Goal: Task Accomplishment & Management: Manage account settings

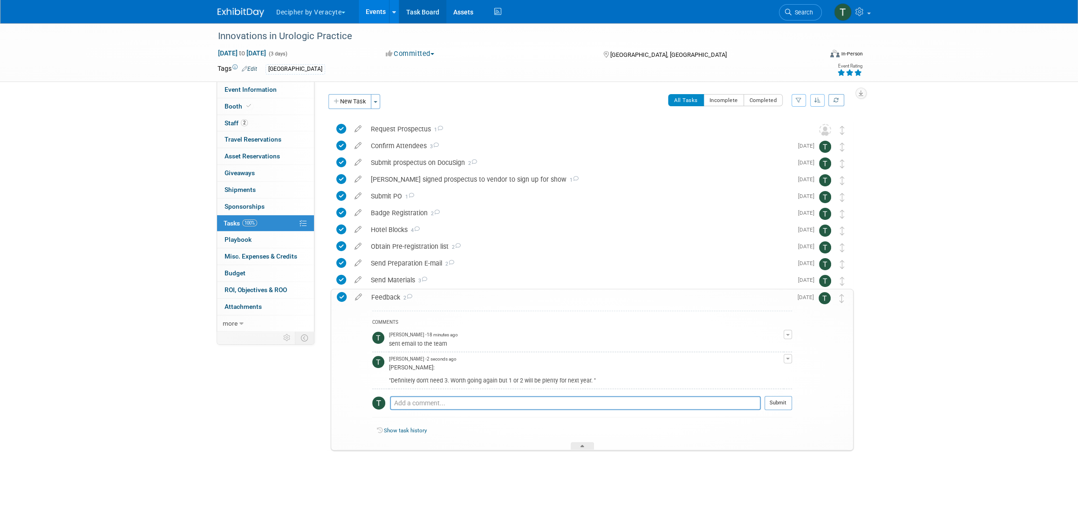
click at [438, 6] on link "Task Board" at bounding box center [422, 11] width 47 height 23
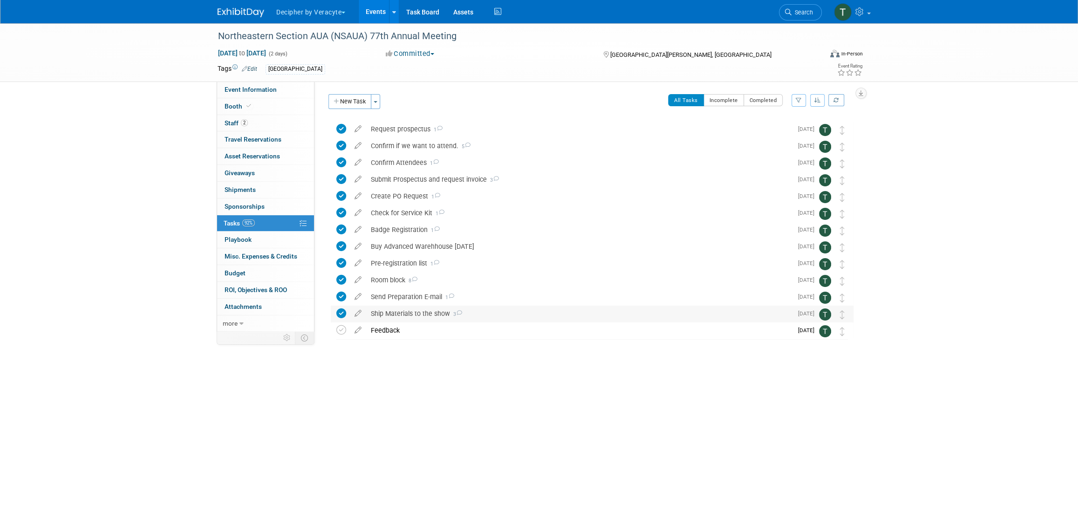
click at [397, 311] on div "Ship Materials to the show 3" at bounding box center [579, 314] width 426 height 16
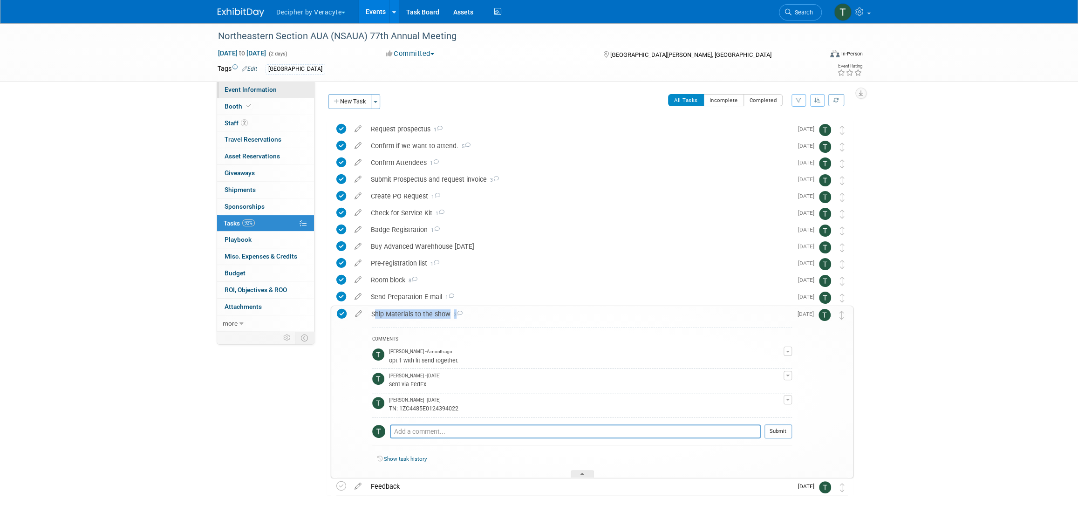
click at [266, 91] on span "Event Information" at bounding box center [251, 89] width 52 height 7
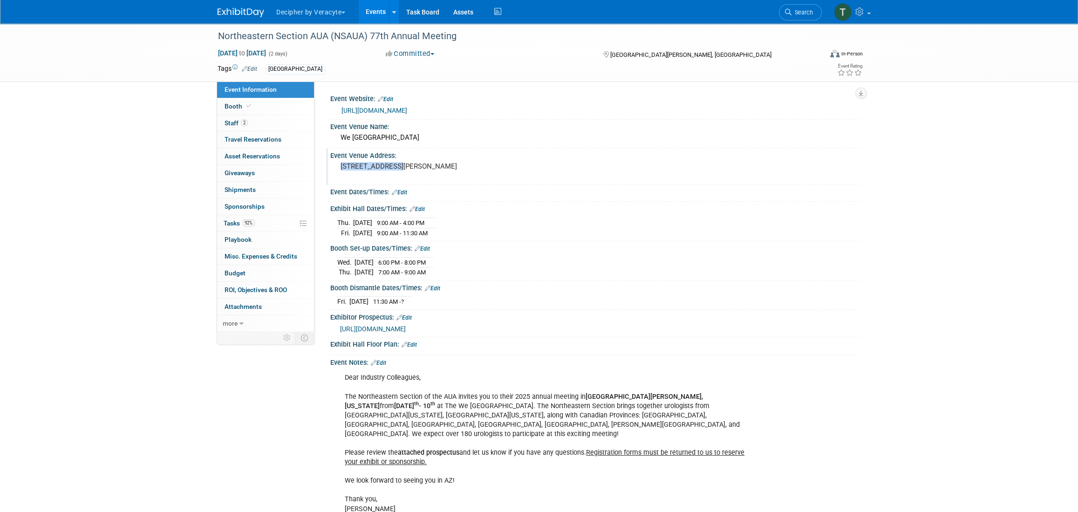
drag, startPoint x: 341, startPoint y: 163, endPoint x: 410, endPoint y: 163, distance: 69.0
click at [410, 163] on pre "10438 WeKoPa Way Fort McDowell, AZ, 85264" at bounding box center [441, 166] width 200 height 8
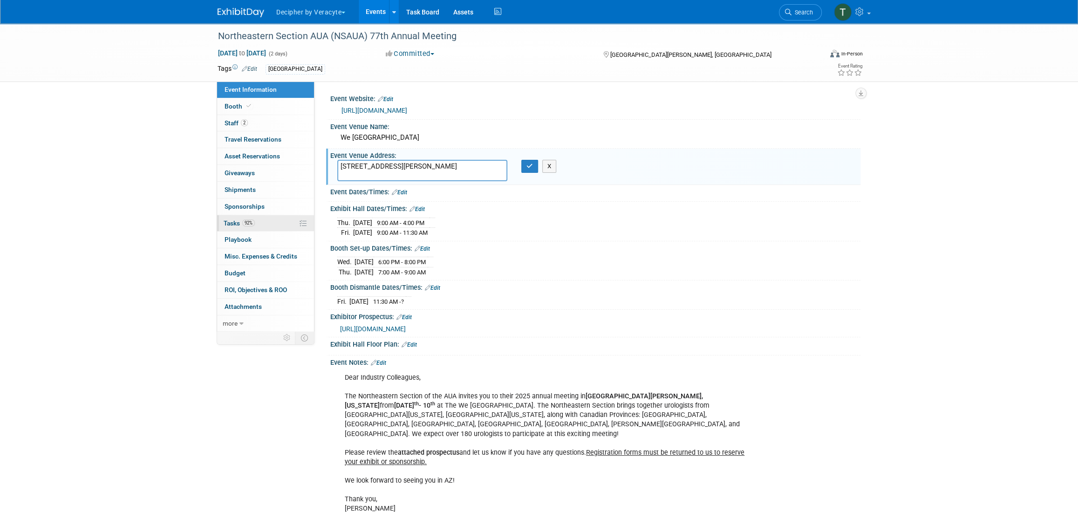
click at [252, 217] on link "92% Tasks 92%" at bounding box center [265, 223] width 97 height 16
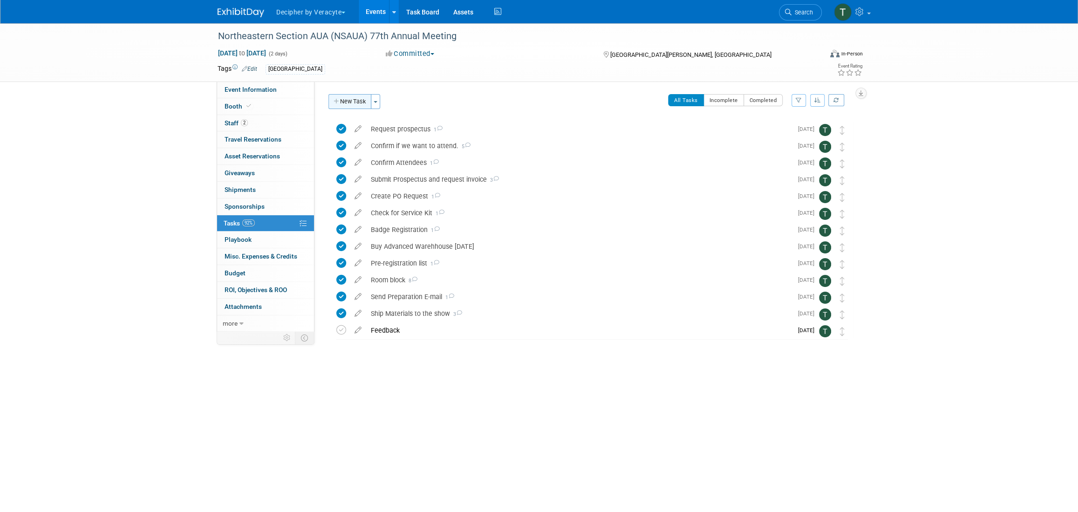
click at [351, 106] on button "New Task" at bounding box center [349, 101] width 43 height 15
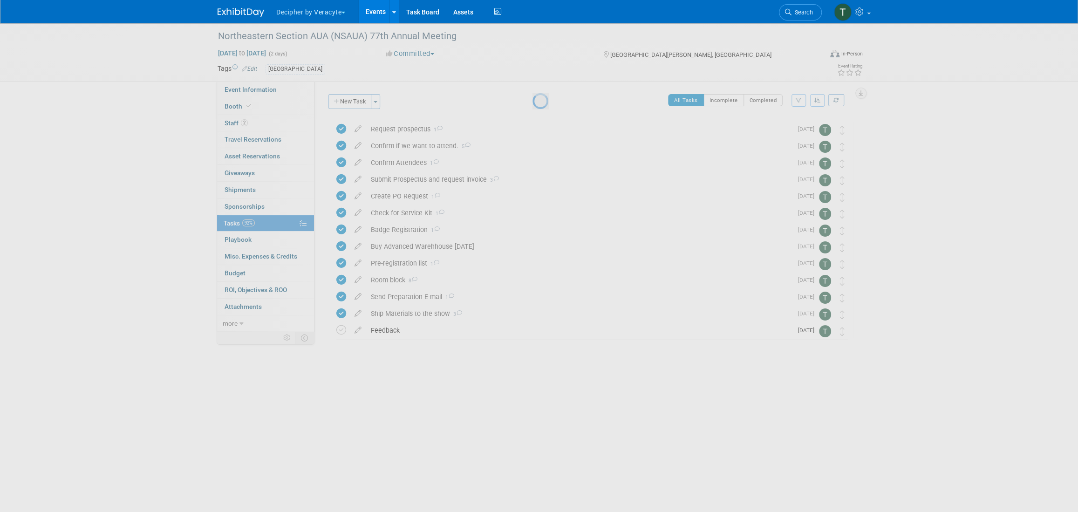
select select "9"
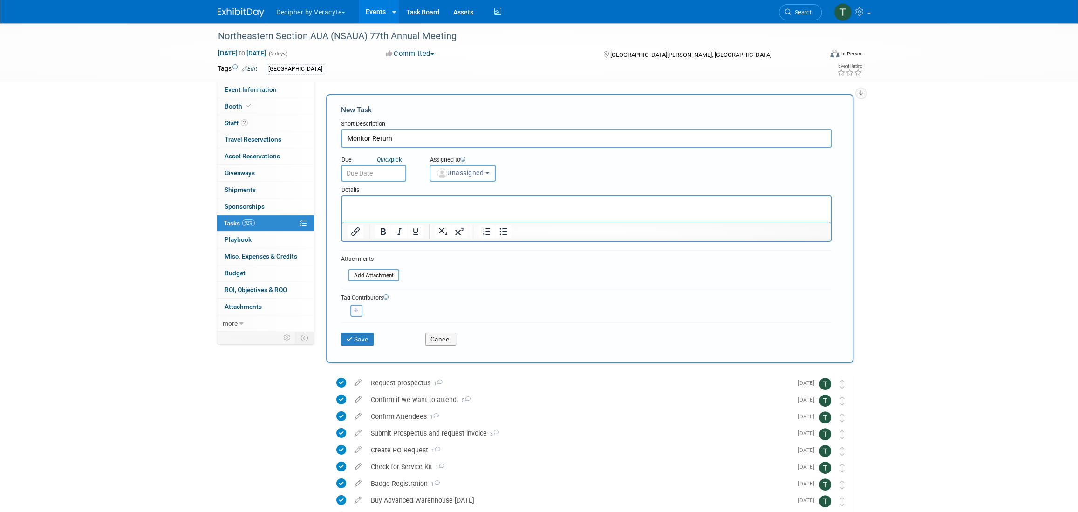
type input "Monitor Return"
click at [398, 178] on body "Decipher by Veracyte Explore: My Workspaces 2 Go to Workspace: Corporate Events…" at bounding box center [539, 256] width 1078 height 512
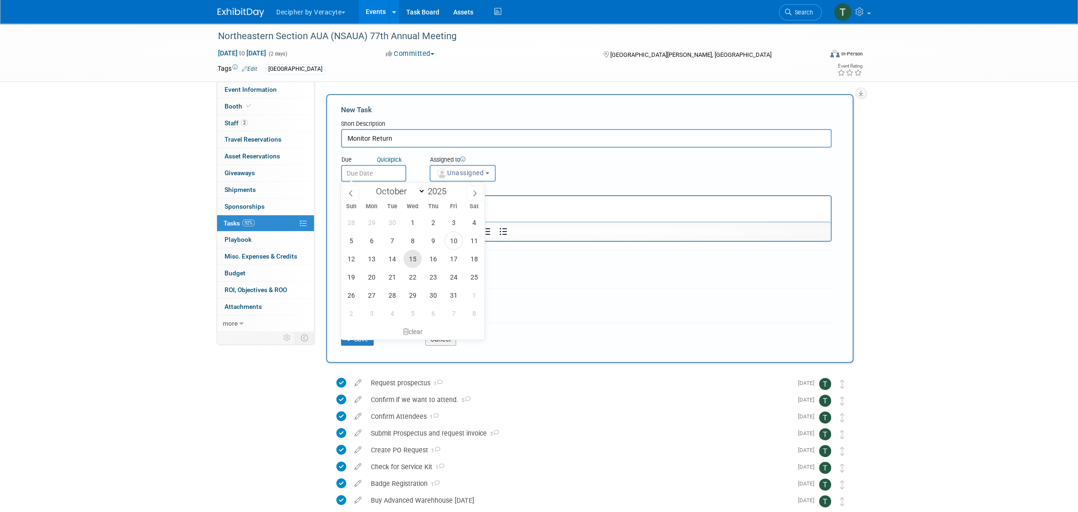
click at [404, 260] on span "15" at bounding box center [412, 259] width 18 height 18
type input "Oct 15, 2025"
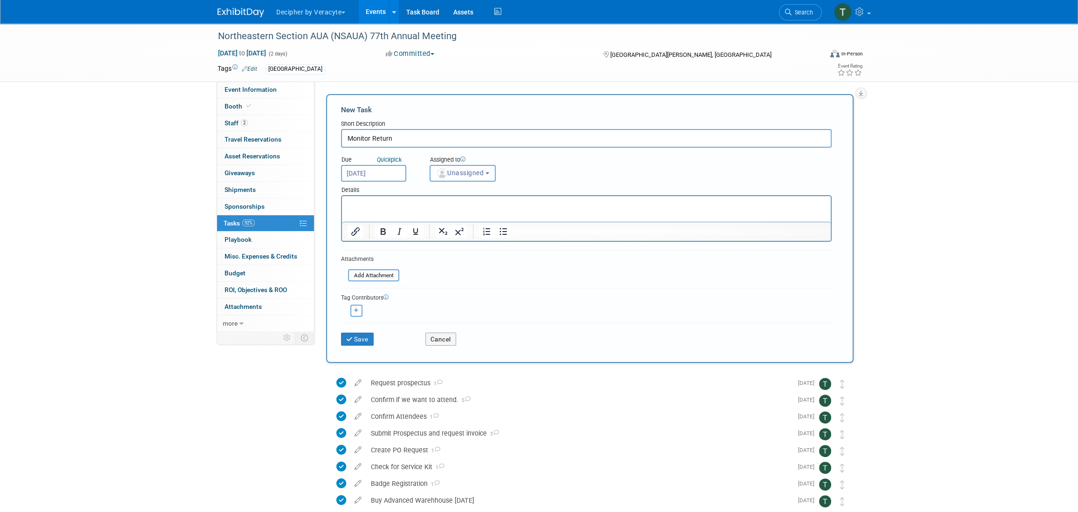
click at [447, 180] on button "Unassigned" at bounding box center [463, 173] width 66 height 17
click at [451, 196] on input "text" at bounding box center [478, 196] width 93 height 16
type input "tony"
click at [442, 223] on link "Tony Alvarado (me)" at bounding box center [485, 215] width 111 height 19
click at [449, 214] on label "Tony Alvarado (me)" at bounding box center [483, 215] width 97 height 15
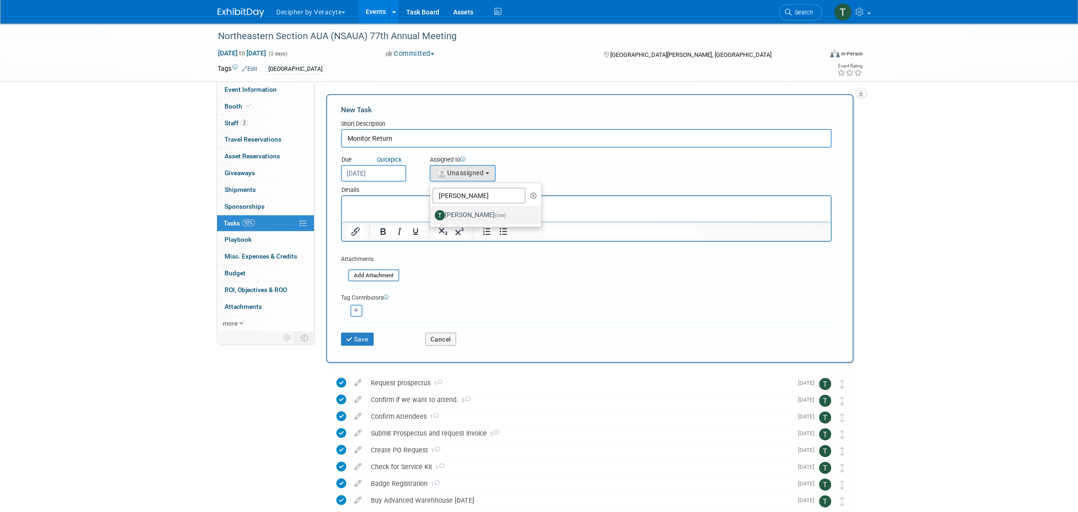
click at [431, 214] on input "Tony Alvarado (me)" at bounding box center [428, 214] width 6 height 6
select select "3ceeba8c-a19a-4597-a609-6fba7c9a515a"
click at [346, 334] on button "Save" at bounding box center [357, 339] width 33 height 13
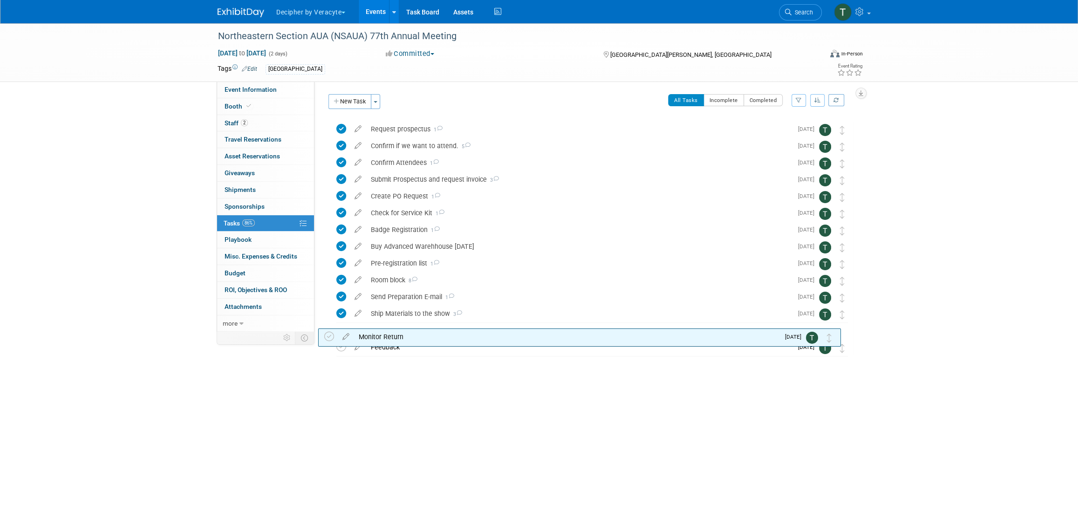
drag, startPoint x: 844, startPoint y: 132, endPoint x: 831, endPoint y: 340, distance: 208.2
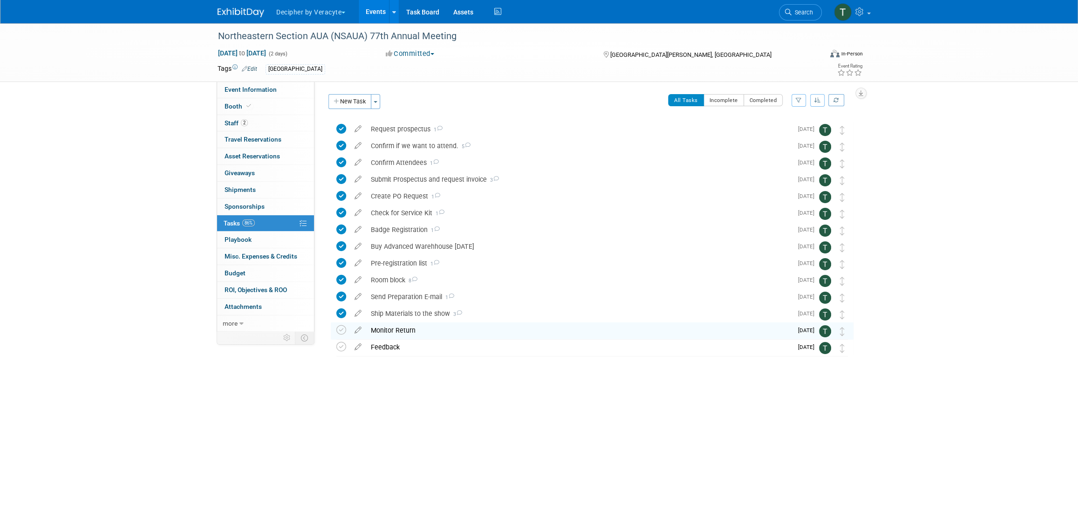
click at [431, 333] on div "Monitor Return" at bounding box center [579, 330] width 426 height 16
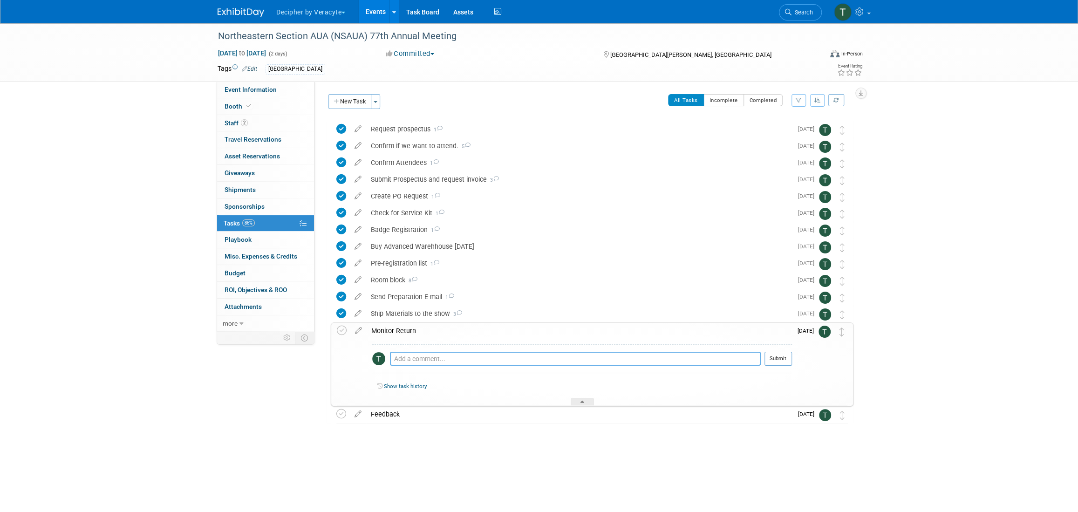
click at [435, 360] on textarea at bounding box center [575, 359] width 371 height 14
paste textarea "1ZC4485E0226187652"
type textarea "1ZC4485E0226187652"
click at [770, 355] on button "Submit" at bounding box center [778, 359] width 27 height 14
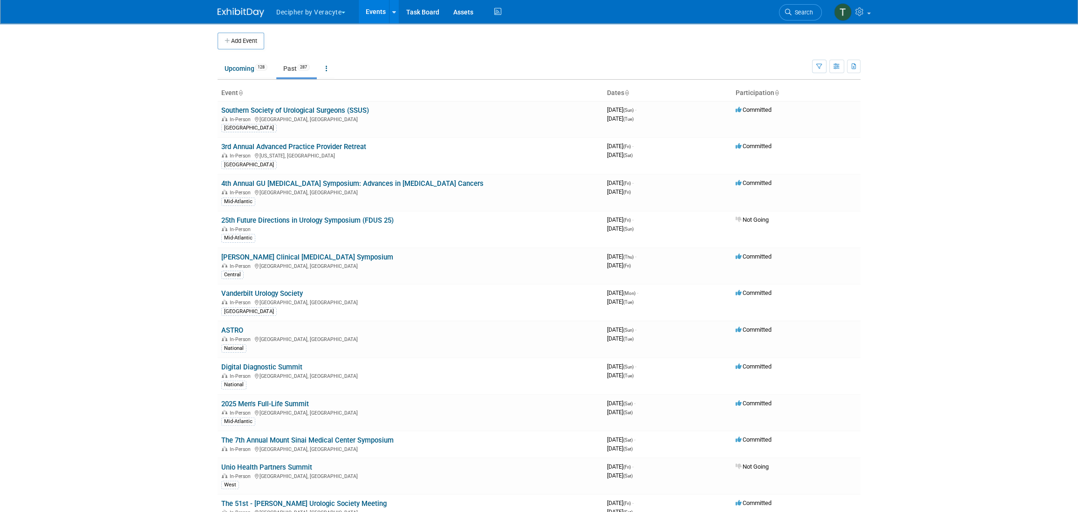
click at [160, 142] on body "Decipher by Veracyte Explore: My Workspaces 2 Go to Workspace: Corporate Events…" at bounding box center [539, 256] width 1078 height 512
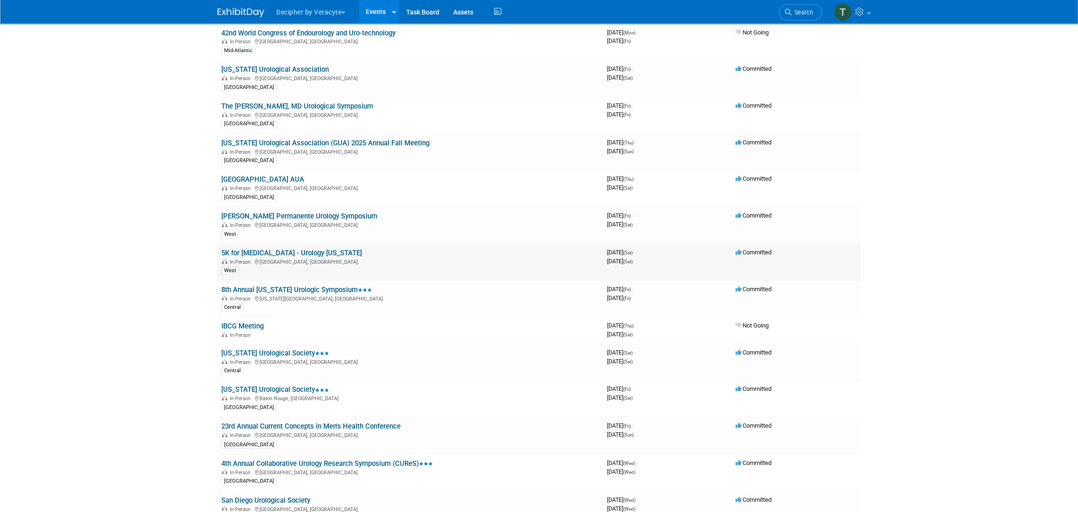
click at [267, 249] on link "5K for [MEDICAL_DATA] - Urology [US_STATE]" at bounding box center [291, 253] width 141 height 8
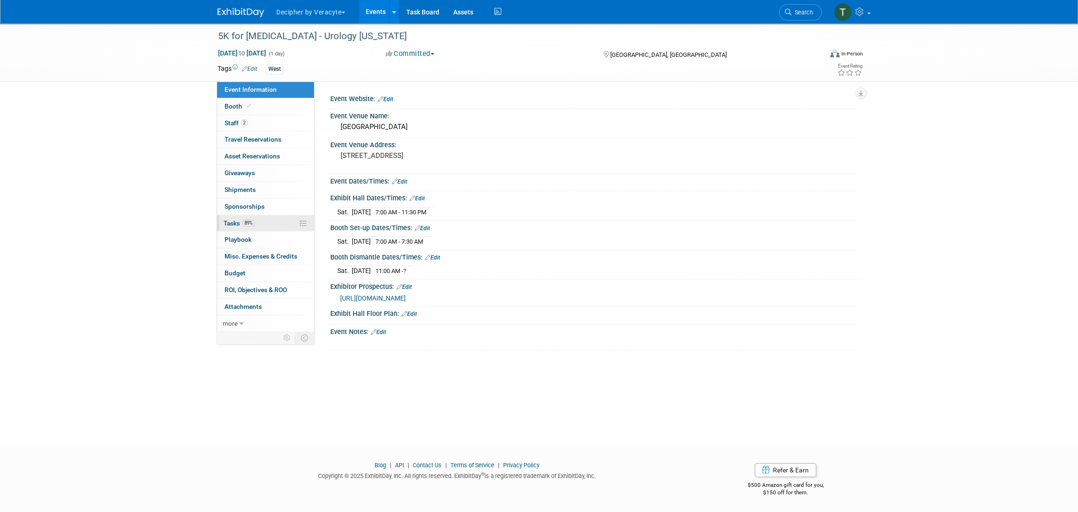
click at [246, 224] on span "89%" at bounding box center [248, 222] width 13 height 7
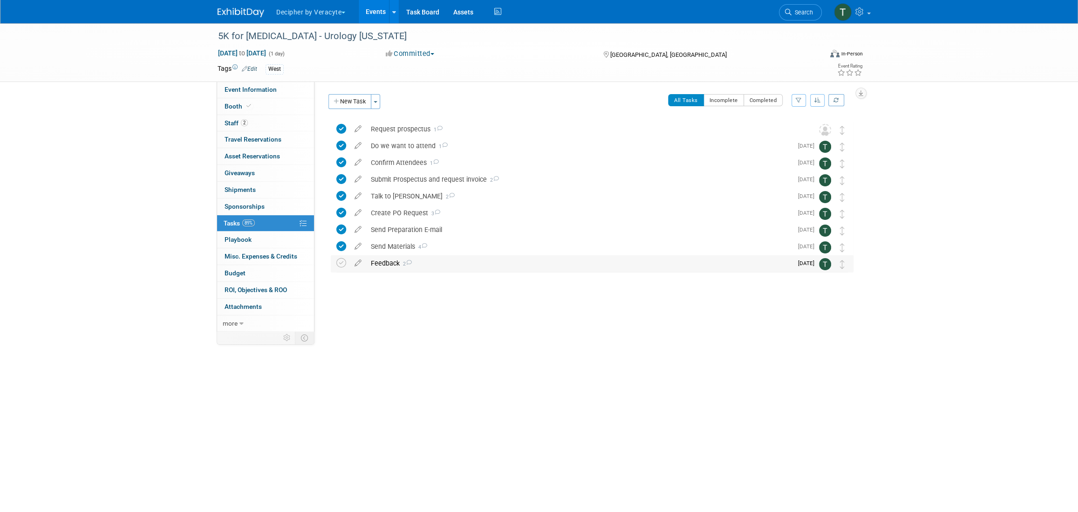
click at [390, 267] on div "Feedback 2" at bounding box center [579, 263] width 426 height 16
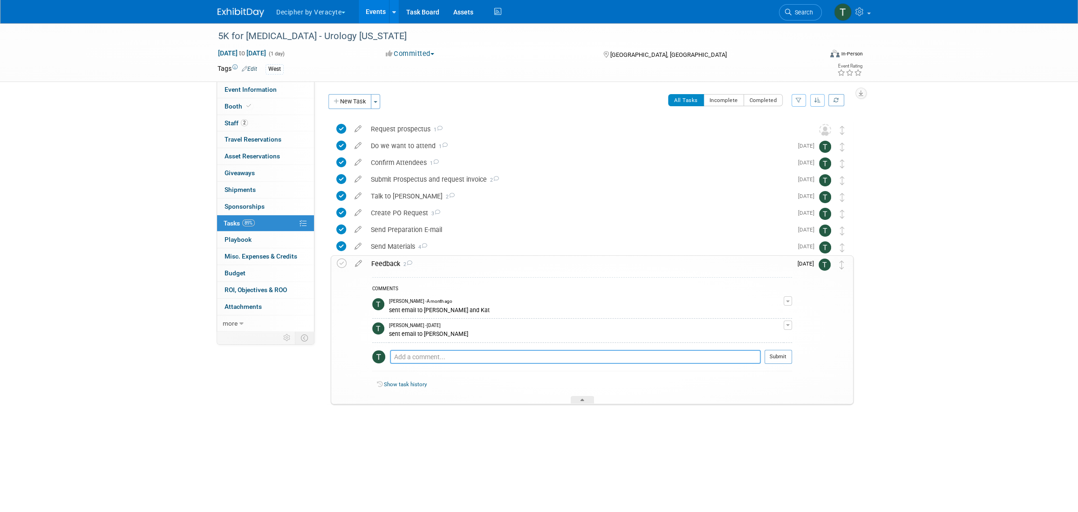
click at [423, 353] on textarea at bounding box center [575, 357] width 371 height 14
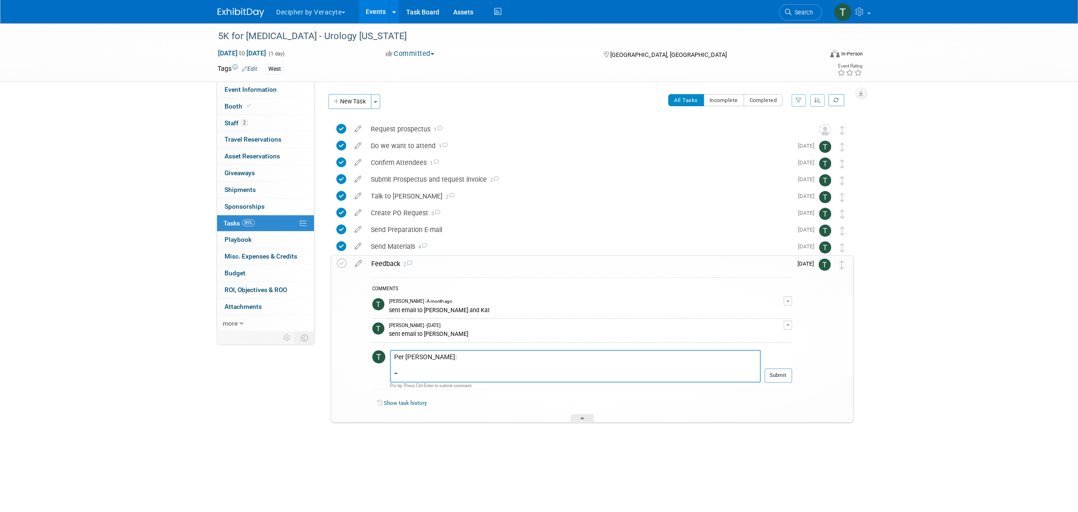
paste textarea "Tony, Thank you again so much for your help in getting me what I needed for thi…"
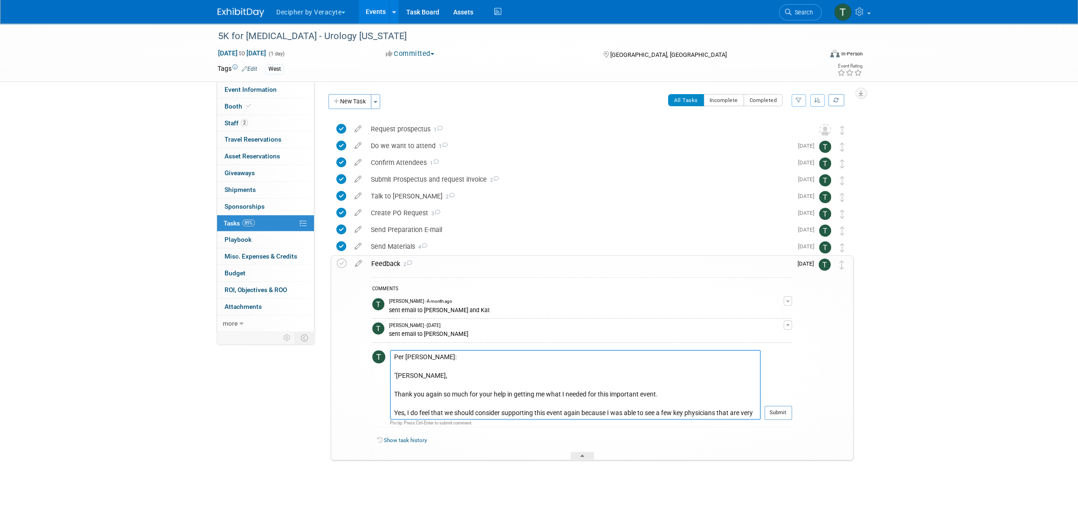
scroll to position [82, 0]
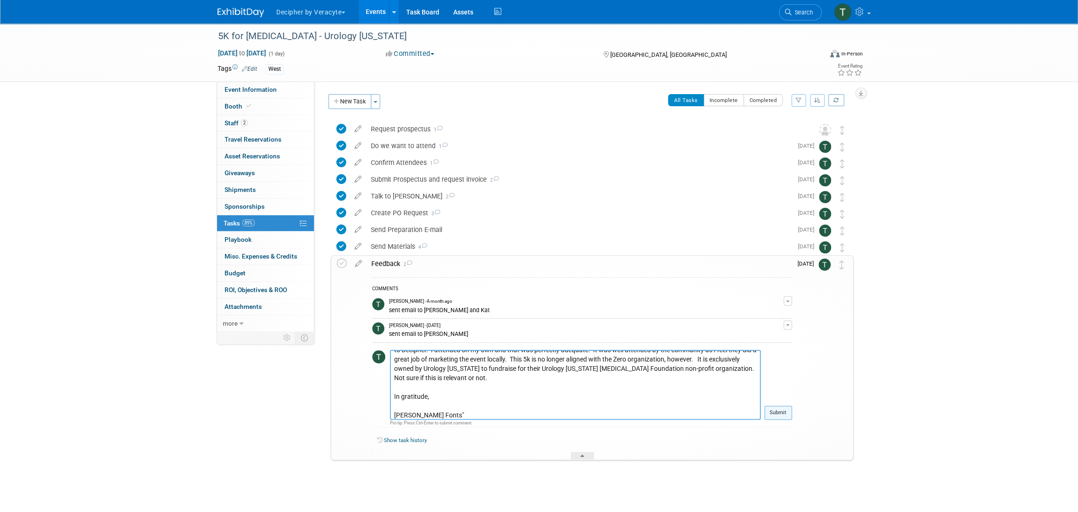
type textarea "Per Darcy: "Tony, Thank you again so much for your help in getting me what I ne…"
click at [781, 416] on button "Submit" at bounding box center [778, 413] width 27 height 14
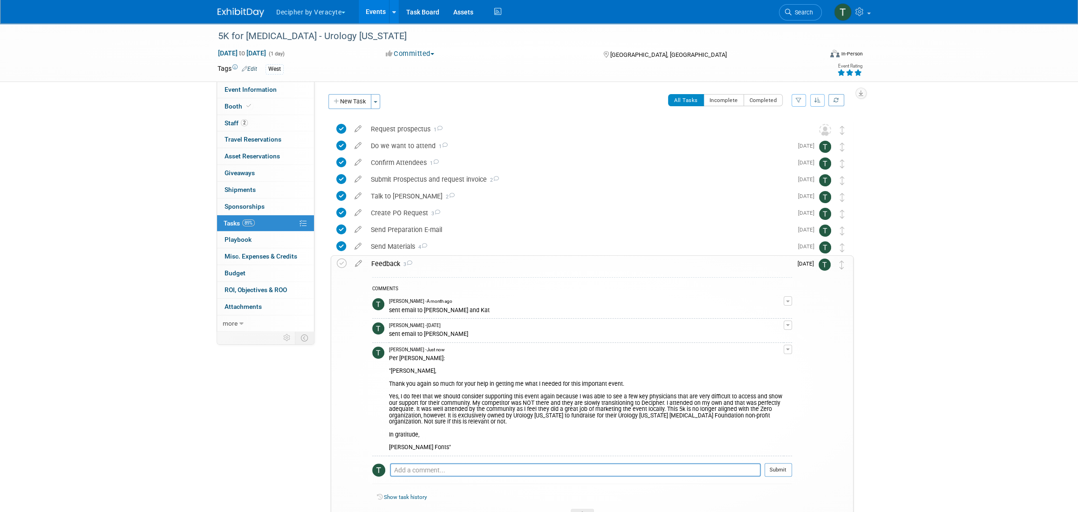
click at [861, 72] on icon at bounding box center [858, 72] width 8 height 7
click at [342, 262] on icon at bounding box center [342, 264] width 10 height 10
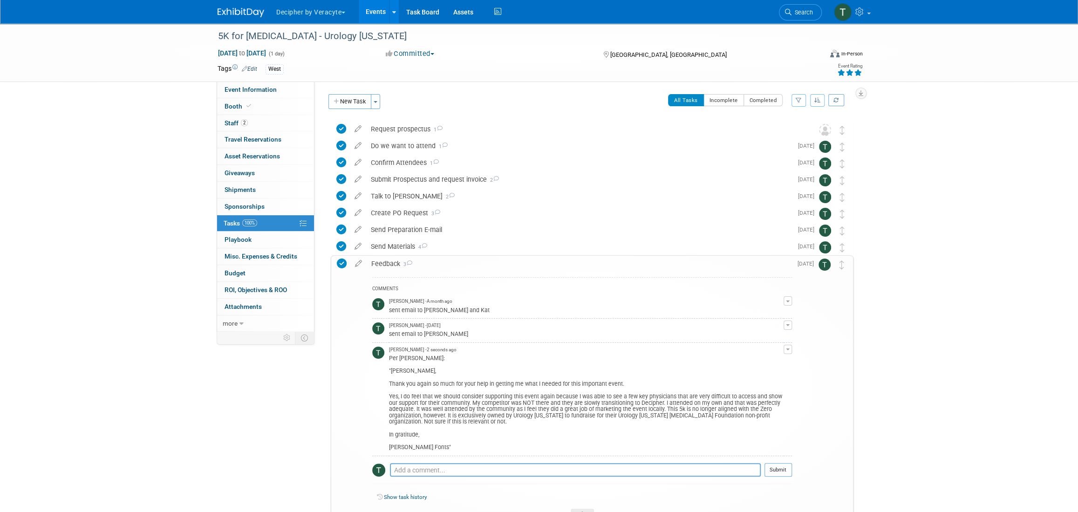
click at [381, 9] on link "Events" at bounding box center [376, 11] width 34 height 23
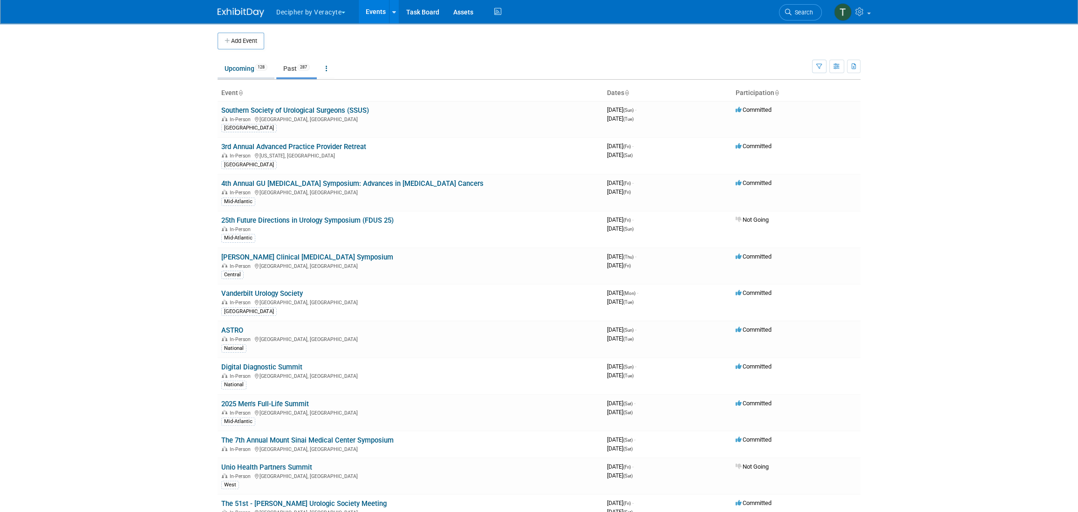
click at [238, 69] on link "Upcoming 128" at bounding box center [246, 69] width 57 height 18
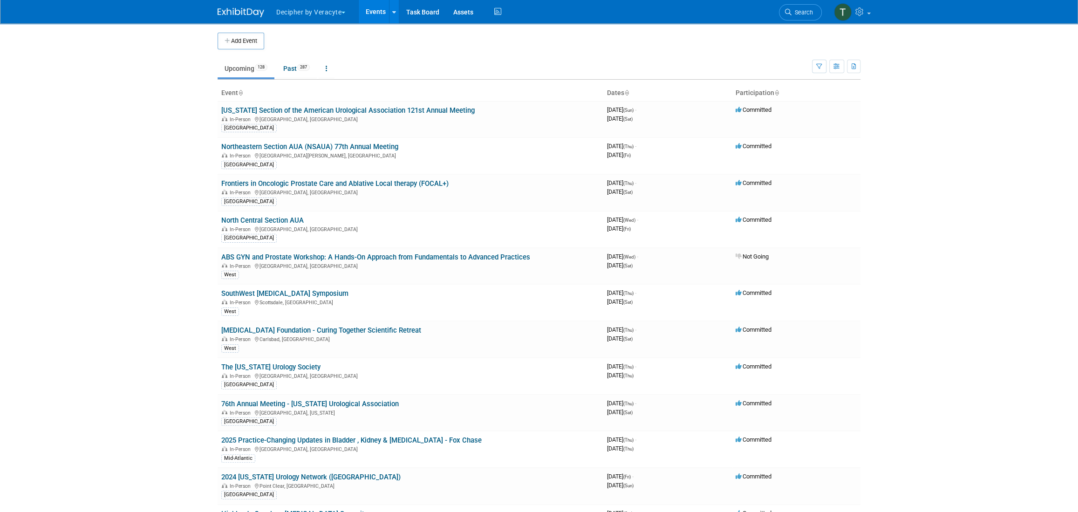
click at [178, 134] on body "Decipher by Veracyte Explore: My Workspaces 2 Go to Workspace: Corporate Events…" at bounding box center [539, 256] width 1078 height 512
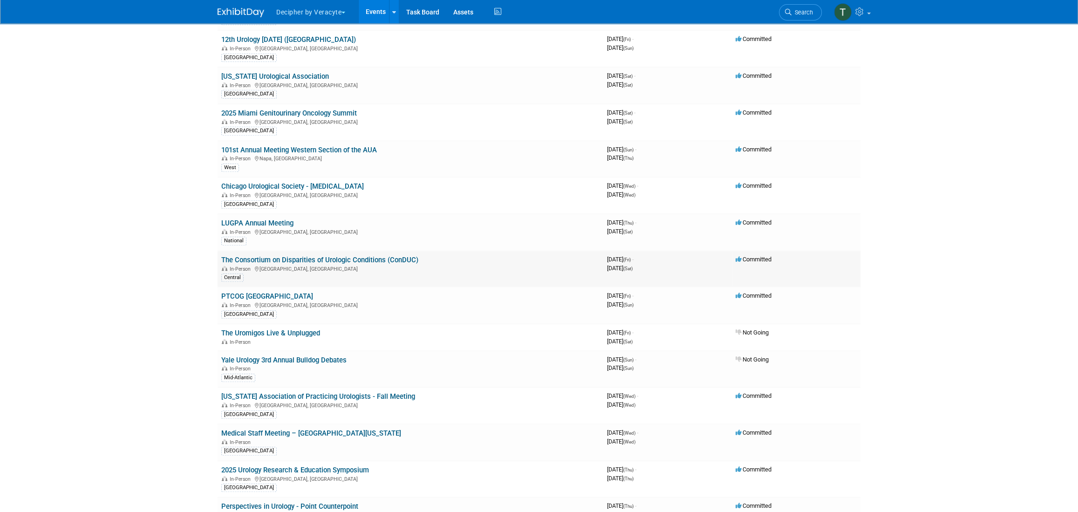
click at [412, 258] on link "The Consortium on Disparities of Urologic Conditions (ConDUC)" at bounding box center [319, 260] width 197 height 8
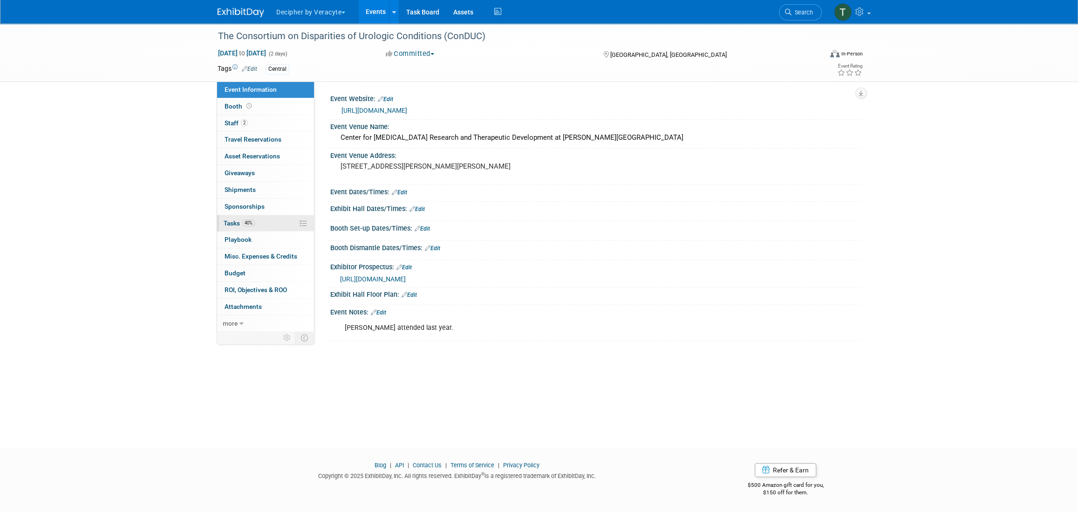
click at [269, 228] on link "40% Tasks 40%" at bounding box center [265, 223] width 97 height 16
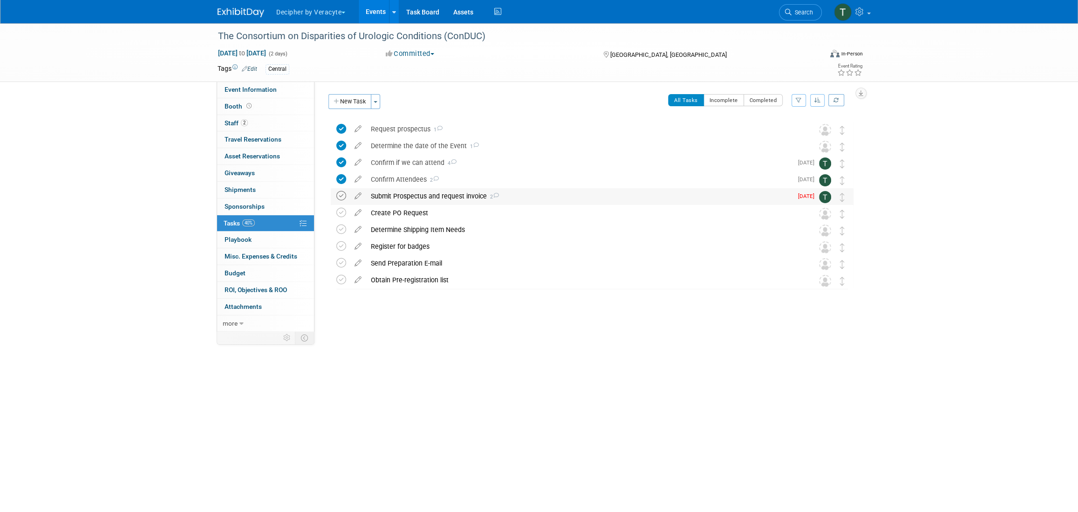
click at [341, 200] on icon at bounding box center [341, 196] width 10 height 10
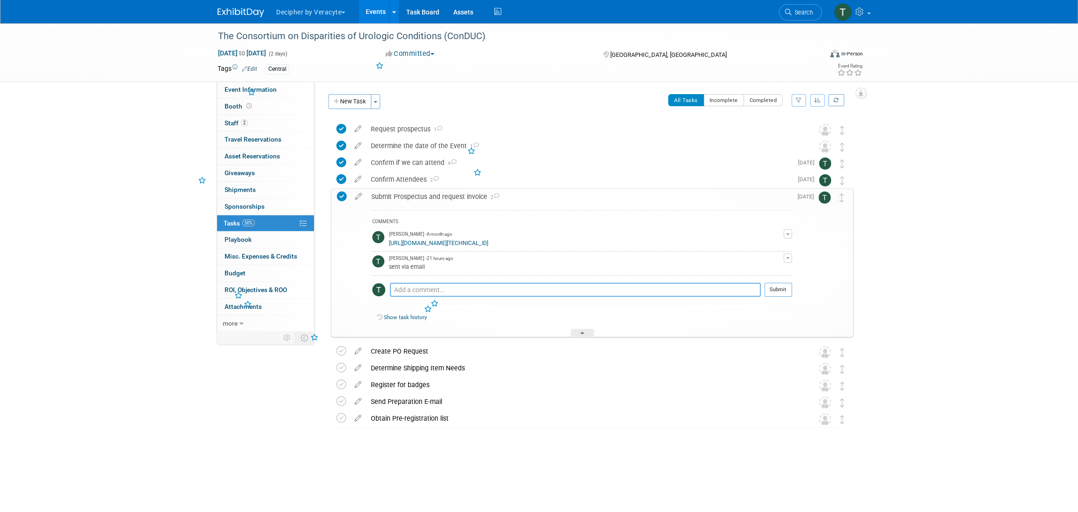
click at [422, 296] on textarea at bounding box center [575, 290] width 371 height 14
type textarea "submitted via email"
drag, startPoint x: 783, startPoint y: 299, endPoint x: 775, endPoint y: 299, distance: 7.9
click at [783, 297] on button "Submit" at bounding box center [778, 290] width 27 height 14
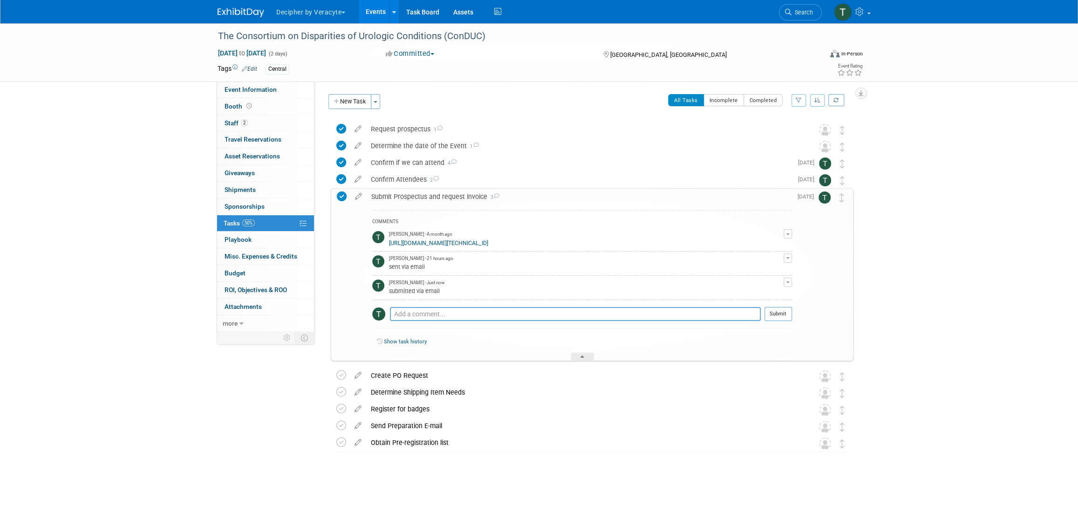
click at [396, 193] on div "Submit Prospectus and request invoice 3" at bounding box center [579, 197] width 425 height 16
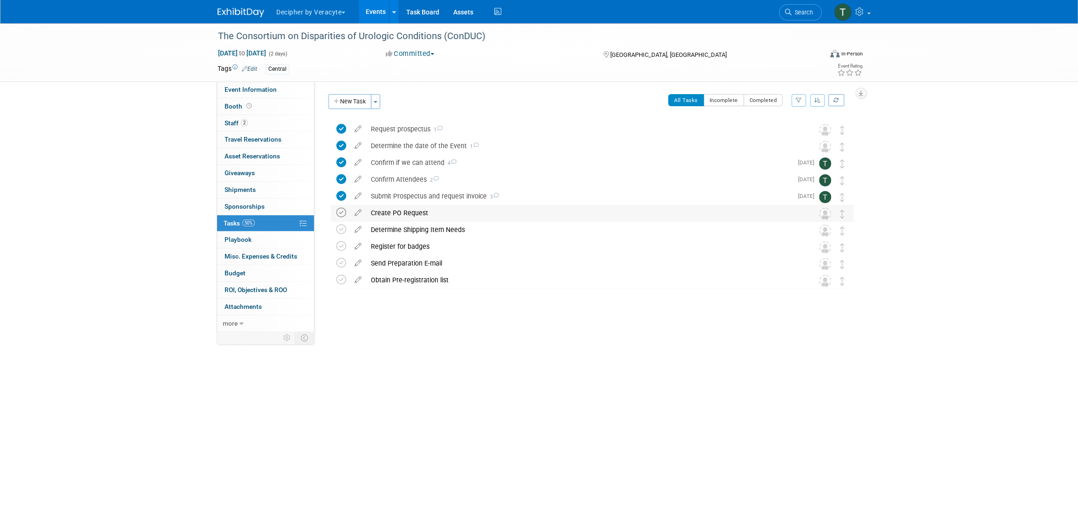
click at [343, 213] on icon at bounding box center [341, 213] width 10 height 10
click at [339, 211] on icon at bounding box center [341, 213] width 10 height 10
click at [360, 212] on icon at bounding box center [358, 211] width 16 height 12
click at [461, 205] on div "Create PO Request" at bounding box center [583, 213] width 434 height 16
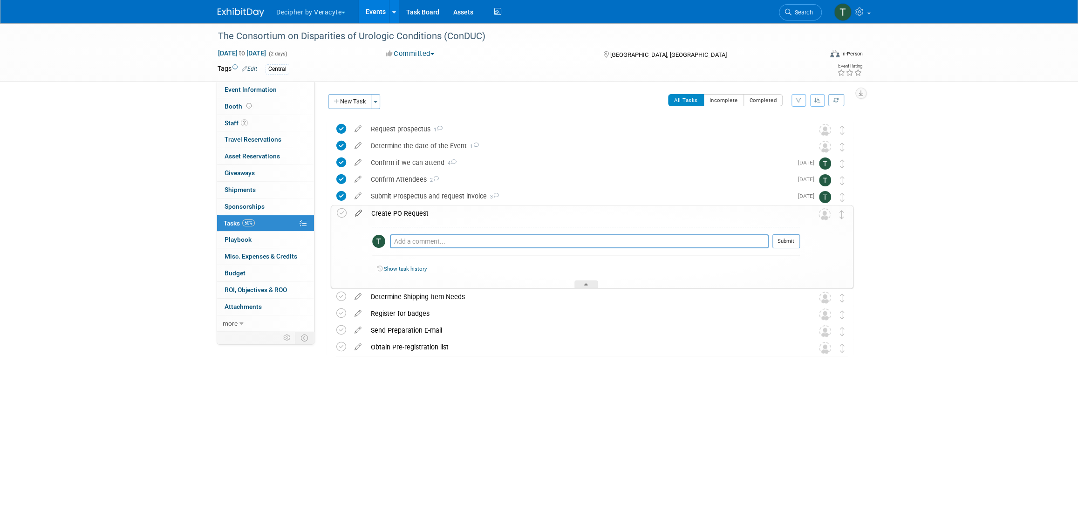
click at [359, 213] on icon at bounding box center [358, 211] width 16 height 12
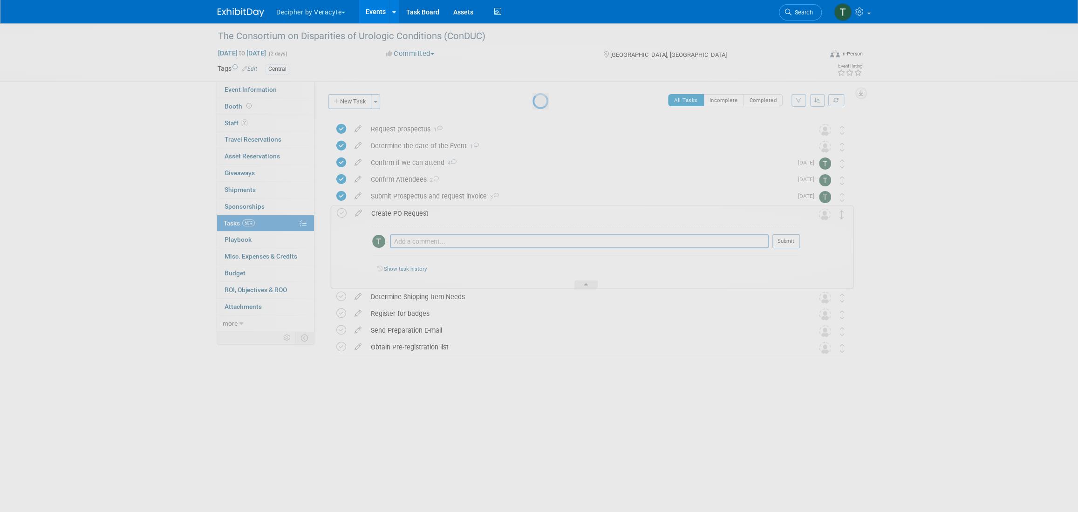
select select "9"
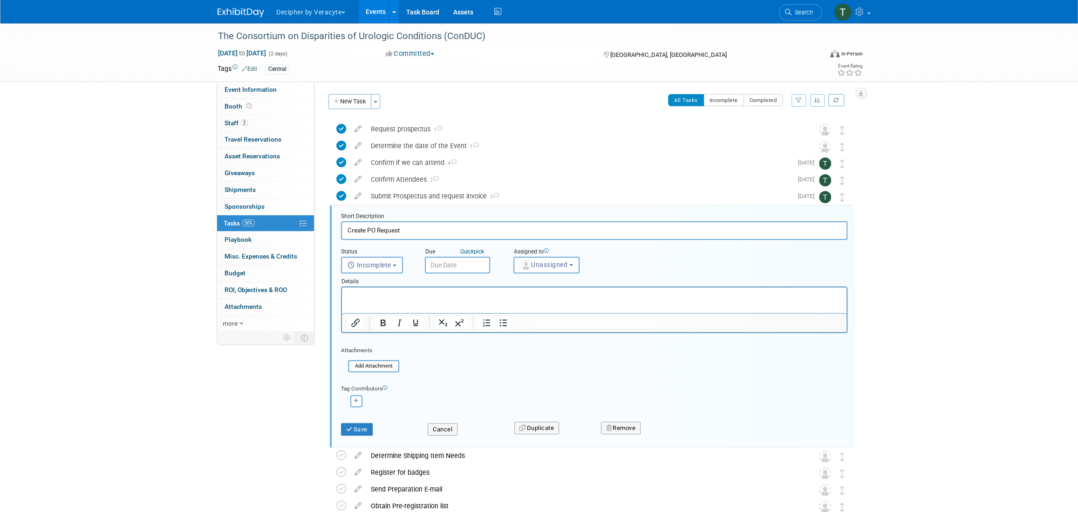
scroll to position [59, 0]
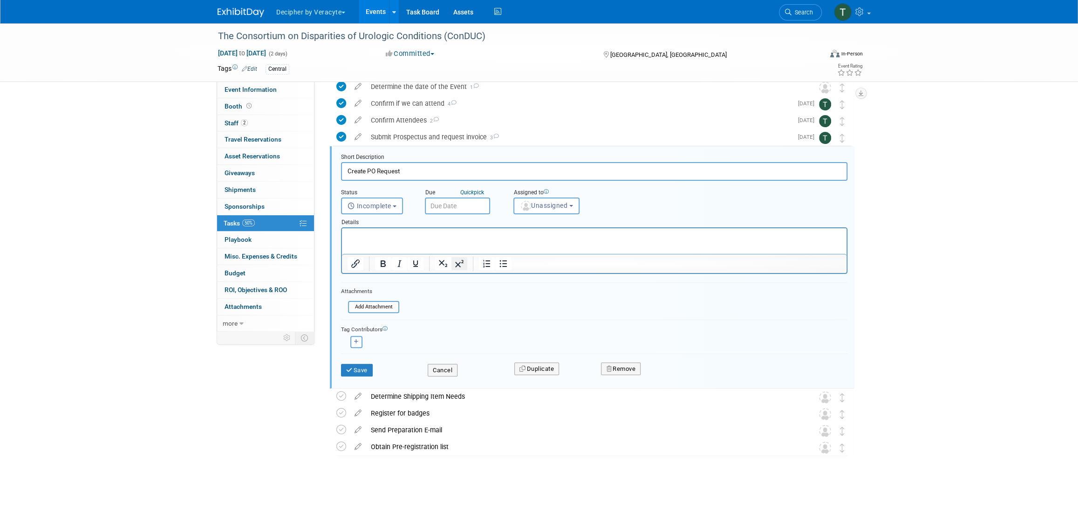
drag, startPoint x: 455, startPoint y: 261, endPoint x: 112, endPoint y: 23, distance: 417.1
click at [455, 261] on icon "Superscript" at bounding box center [459, 263] width 11 height 11
click at [464, 210] on body "Decipher by Veracyte Explore: My Workspaces 2 Go to Workspace: Corporate Events…" at bounding box center [539, 197] width 1078 height 512
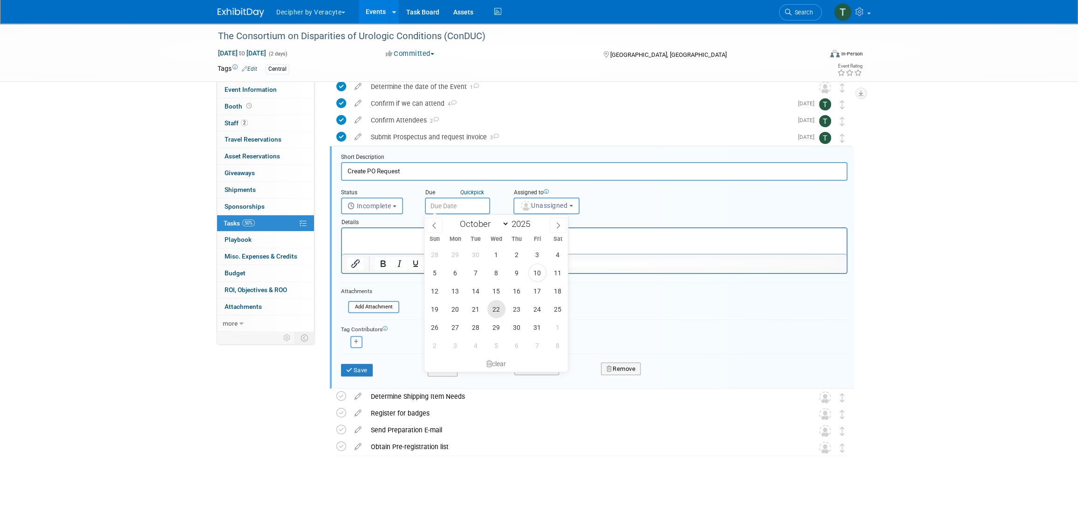
click at [496, 308] on span "22" at bounding box center [496, 309] width 18 height 18
type input "Oct 22, 2025"
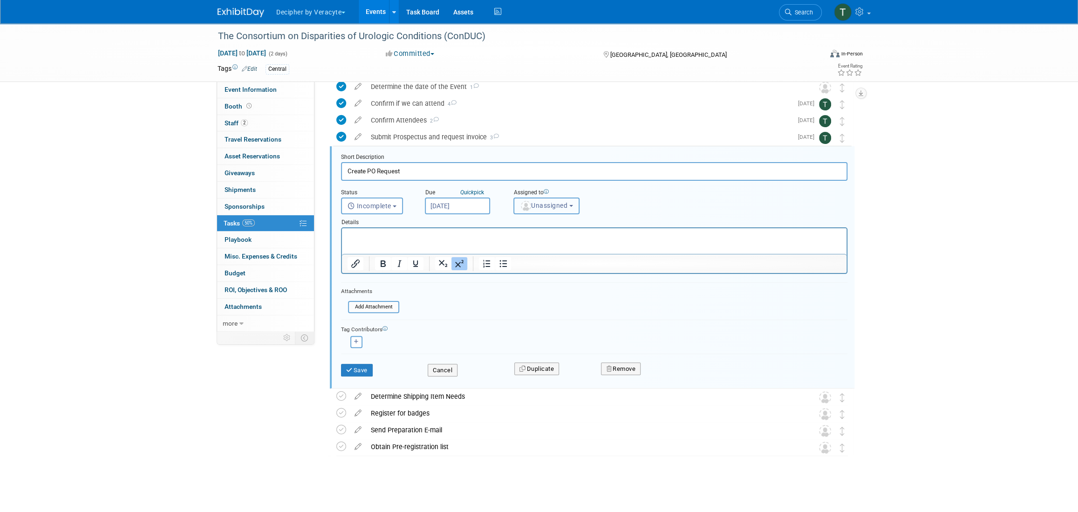
click at [531, 210] on button "Unassigned" at bounding box center [546, 206] width 66 height 17
click at [532, 225] on input "text" at bounding box center [562, 228] width 93 height 16
type input "tony"
click at [543, 254] on link "Tony Alvarado (me)" at bounding box center [569, 248] width 111 height 19
click at [542, 249] on label "Tony Alvarado (me)" at bounding box center [567, 247] width 97 height 15
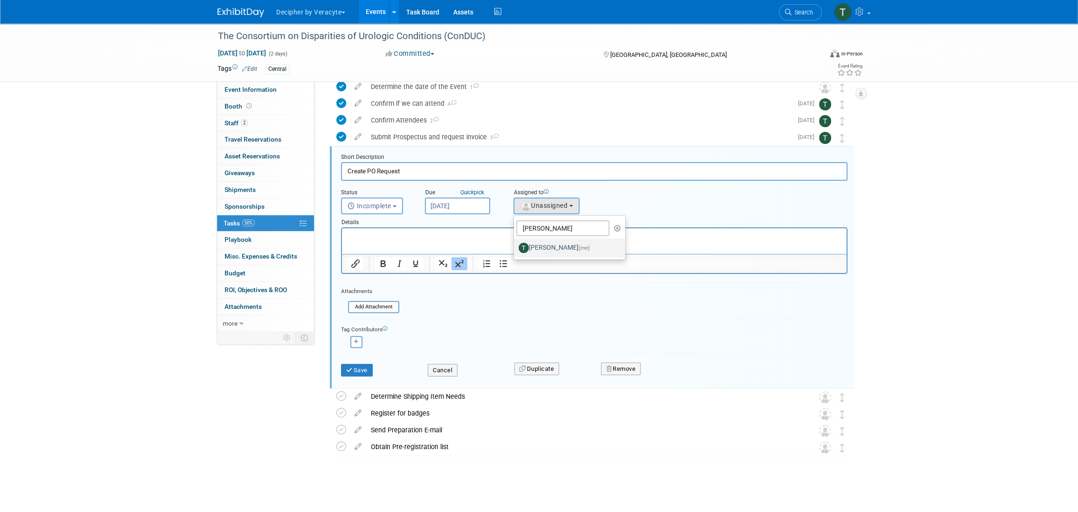
click at [515, 249] on input "Tony Alvarado (me)" at bounding box center [512, 247] width 6 height 6
select select "3ceeba8c-a19a-4597-a609-6fba7c9a515a"
click at [340, 369] on div "Save" at bounding box center [377, 367] width 87 height 19
click at [354, 372] on button "Save" at bounding box center [357, 370] width 32 height 13
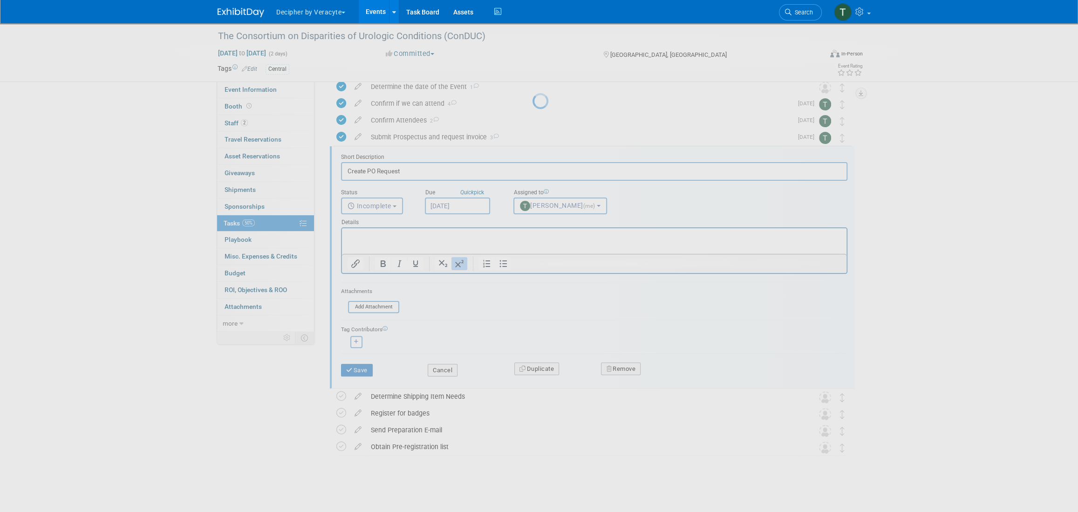
scroll to position [0, 0]
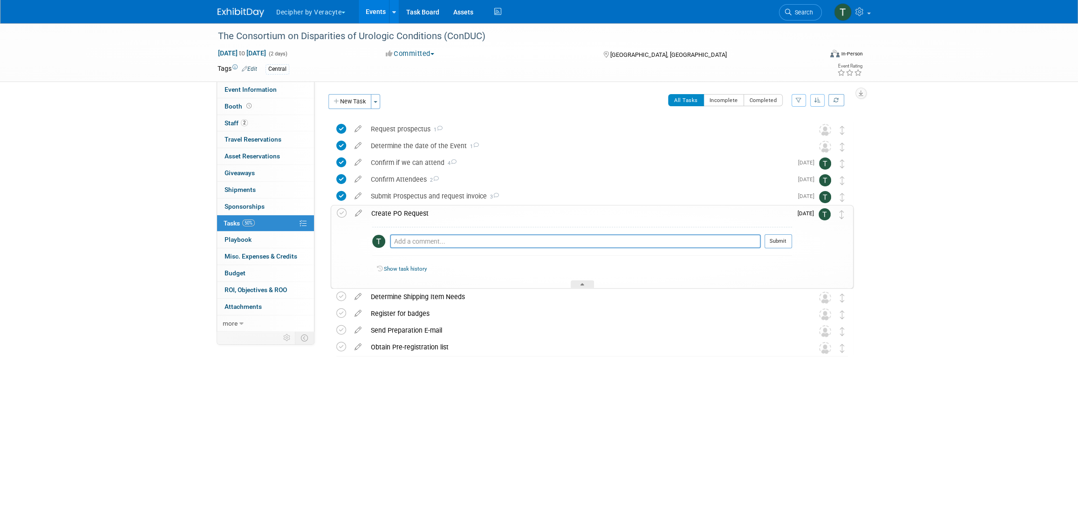
click at [404, 214] on div "Create PO Request" at bounding box center [579, 213] width 425 height 16
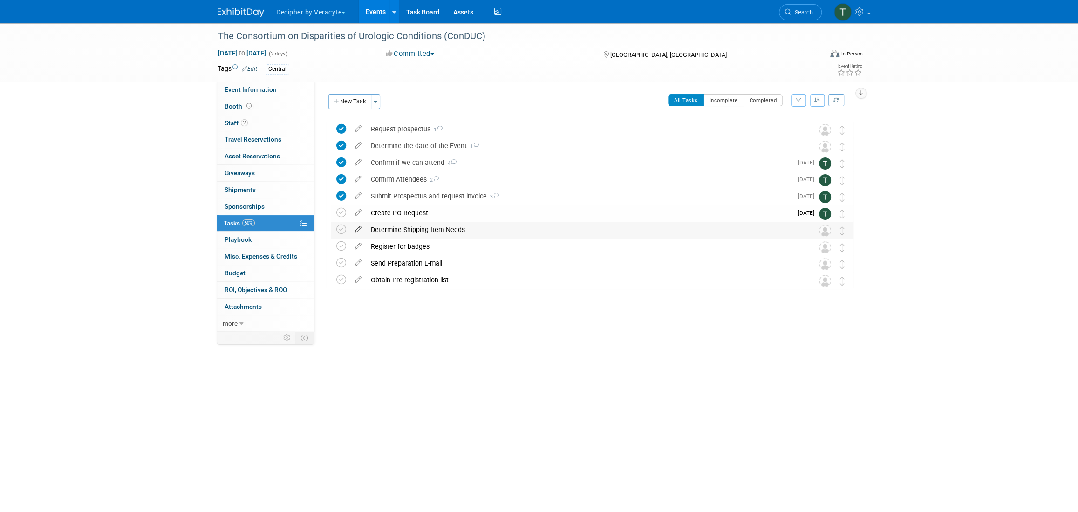
click at [357, 231] on icon at bounding box center [358, 228] width 16 height 12
select select "9"
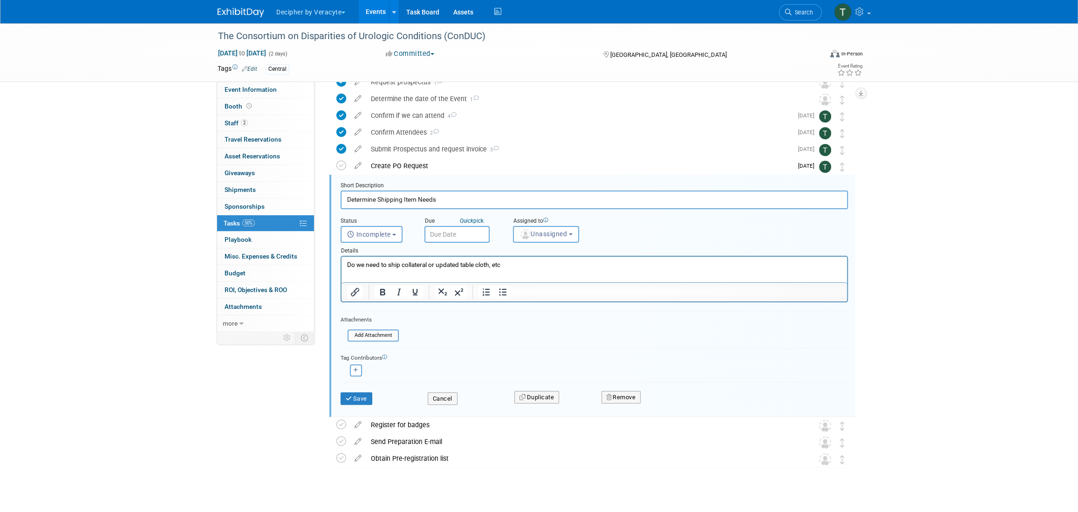
scroll to position [59, 0]
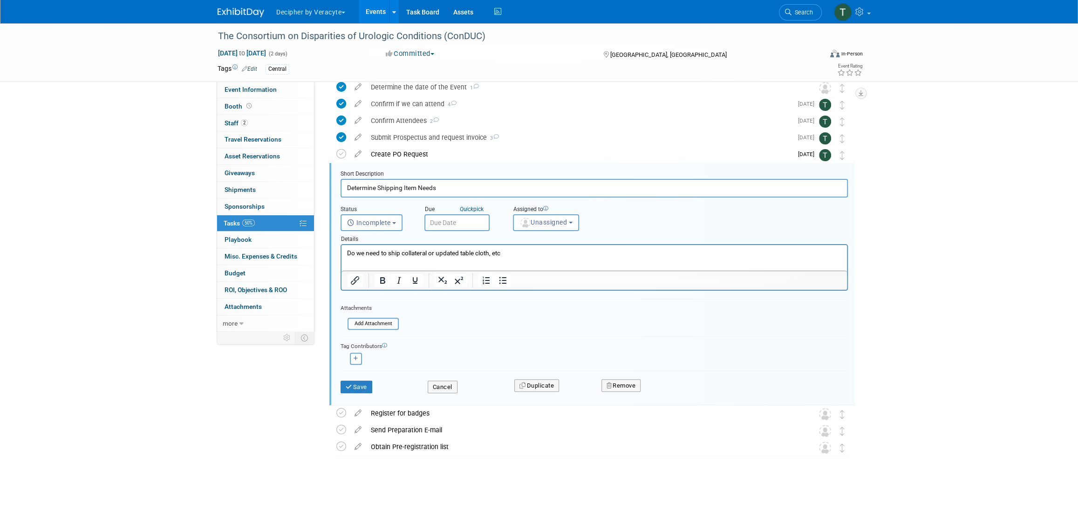
click at [470, 219] on input "text" at bounding box center [456, 222] width 65 height 17
click at [513, 321] on span "23" at bounding box center [516, 326] width 18 height 18
type input "Oct 23, 2025"
click at [526, 219] on img "button" at bounding box center [525, 223] width 10 height 10
click at [535, 241] on input "text" at bounding box center [562, 245] width 93 height 16
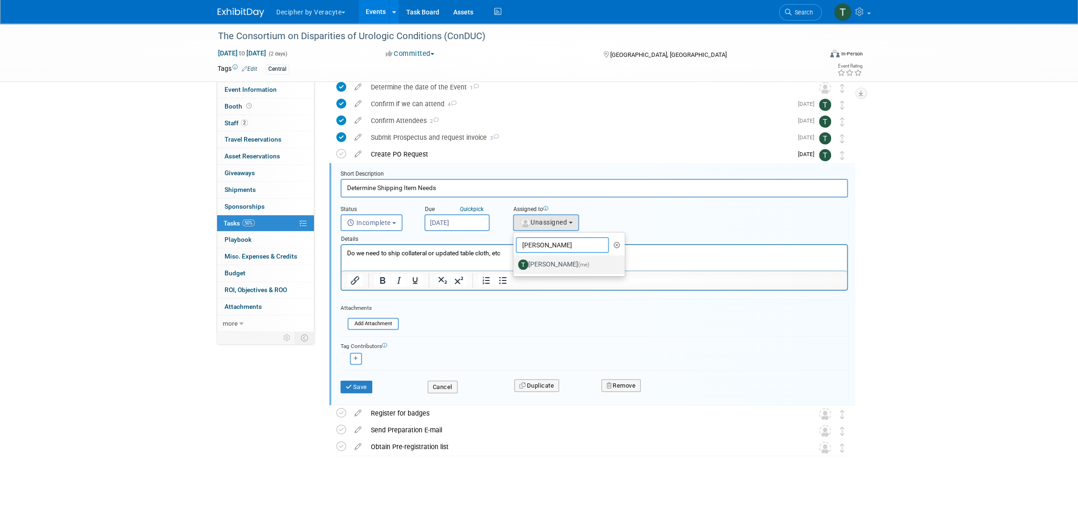
type input "tony"
click at [535, 263] on label "Tony Alvarado (me)" at bounding box center [566, 264] width 97 height 15
click at [515, 263] on input "Tony Alvarado (me)" at bounding box center [512, 263] width 6 height 6
select select "3ceeba8c-a19a-4597-a609-6fba7c9a515a"
click at [357, 389] on button "Save" at bounding box center [357, 387] width 32 height 13
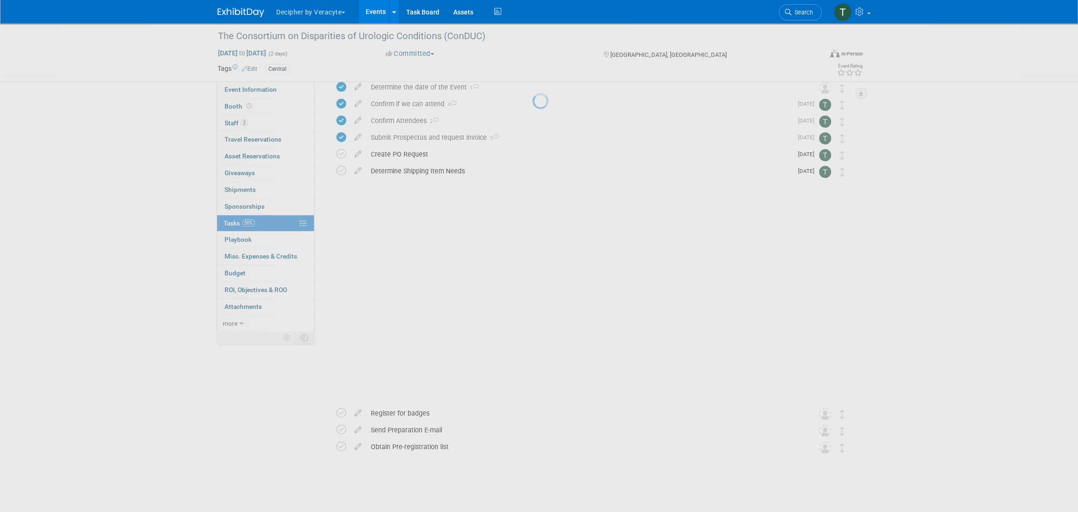
scroll to position [0, 0]
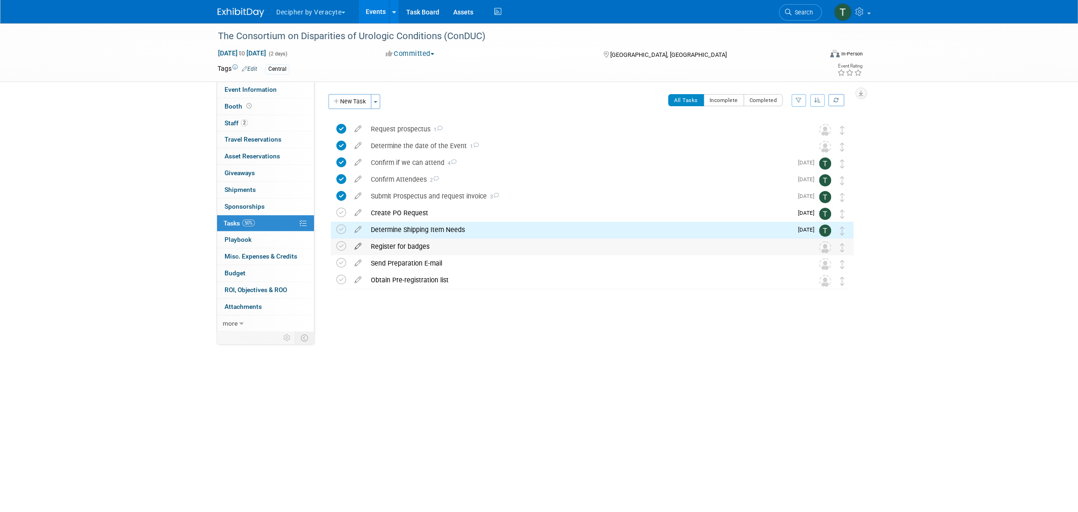
click at [354, 240] on icon at bounding box center [358, 245] width 16 height 12
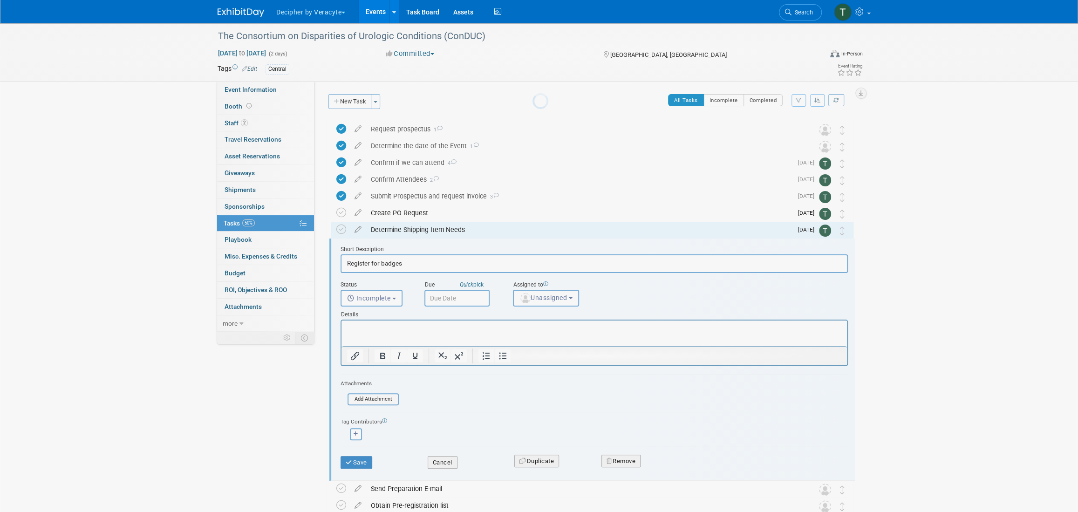
click at [533, 244] on div at bounding box center [539, 256] width 13 height 512
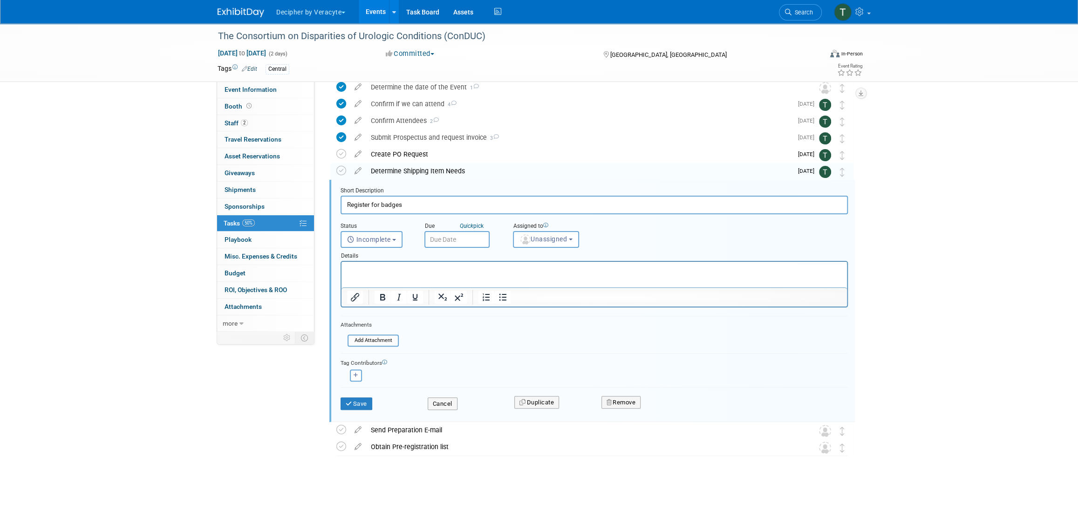
click at [441, 239] on input "text" at bounding box center [456, 239] width 65 height 17
click at [495, 342] on span "22" at bounding box center [496, 343] width 18 height 18
type input "Oct 22, 2025"
click at [538, 237] on span "Unassigned" at bounding box center [544, 238] width 48 height 7
click at [538, 251] on ul "Unassigned Adina Gerson-Gurwitz Amy Wahba Andrew Cala Andrew Hanson Chad Miller…" at bounding box center [569, 283] width 112 height 68
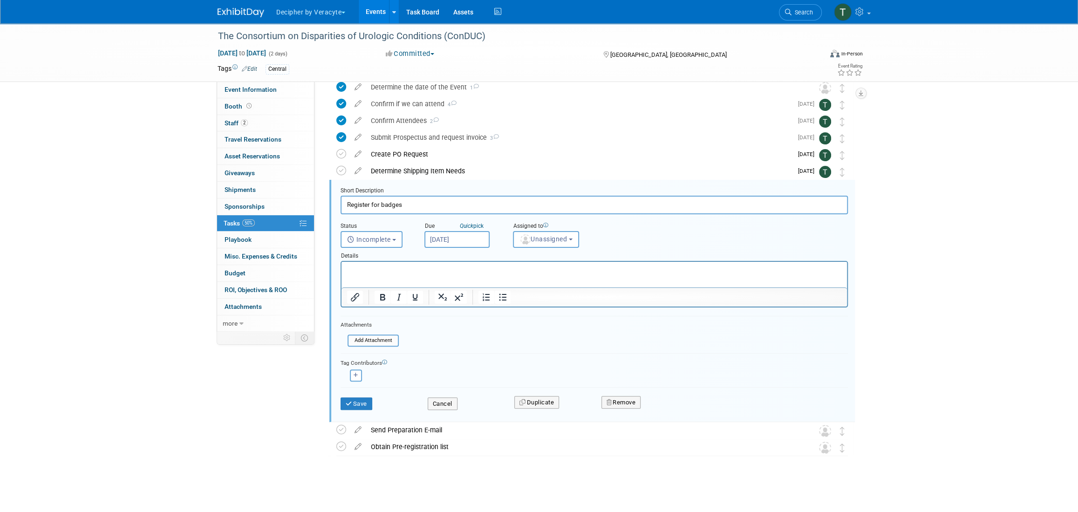
click at [536, 257] on div "Details" at bounding box center [594, 254] width 507 height 13
click at [534, 244] on button "Unassigned" at bounding box center [546, 239] width 66 height 17
click at [536, 258] on input "text" at bounding box center [562, 262] width 93 height 16
type input "tony"
click at [540, 284] on label "Tony Alvarado (me)" at bounding box center [566, 281] width 97 height 15
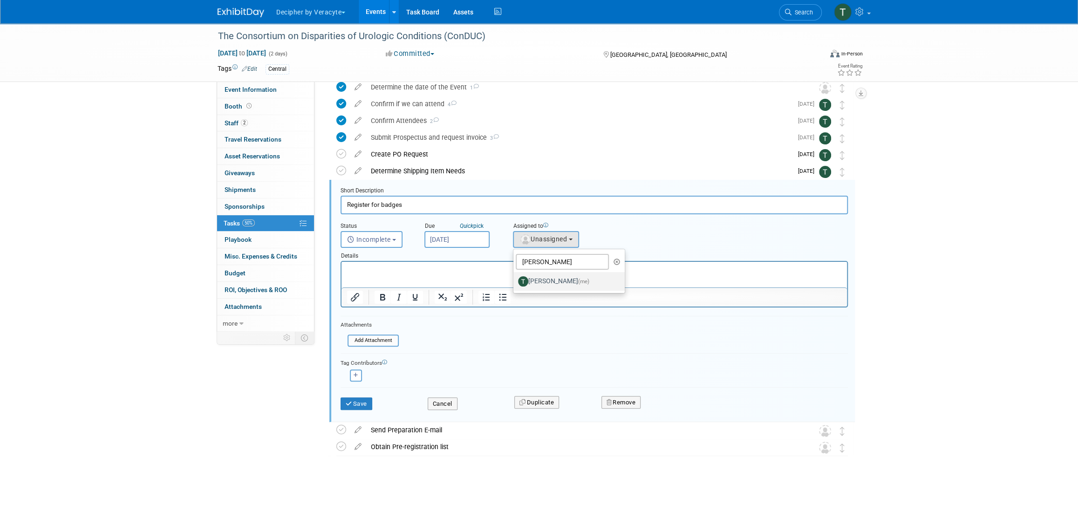
click at [515, 283] on input "Tony Alvarado (me)" at bounding box center [512, 280] width 6 height 6
select select "3ceeba8c-a19a-4597-a609-6fba7c9a515a"
click at [342, 410] on div "Save Cancel Duplicate Remove" at bounding box center [594, 402] width 521 height 22
click at [353, 410] on div "Save Cancel Duplicate Remove" at bounding box center [594, 402] width 521 height 22
click at [358, 407] on button "Save" at bounding box center [357, 403] width 32 height 13
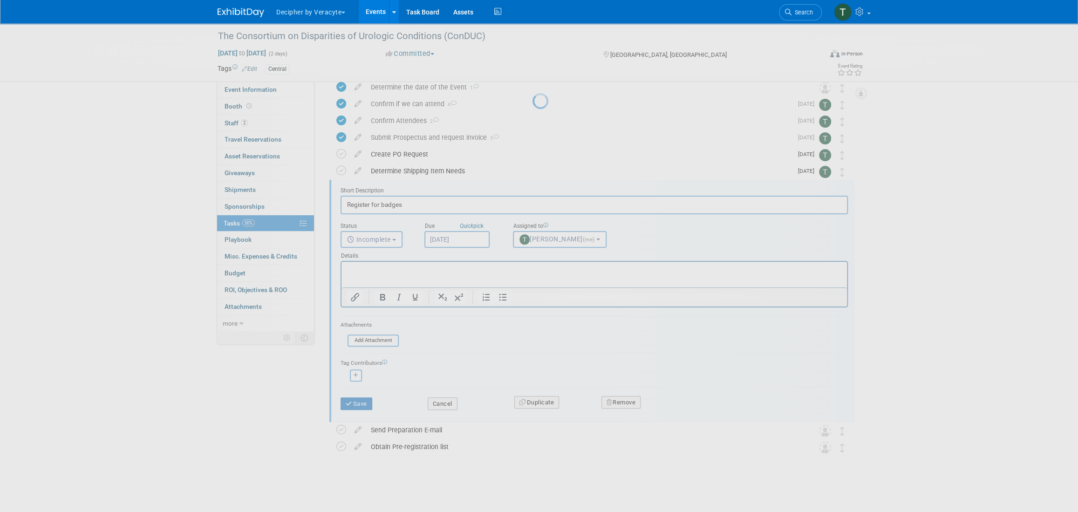
scroll to position [0, 0]
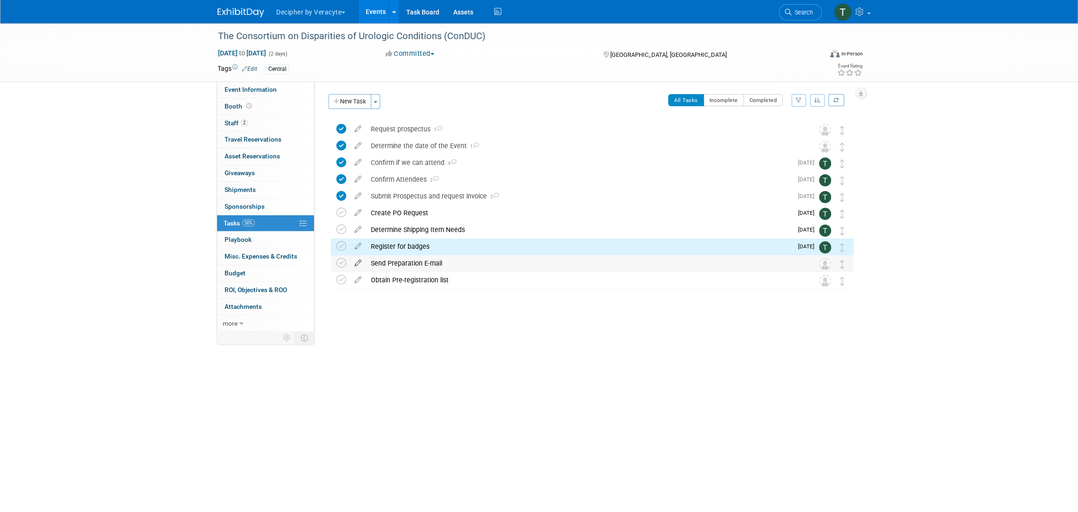
click at [355, 263] on icon at bounding box center [358, 261] width 16 height 12
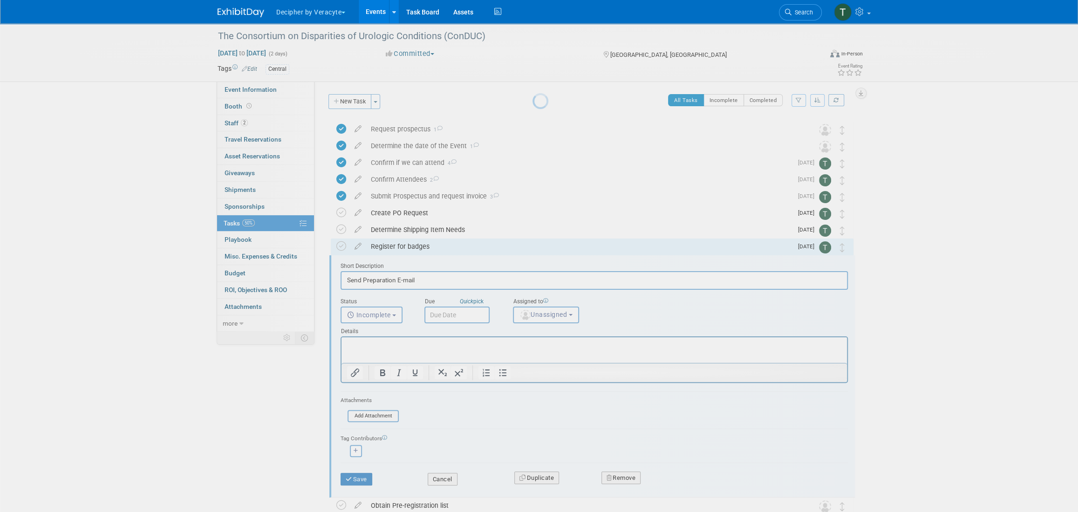
scroll to position [59, 0]
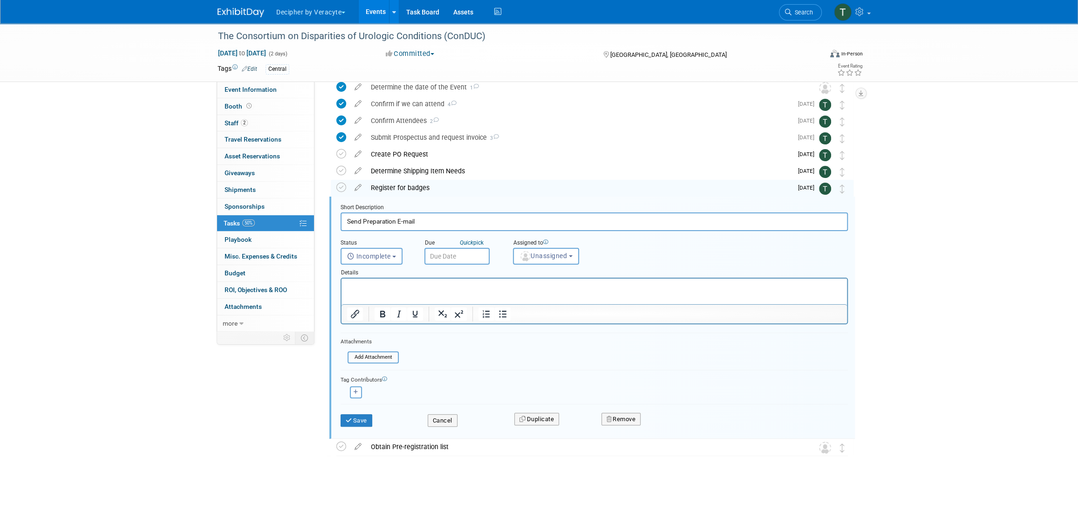
click at [479, 250] on input "text" at bounding box center [456, 256] width 65 height 17
click at [516, 362] on span "23" at bounding box center [516, 359] width 18 height 18
type input "[DATE]"
click at [518, 245] on div "Assigned to" at bounding box center [571, 243] width 116 height 9
click at [533, 259] on button "Unassigned" at bounding box center [546, 256] width 66 height 17
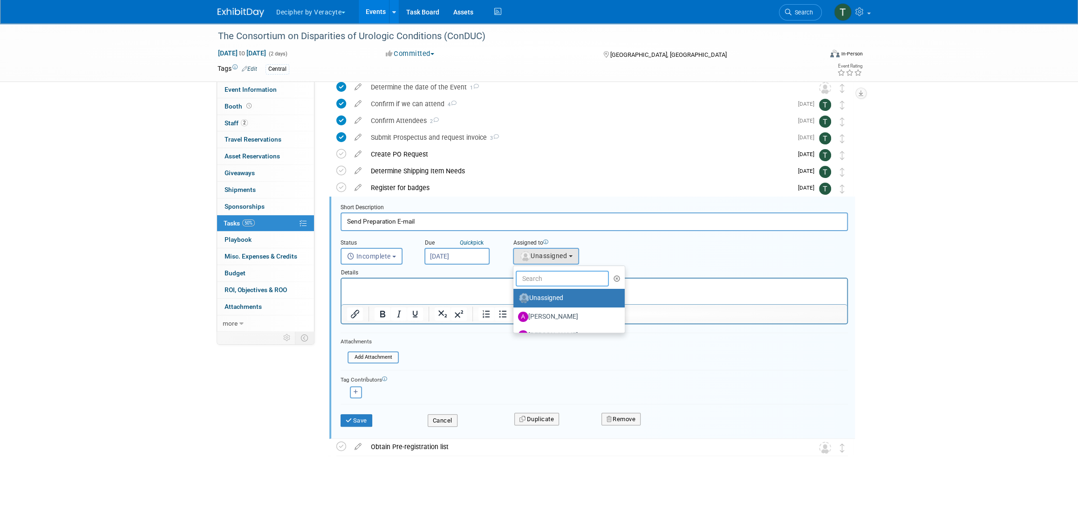
click at [535, 283] on input "text" at bounding box center [562, 279] width 93 height 16
type input "[PERSON_NAME]"
click at [542, 301] on label "[PERSON_NAME] (me)" at bounding box center [566, 298] width 97 height 15
click at [515, 300] on input "[PERSON_NAME] (me)" at bounding box center [512, 297] width 6 height 6
select select "3ceeba8c-a19a-4597-a609-6fba7c9a515a"
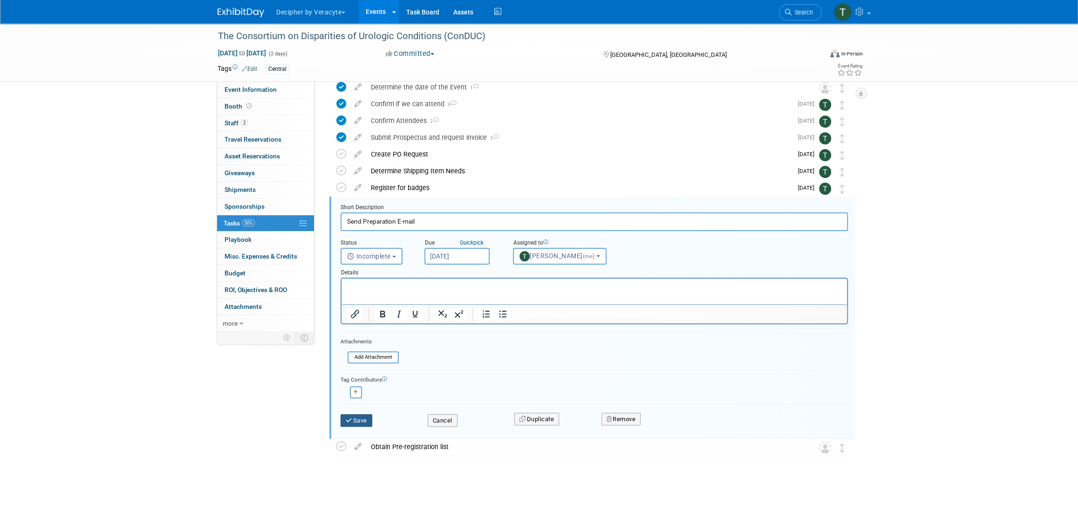
click at [358, 419] on button "Save" at bounding box center [357, 420] width 32 height 13
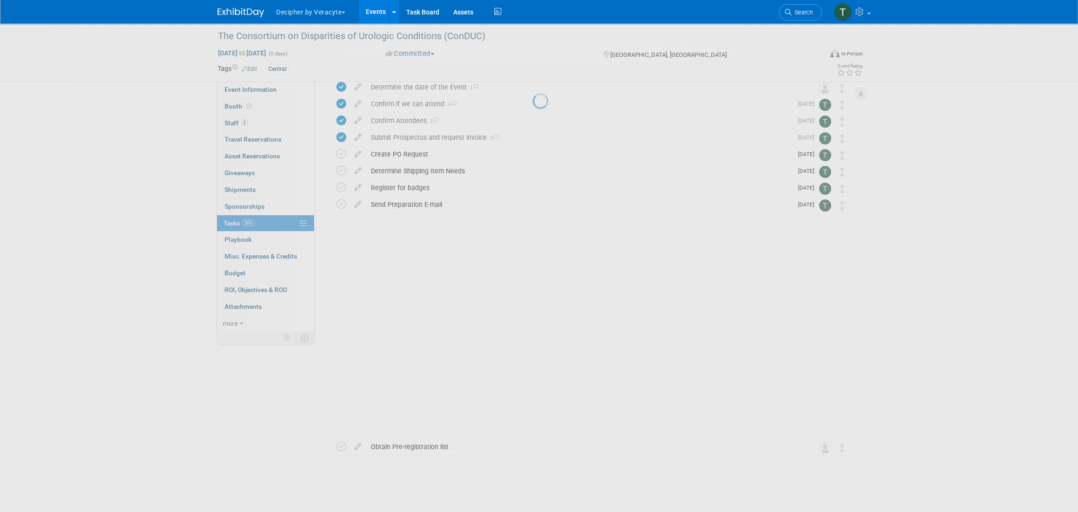
scroll to position [0, 0]
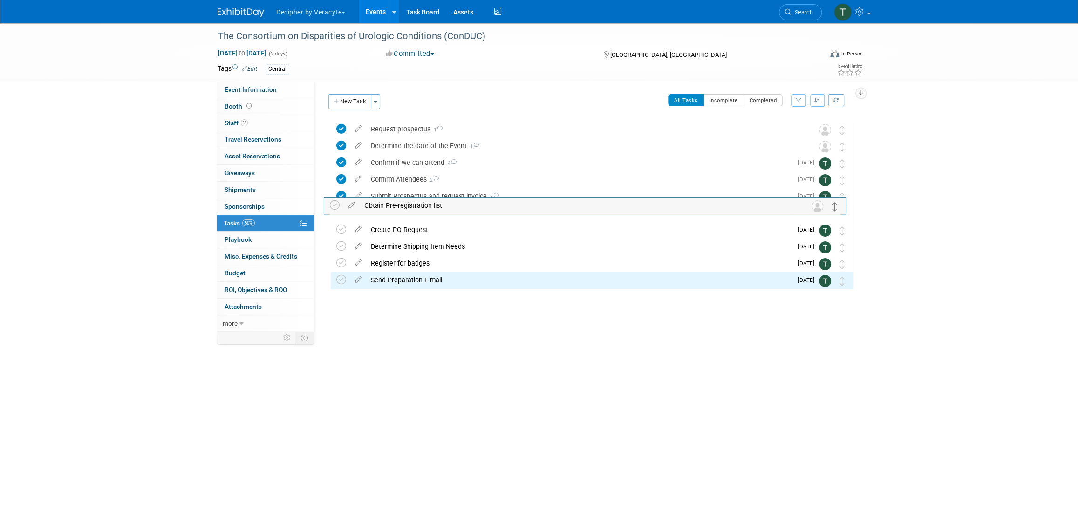
drag, startPoint x: 842, startPoint y: 280, endPoint x: 836, endPoint y: 205, distance: 75.8
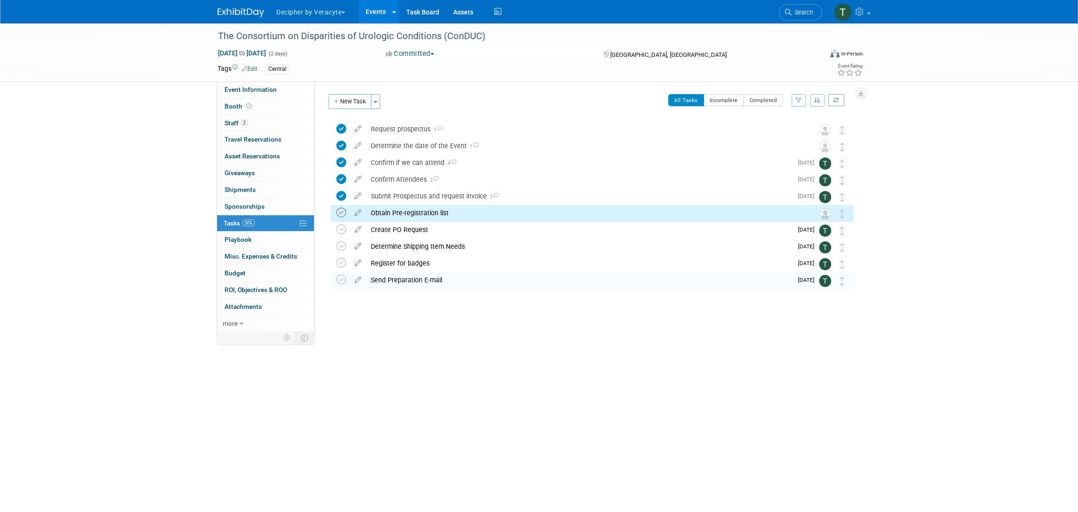
click at [340, 211] on icon at bounding box center [341, 213] width 10 height 10
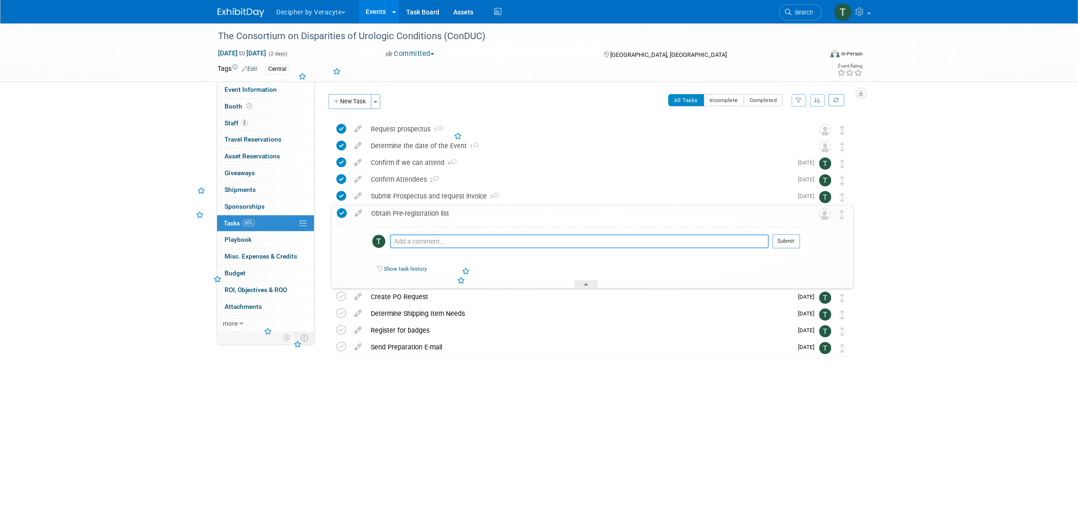
click at [421, 241] on textarea at bounding box center [579, 241] width 379 height 14
type textarea "o"
type textarea "do not ask organizer for this."
click at [772, 237] on td "Submit" at bounding box center [784, 244] width 31 height 21
drag, startPoint x: 791, startPoint y: 239, endPoint x: 713, endPoint y: 234, distance: 78.0
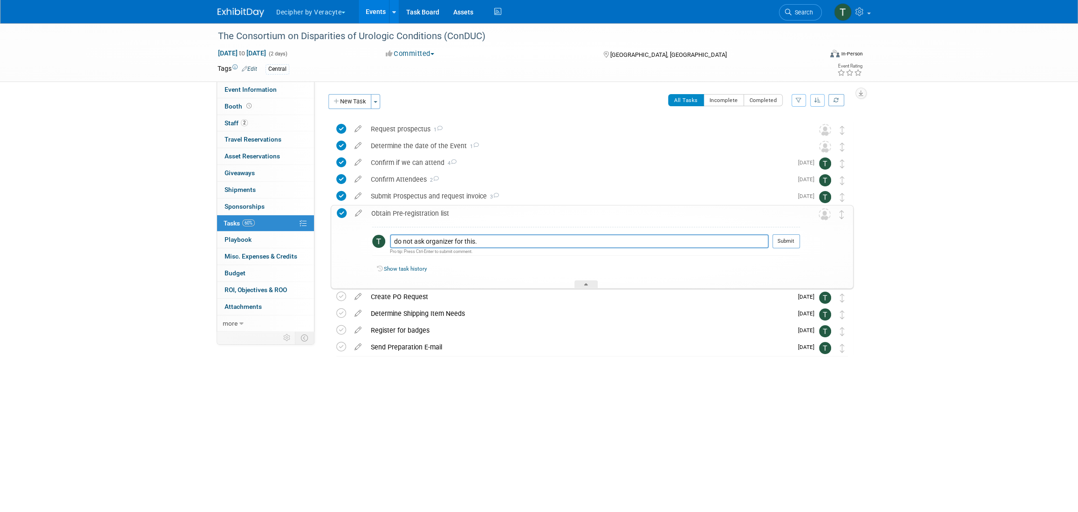
click at [791, 239] on button "Submit" at bounding box center [785, 241] width 27 height 14
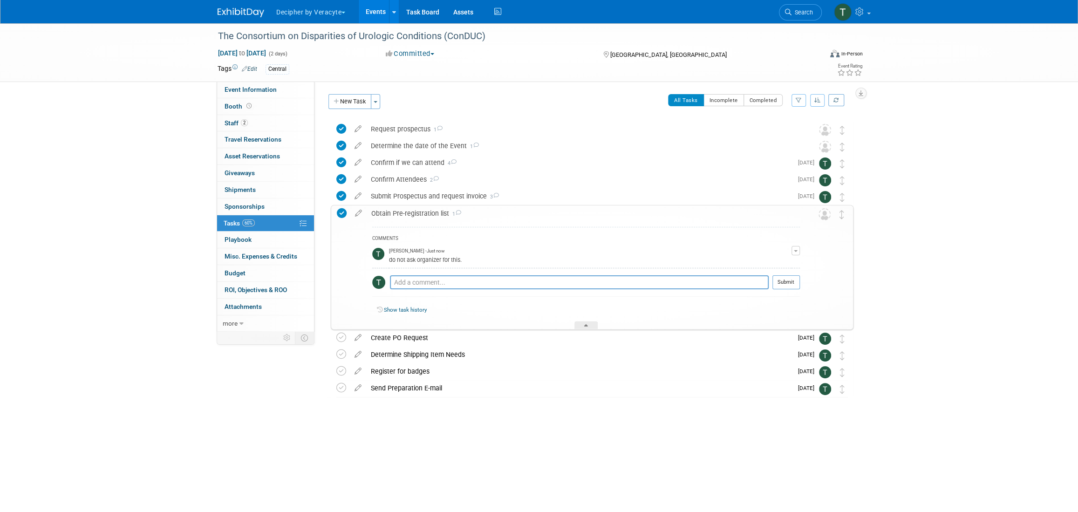
click at [550, 211] on div "Obtain Pre-registration list 1" at bounding box center [583, 213] width 433 height 16
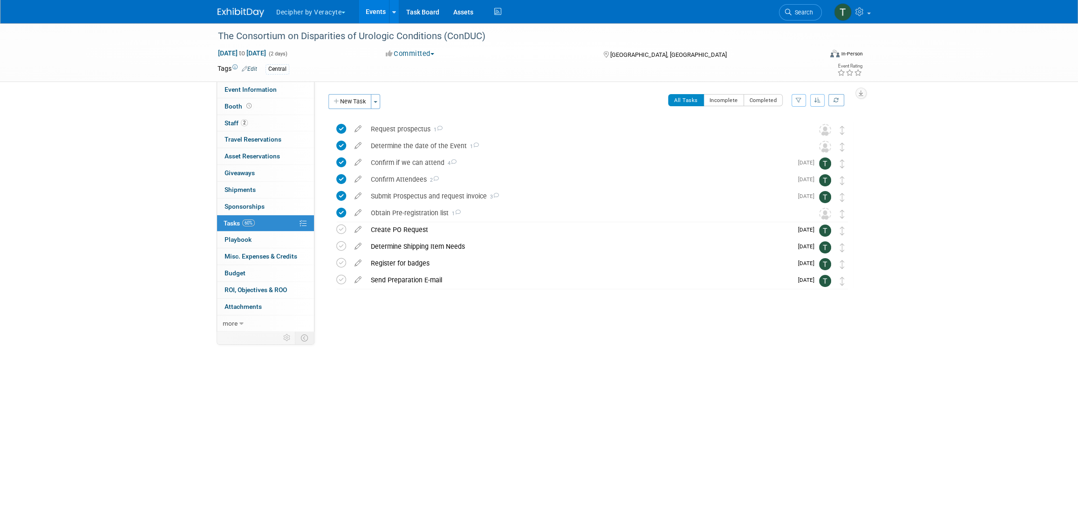
click at [384, 6] on link "Events" at bounding box center [376, 11] width 34 height 23
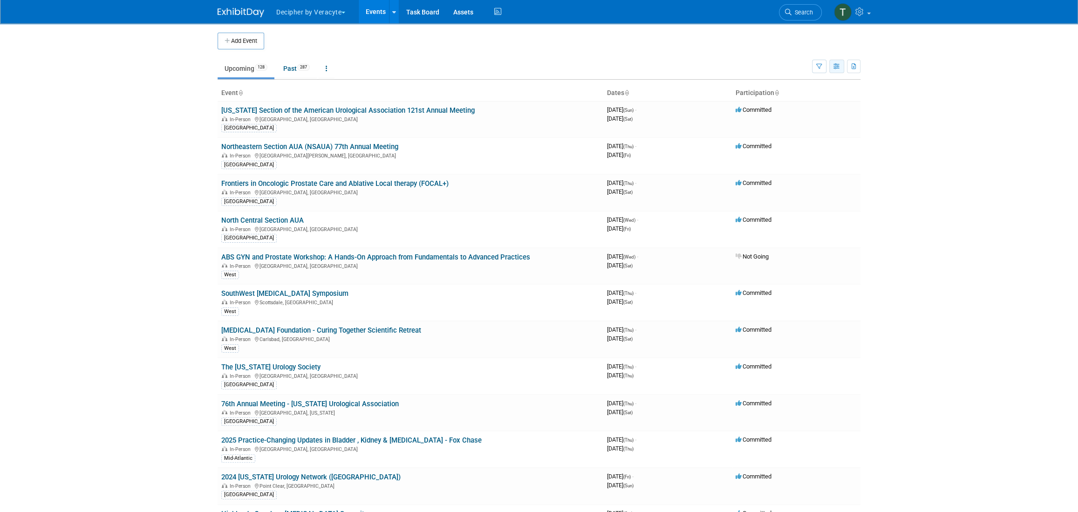
click at [842, 69] on button "button" at bounding box center [836, 67] width 15 height 14
click at [806, 124] on link "Calendar View" at bounding box center [798, 127] width 78 height 13
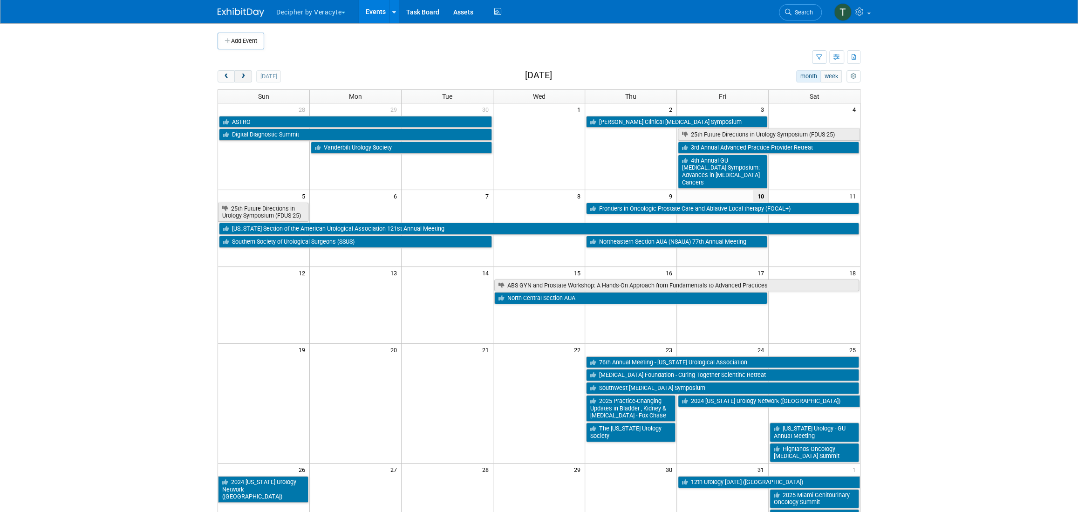
click at [243, 79] on span "next" at bounding box center [242, 77] width 7 height 6
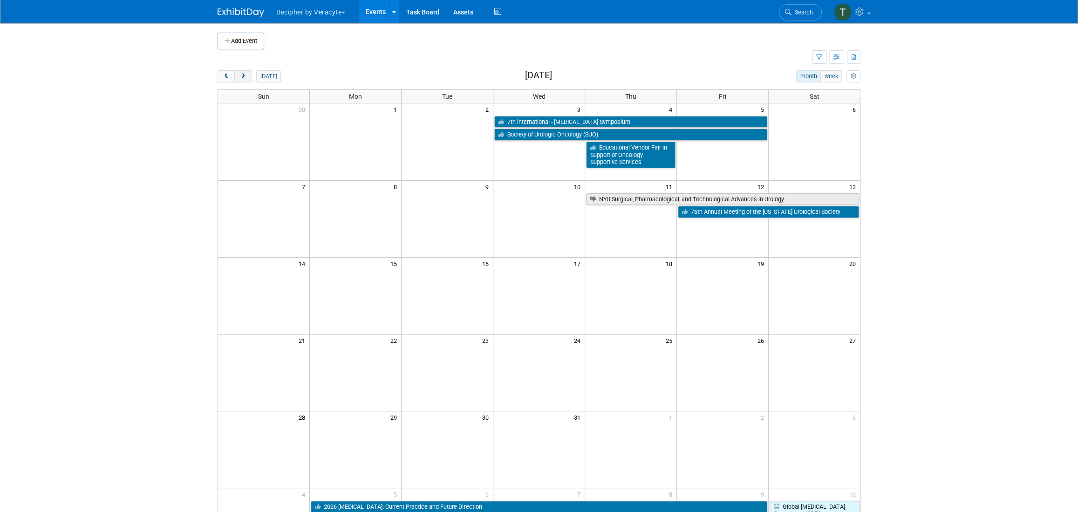
click at [243, 79] on span "next" at bounding box center [242, 77] width 7 height 6
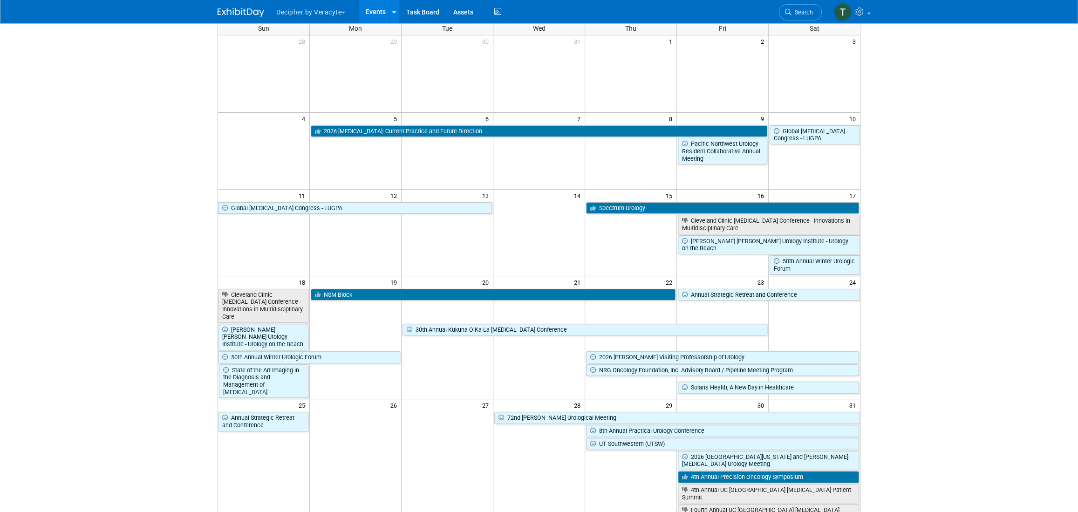
scroll to position [70, 0]
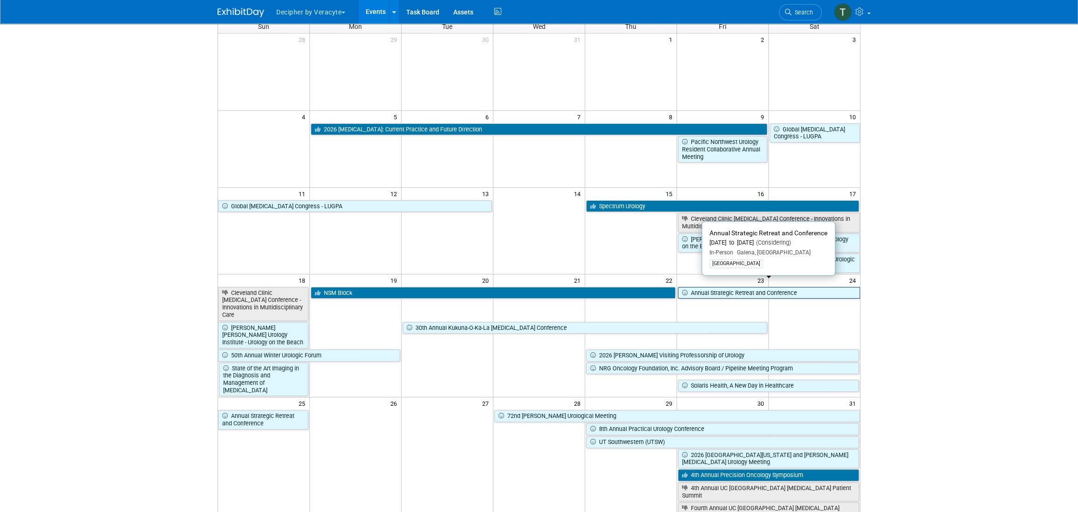
click at [778, 287] on link "Annual Strategic Retreat and Conference" at bounding box center [769, 293] width 182 height 12
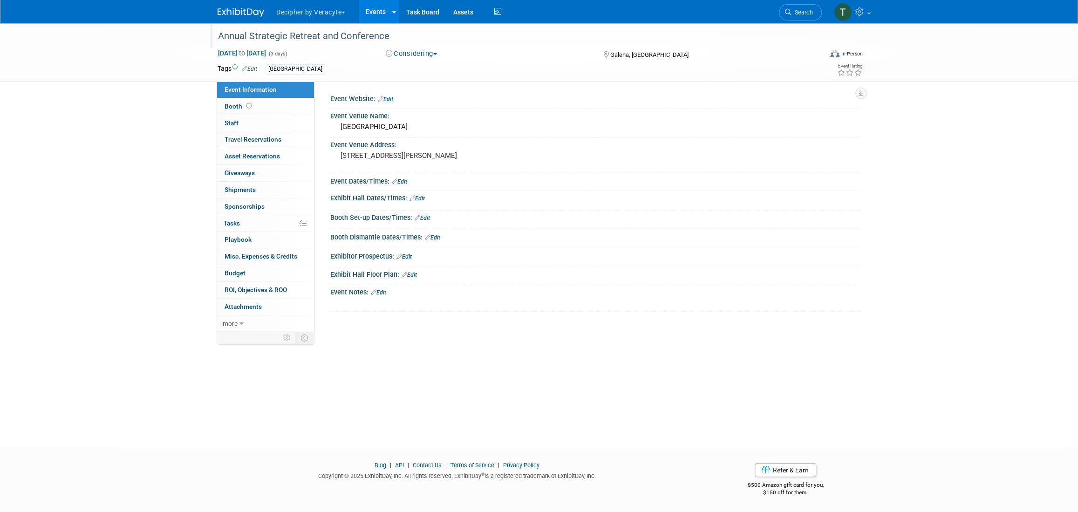
click at [232, 34] on div "Annual Strategic Retreat and Conference" at bounding box center [511, 36] width 593 height 17
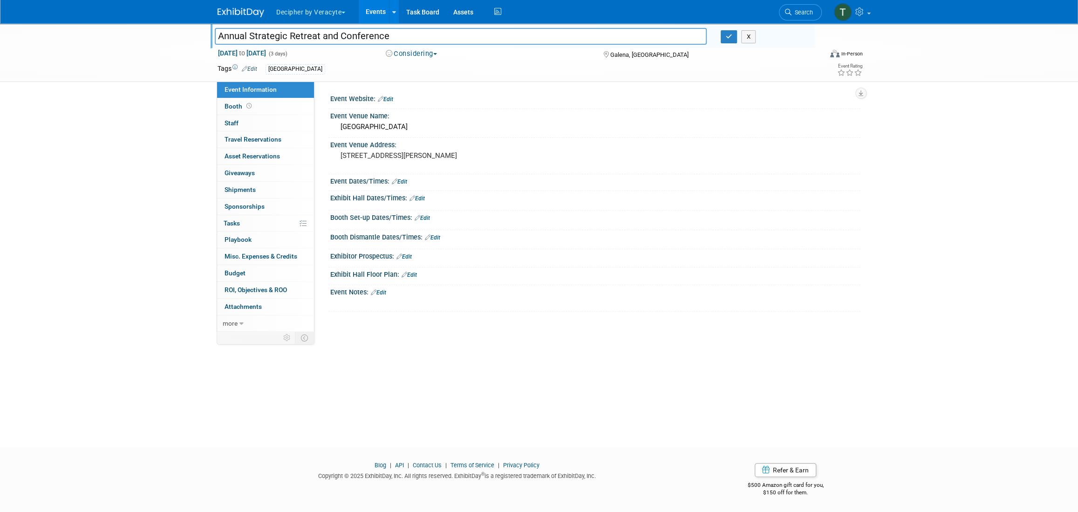
click at [221, 35] on input "Annual Strategic Retreat and Conference" at bounding box center [461, 36] width 492 height 16
click at [222, 38] on input "CUI Urology Annual Strategic Retreat and Conference" at bounding box center [461, 36] width 492 height 16
type input "UCI Urology Annual Strategic Retreat and Conference"
click at [724, 44] on div "UCI Urology Annual Strategic Retreat and Conference X" at bounding box center [511, 37] width 607 height 14
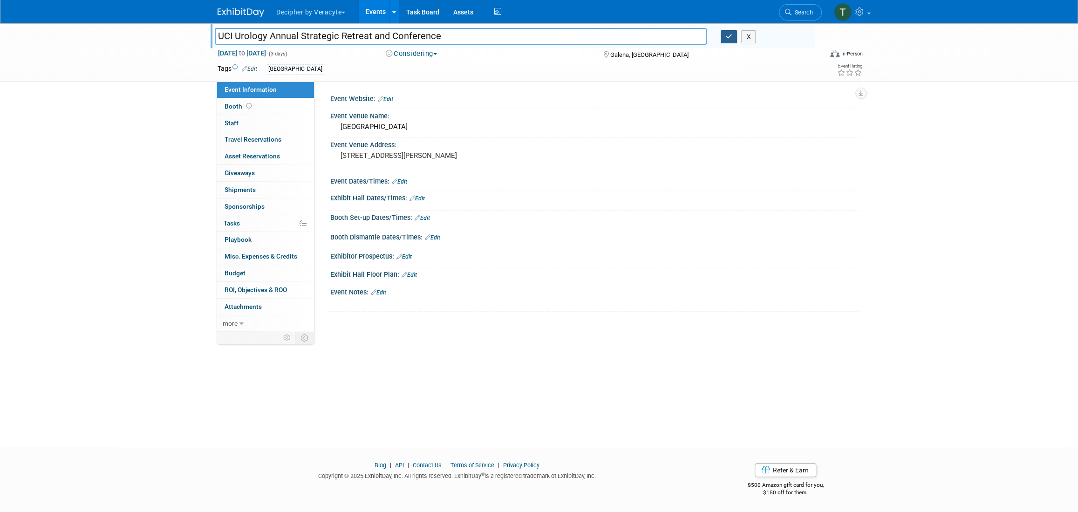
click at [725, 41] on button "button" at bounding box center [729, 36] width 17 height 13
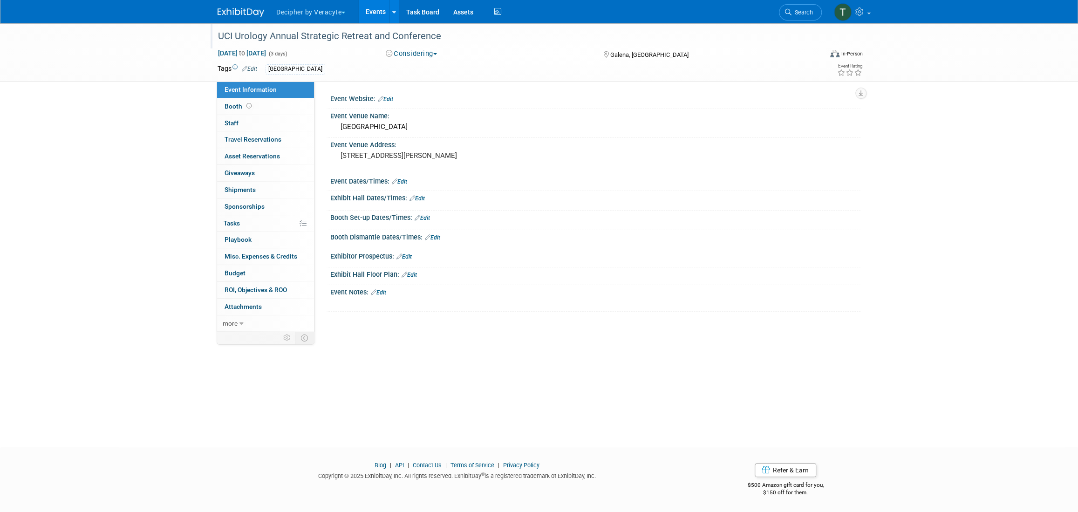
click at [377, 290] on link "Edit" at bounding box center [378, 292] width 15 height 7
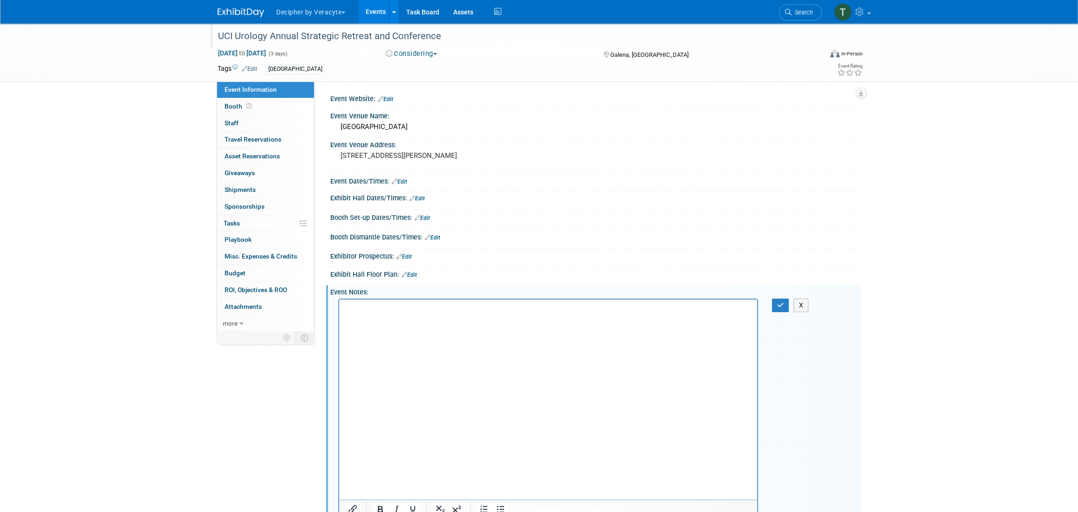
scroll to position [5, 0]
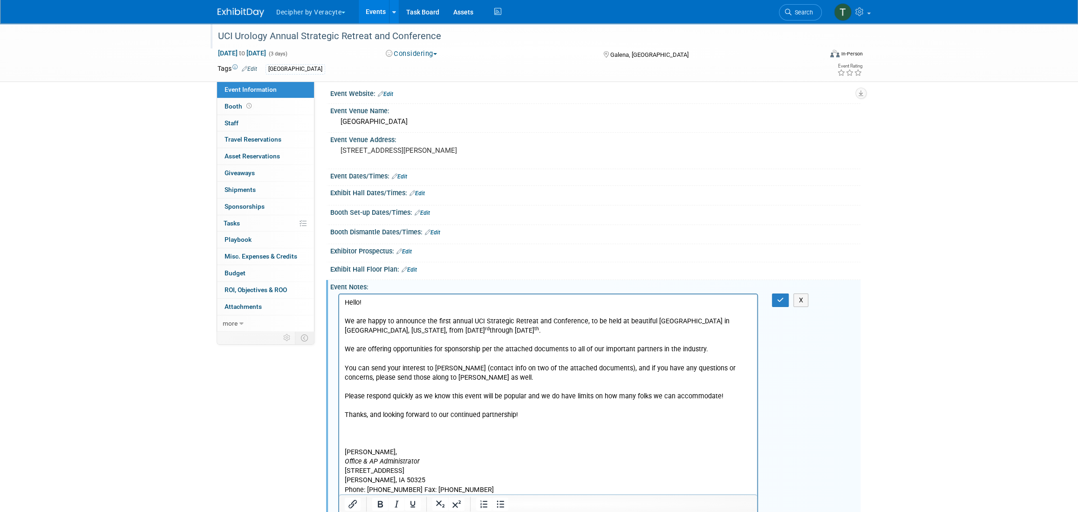
click at [371, 432] on p "Rich Text Area. Press ALT-0 for help." at bounding box center [548, 433] width 407 height 9
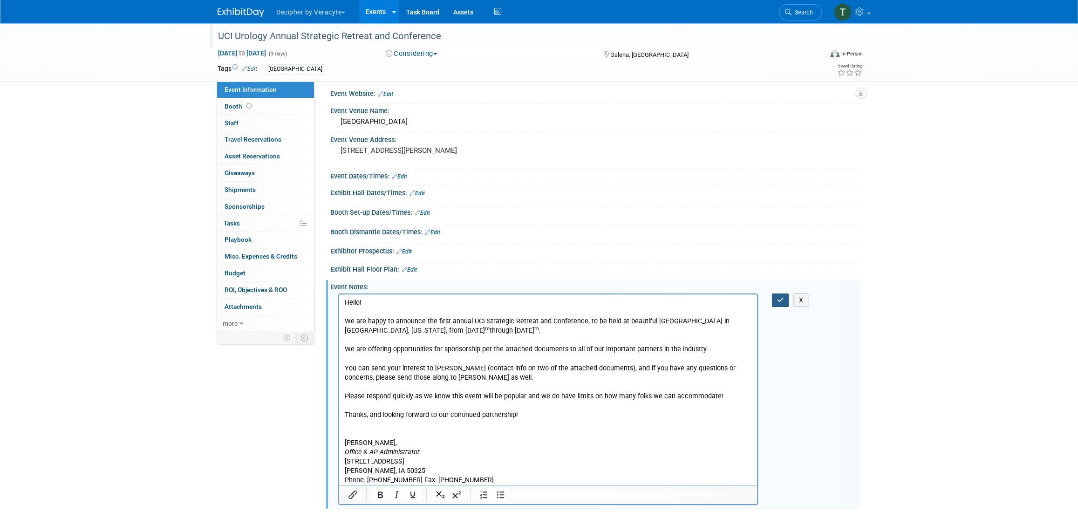
click at [781, 297] on icon "button" at bounding box center [780, 300] width 7 height 7
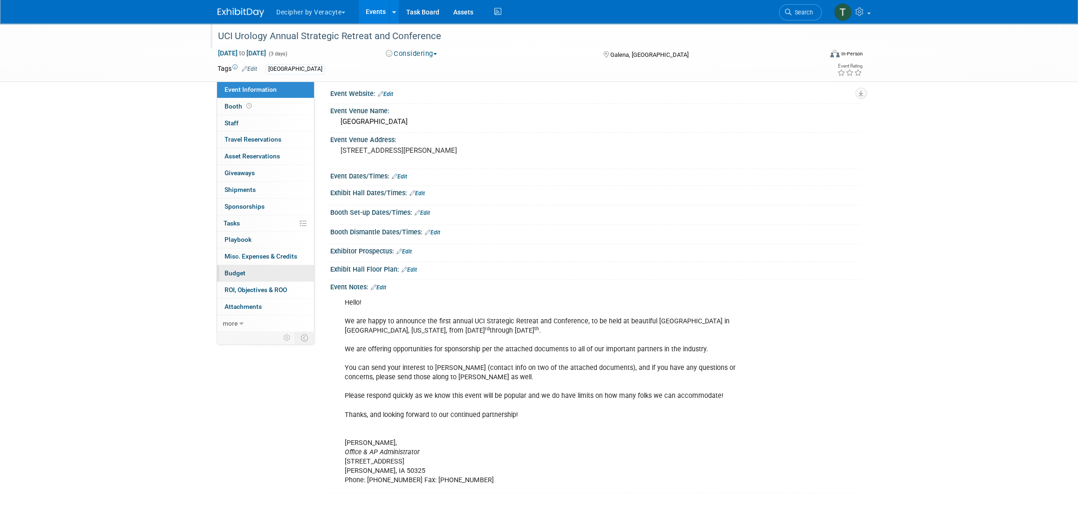
click at [253, 277] on link "Budget" at bounding box center [265, 273] width 97 height 16
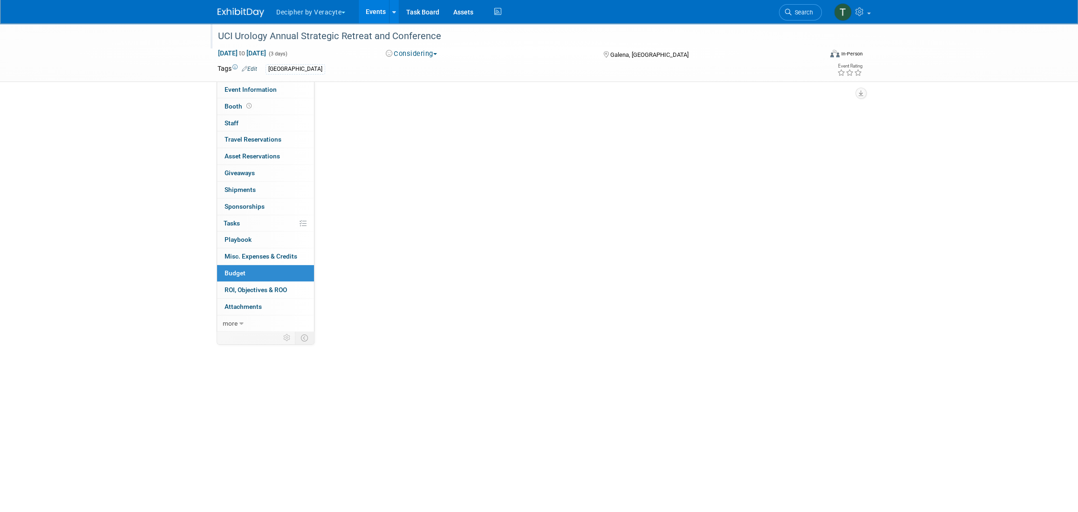
scroll to position [0, 0]
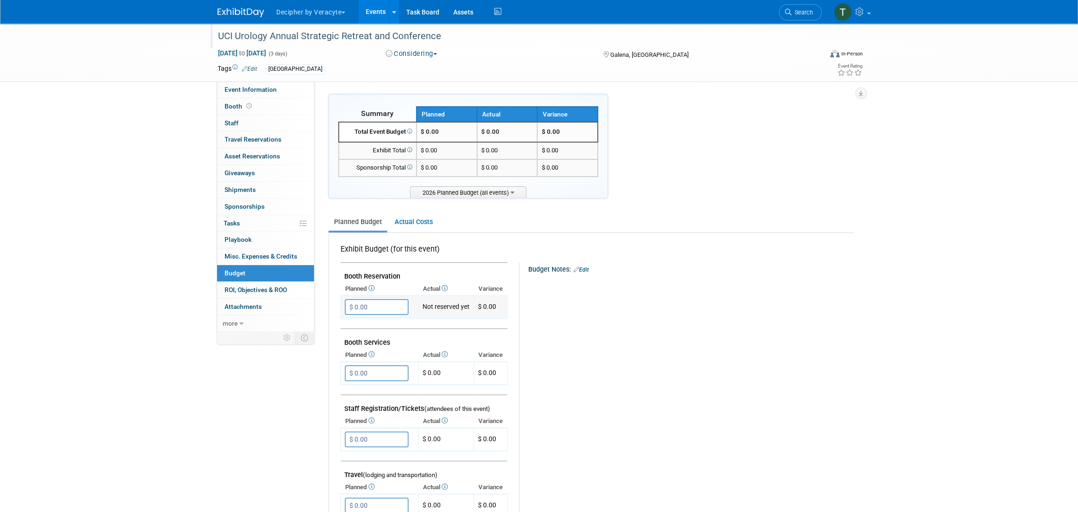
click at [376, 304] on input "$ 0.00" at bounding box center [377, 307] width 64 height 16
click at [379, 301] on input "$ 200.00" at bounding box center [377, 307] width 64 height 16
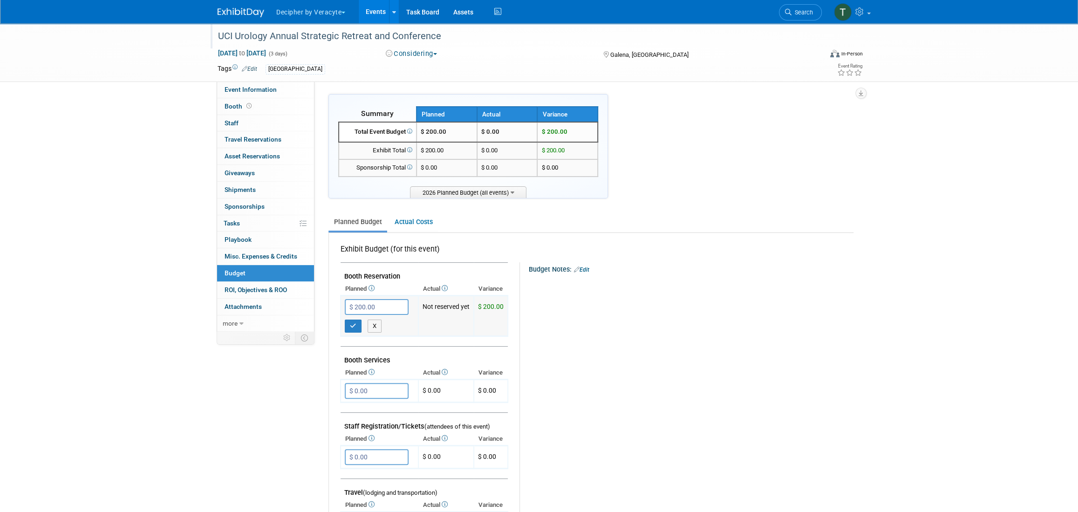
type input "$ 2,000.00"
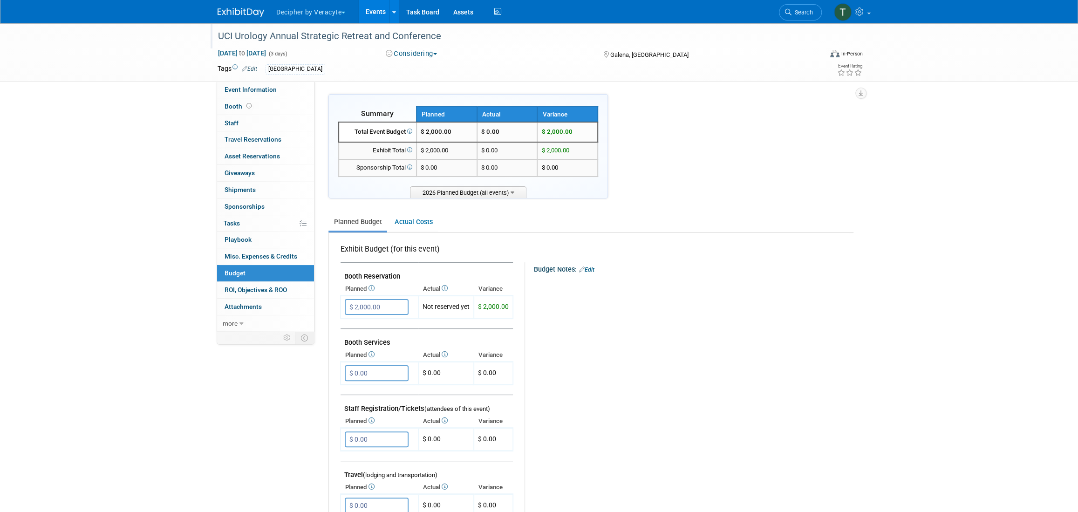
click at [295, 40] on div "UCI Urology Annual Strategic Retreat and Conference" at bounding box center [511, 36] width 593 height 17
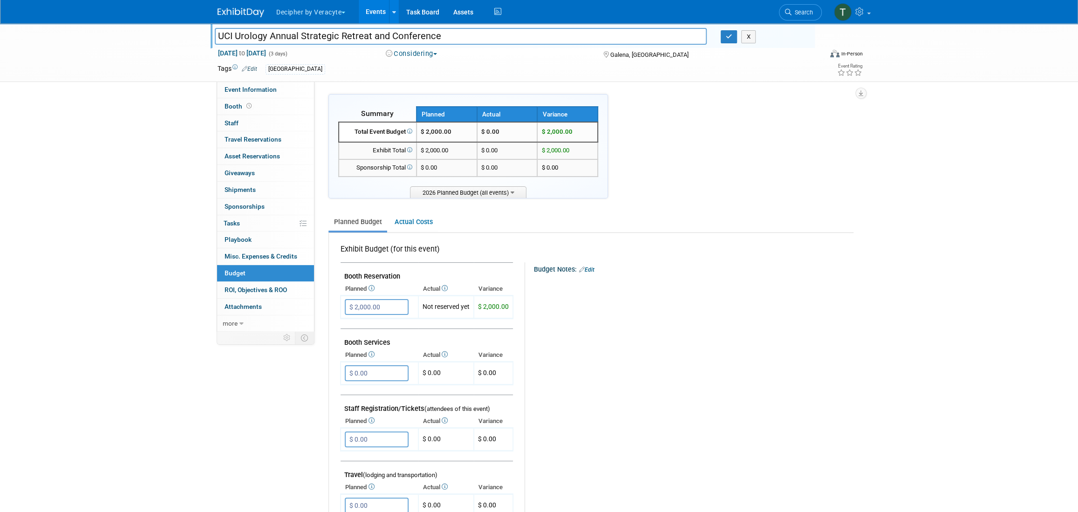
click at [295, 40] on input "UCI Urology Annual Strategic Retreat and Conference" at bounding box center [461, 36] width 492 height 16
click at [395, 44] on input "UCI Urology Annual Strategic Retreat and Conference" at bounding box center [461, 36] width 492 height 16
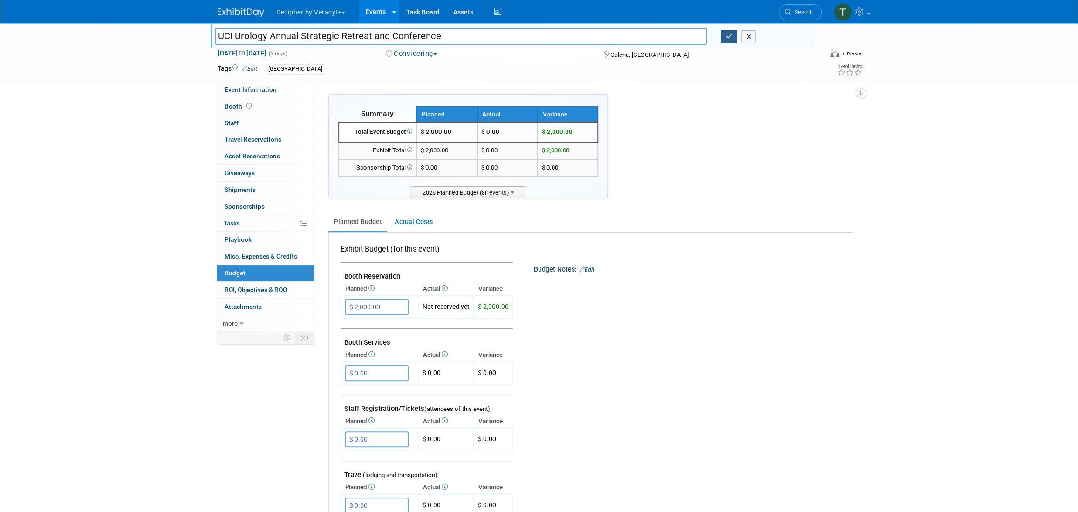
click at [732, 37] on button "button" at bounding box center [729, 36] width 17 height 13
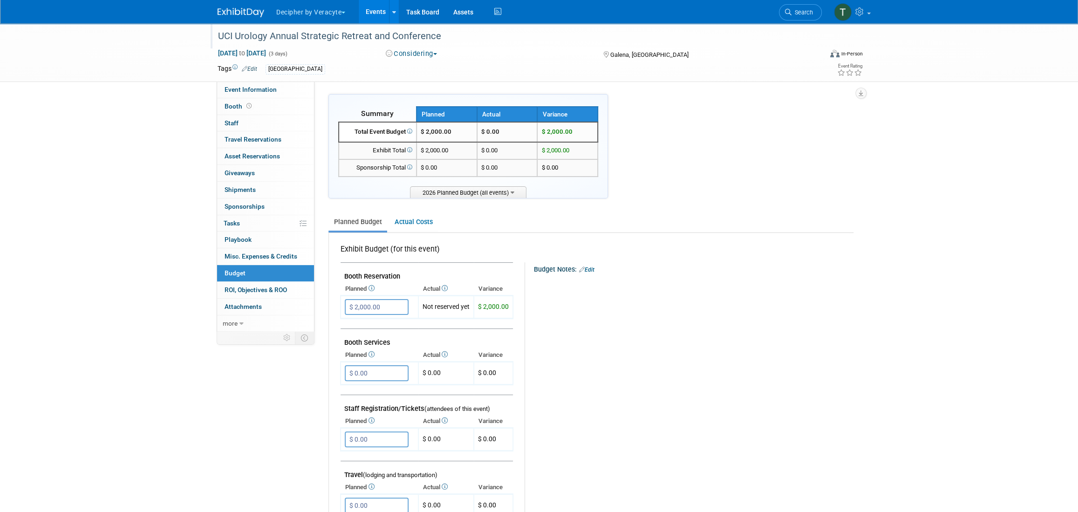
click at [400, 46] on div "UCI Urology Annual Strategic Retreat and Conference" at bounding box center [513, 35] width 604 height 25
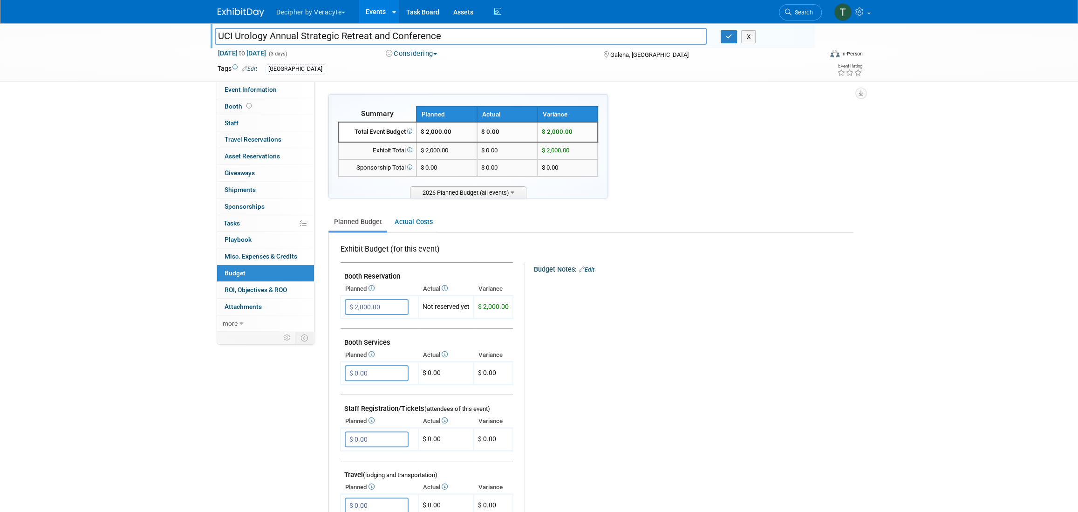
click at [400, 46] on div "UCI Urology Annual Strategic Retreat and Conference UCI Urology Annual Strategi…" at bounding box center [513, 35] width 604 height 25
click at [400, 44] on input "UCI Urology Annual Strategic Retreat and Conference" at bounding box center [461, 36] width 492 height 16
click at [287, 88] on link "Event Information" at bounding box center [265, 90] width 97 height 16
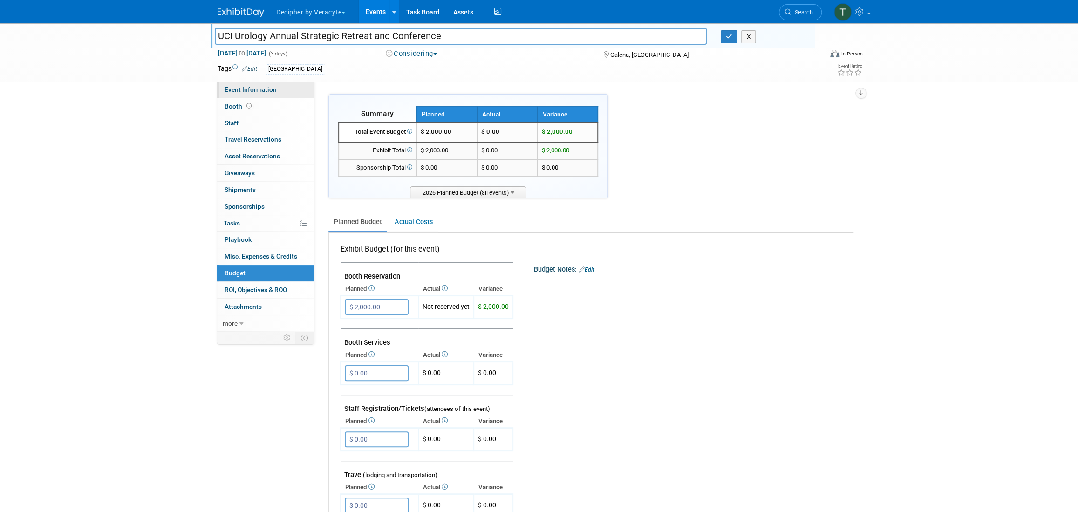
click at [287, 88] on link "Event Information" at bounding box center [265, 90] width 97 height 16
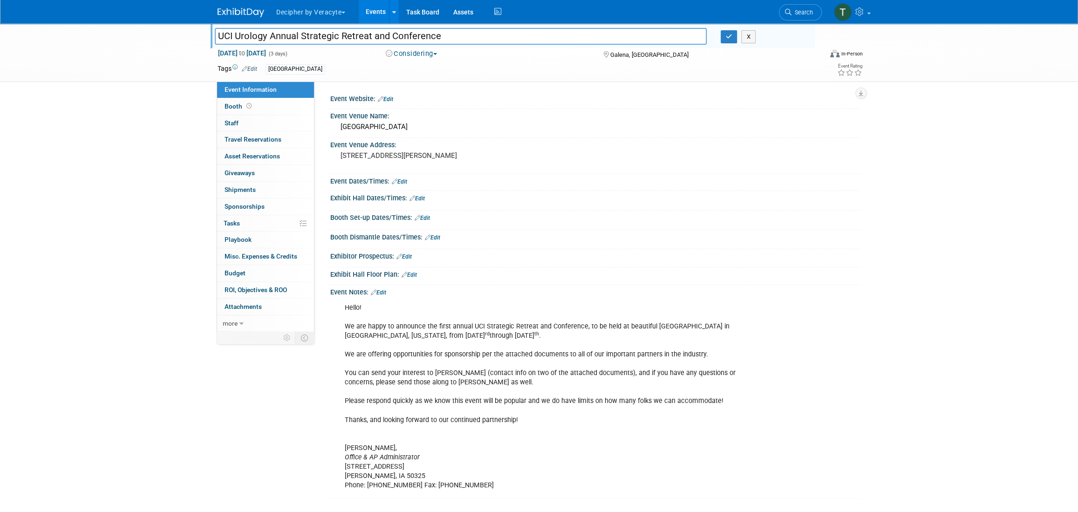
click at [411, 260] on div at bounding box center [595, 262] width 530 height 4
click at [410, 258] on link "Edit" at bounding box center [403, 256] width 15 height 7
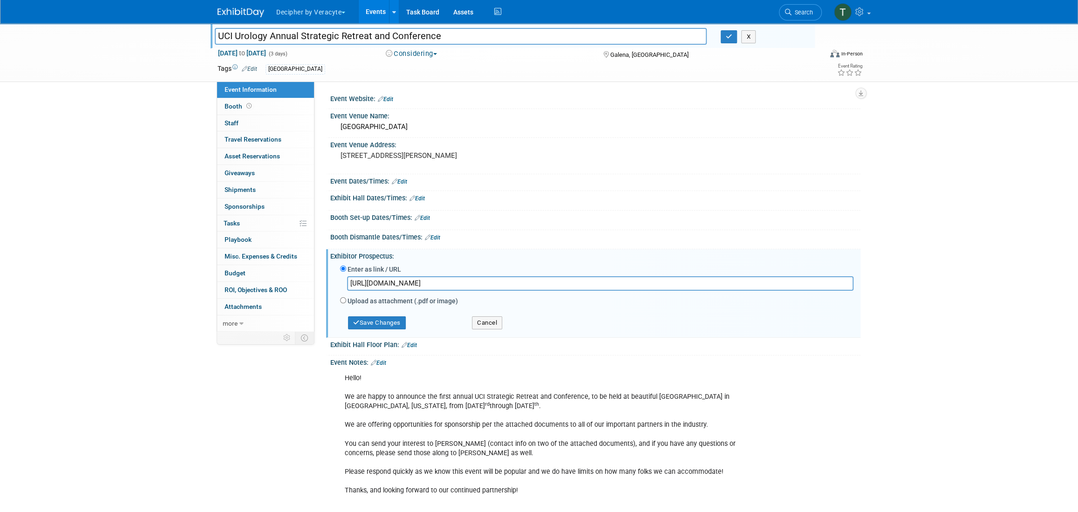
scroll to position [0, 579]
type input "[URL][DOMAIN_NAME]"
click at [388, 323] on button "Save Changes" at bounding box center [377, 322] width 58 height 13
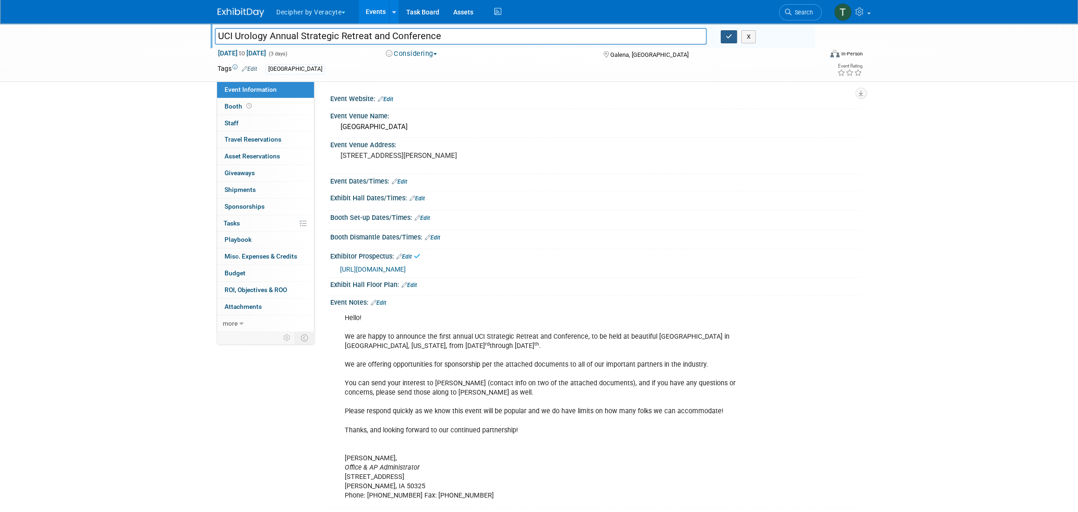
click at [726, 40] on button "button" at bounding box center [729, 36] width 17 height 13
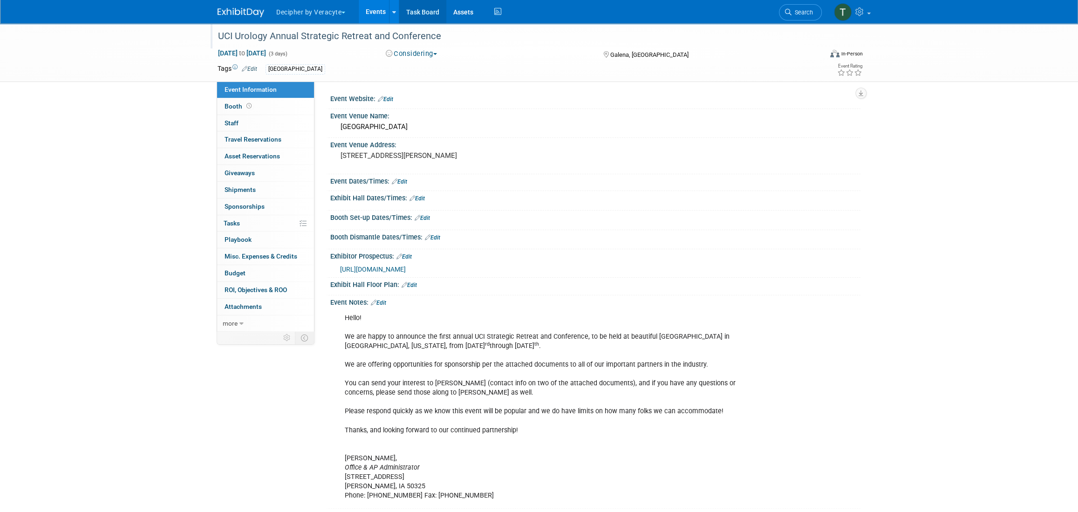
click at [435, 7] on link "Task Board" at bounding box center [422, 11] width 47 height 23
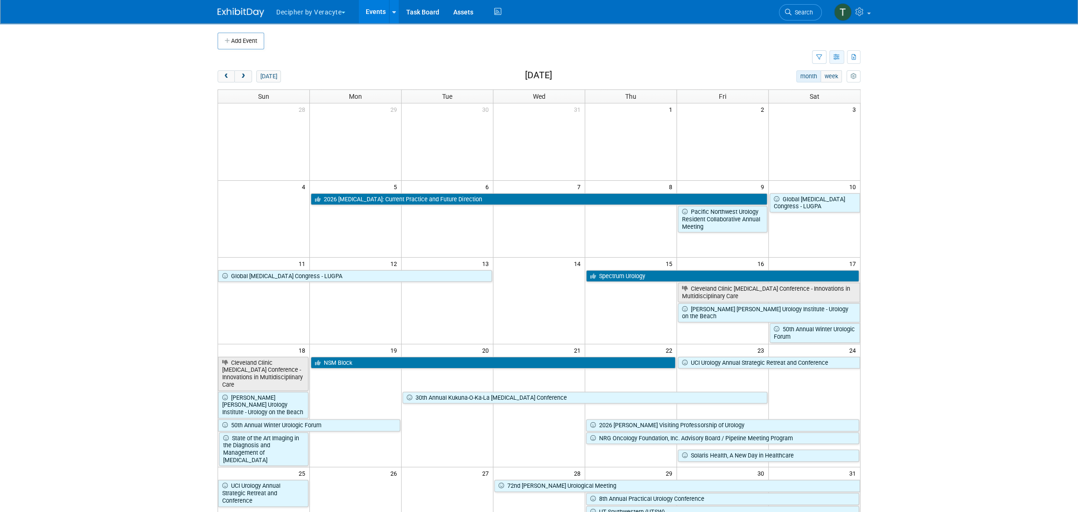
click at [832, 60] on button "button" at bounding box center [836, 57] width 15 height 14
click at [678, 41] on td at bounding box center [546, 41] width 565 height 17
click at [220, 71] on button "prev" at bounding box center [226, 76] width 17 height 12
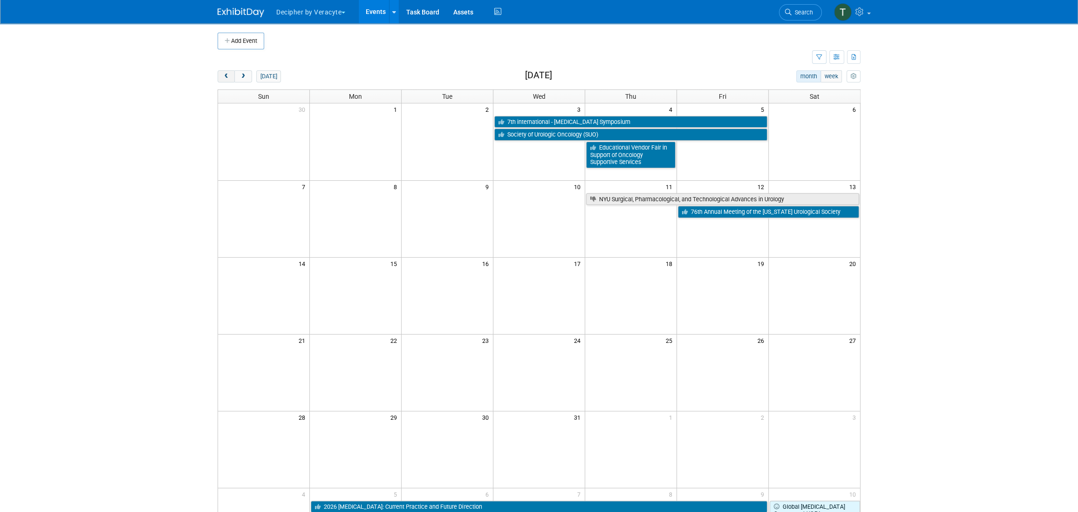
click at [220, 71] on button "prev" at bounding box center [226, 76] width 17 height 12
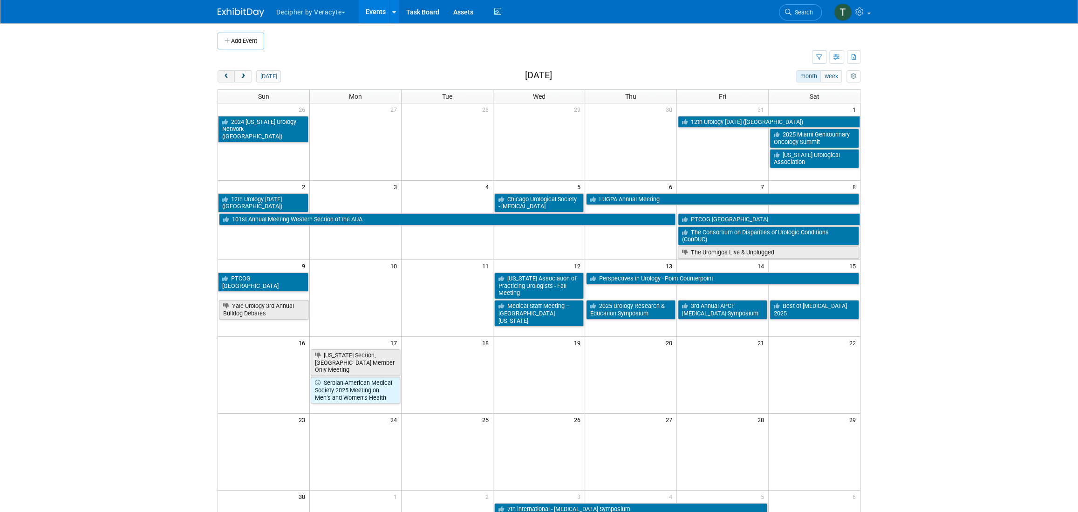
click at [220, 71] on button "prev" at bounding box center [226, 76] width 17 height 12
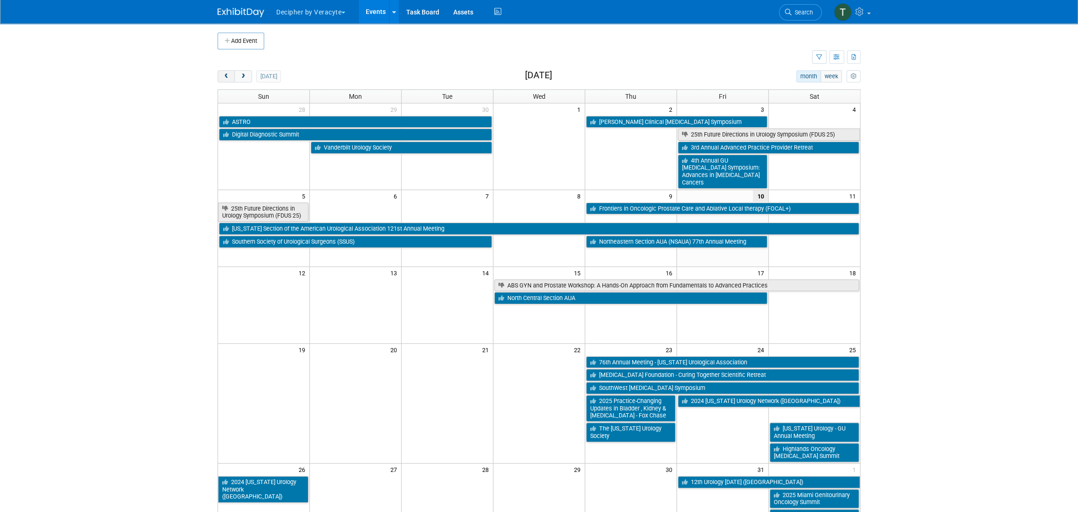
click at [221, 71] on button "prev" at bounding box center [226, 76] width 17 height 12
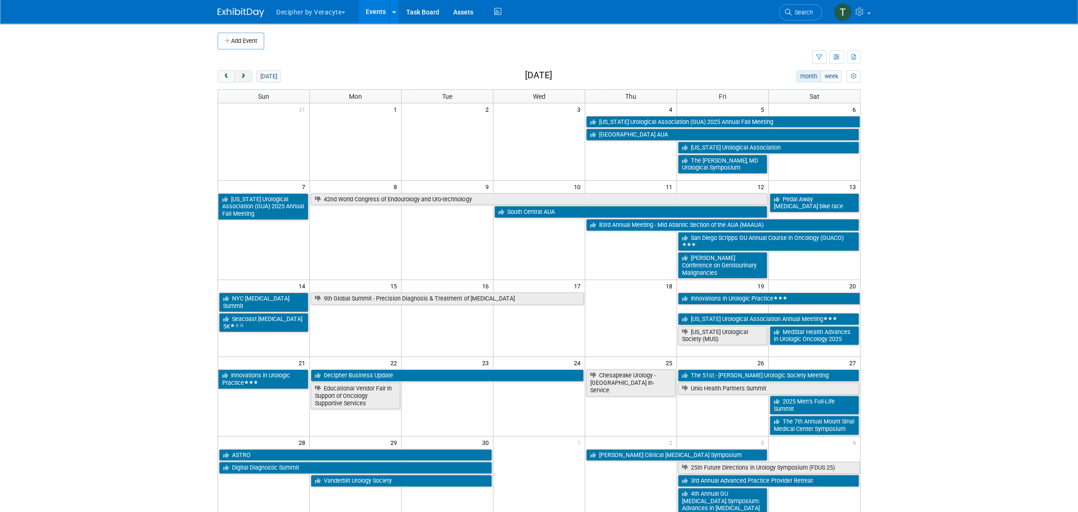
click at [239, 76] on span "next" at bounding box center [242, 77] width 7 height 6
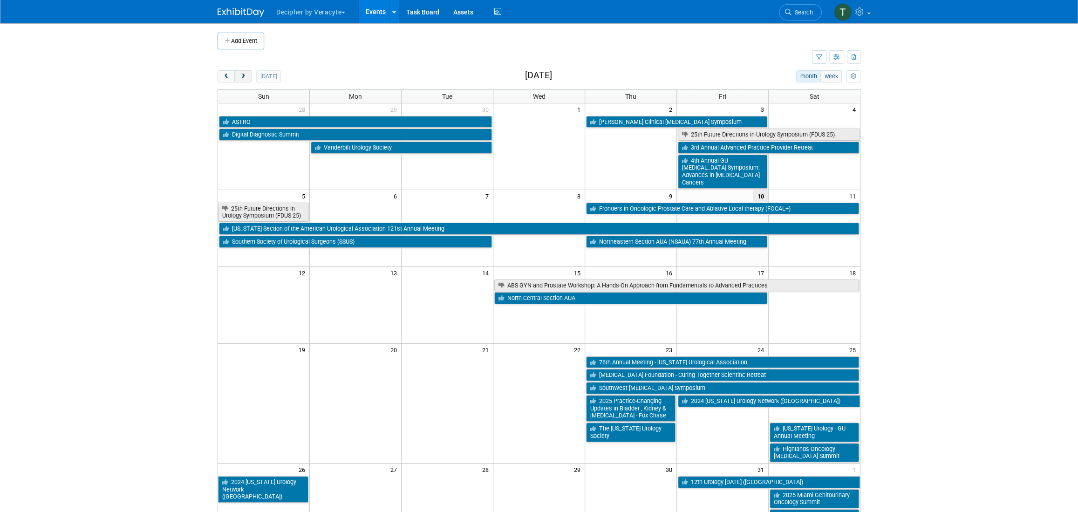
click at [239, 75] on span "next" at bounding box center [242, 77] width 7 height 6
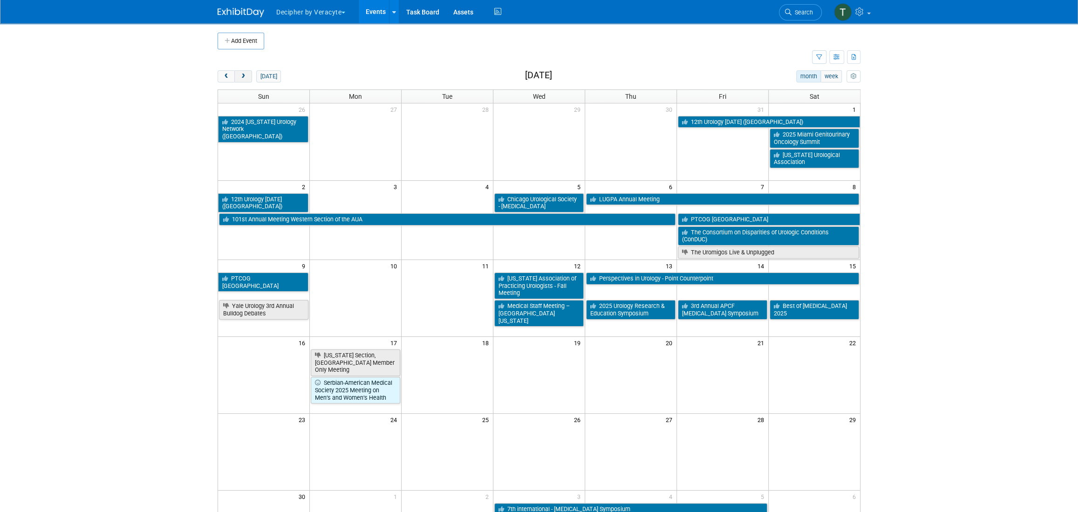
click at [245, 77] on span "next" at bounding box center [242, 77] width 7 height 6
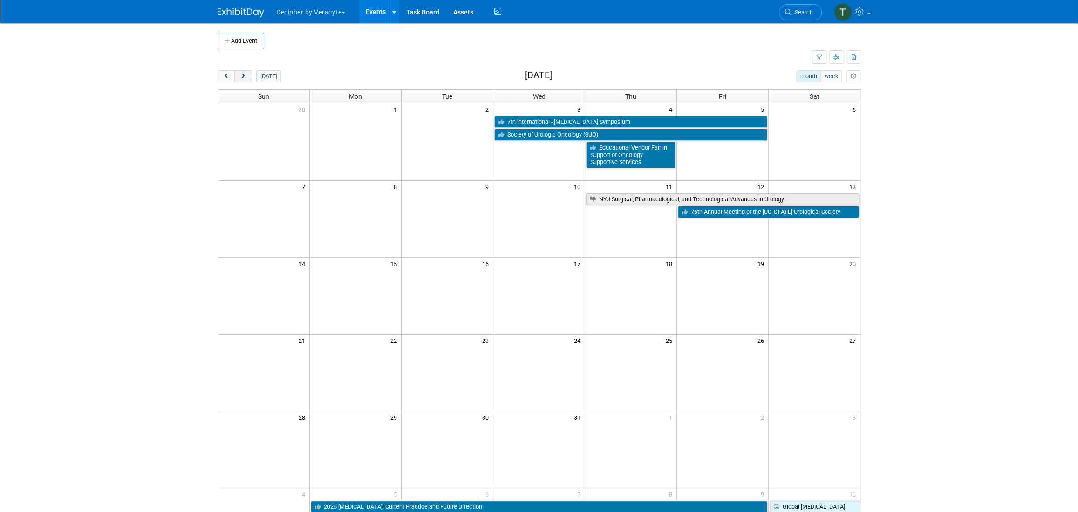
click at [247, 75] on button "next" at bounding box center [242, 76] width 17 height 12
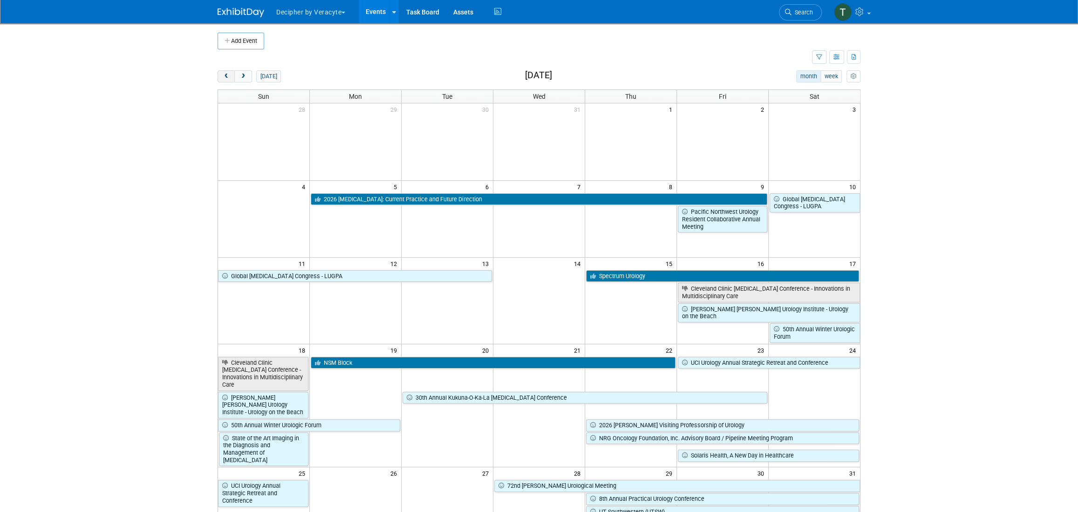
click at [225, 74] on span "prev" at bounding box center [226, 77] width 7 height 6
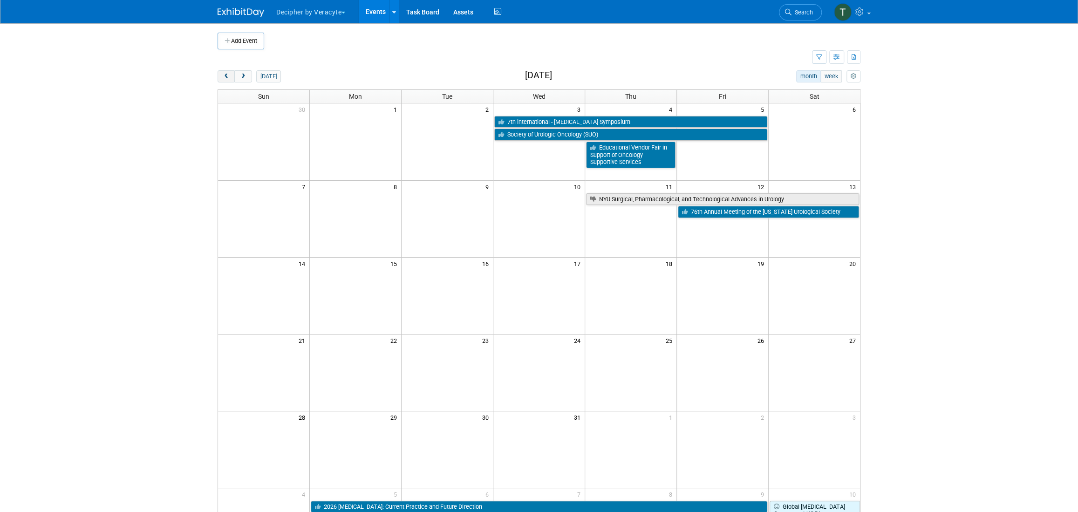
click at [225, 74] on span "prev" at bounding box center [226, 77] width 7 height 6
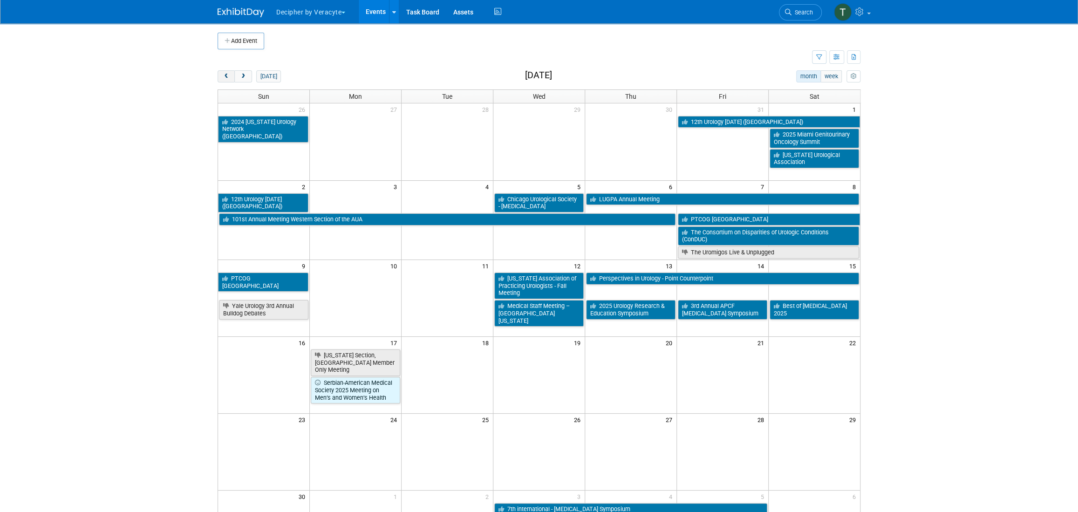
click at [225, 73] on button "prev" at bounding box center [226, 76] width 17 height 12
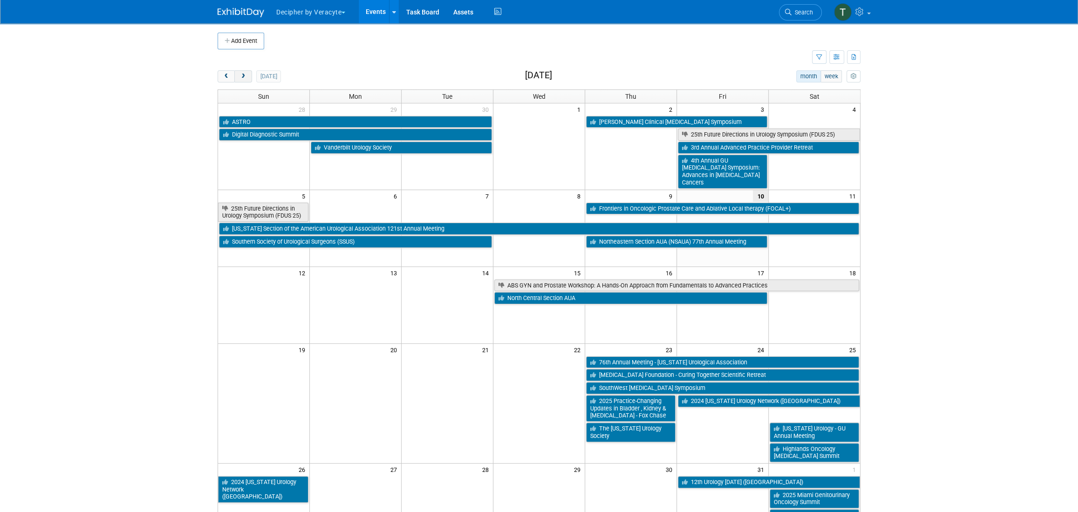
click at [237, 76] on button "next" at bounding box center [242, 76] width 17 height 12
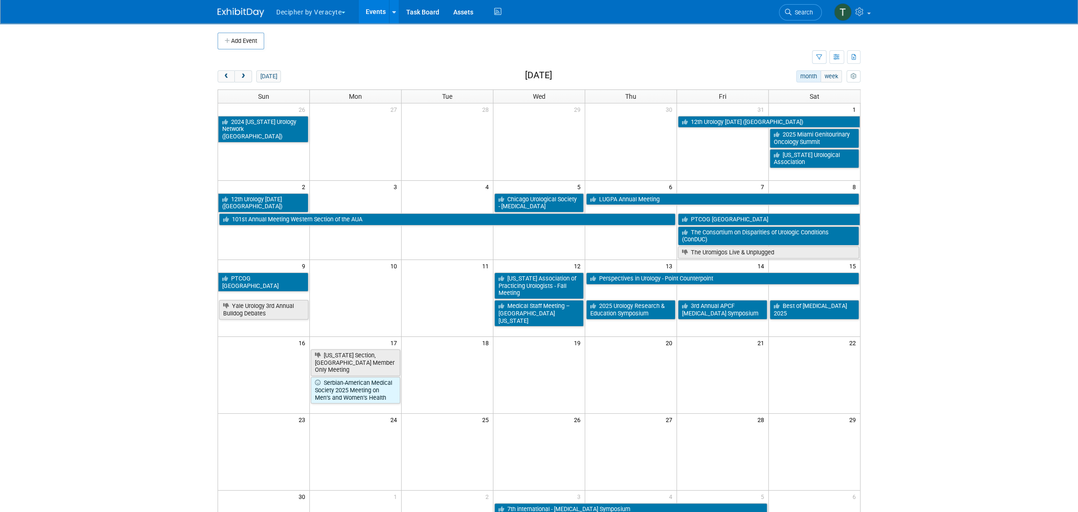
click at [250, 84] on div "today month week November 2025 Sun Mon Tue Wed Thu Fri Sat 26 27 28 29 30 31 1 …" at bounding box center [539, 319] width 643 height 498
click at [248, 80] on button "next" at bounding box center [242, 76] width 17 height 12
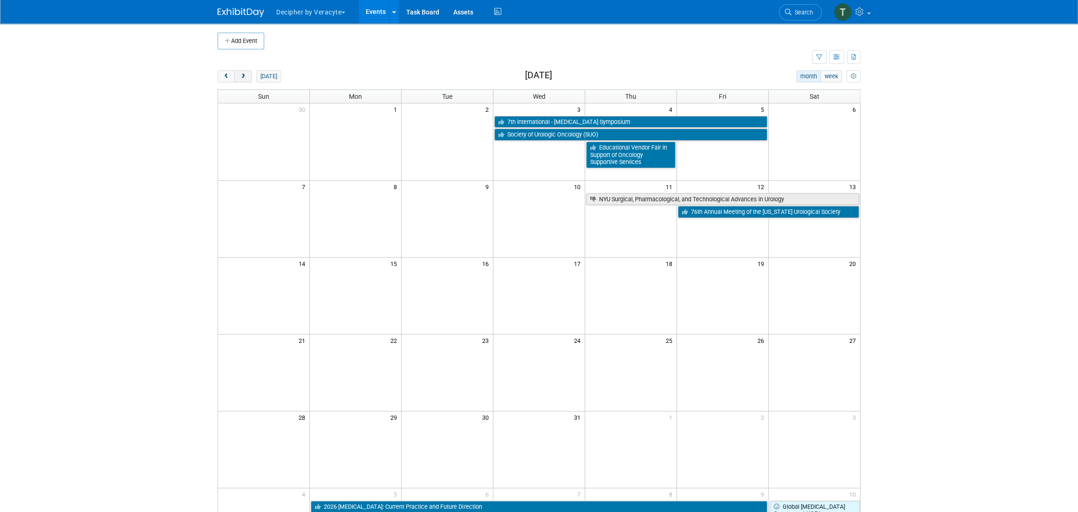
click at [242, 77] on span "next" at bounding box center [242, 77] width 7 height 6
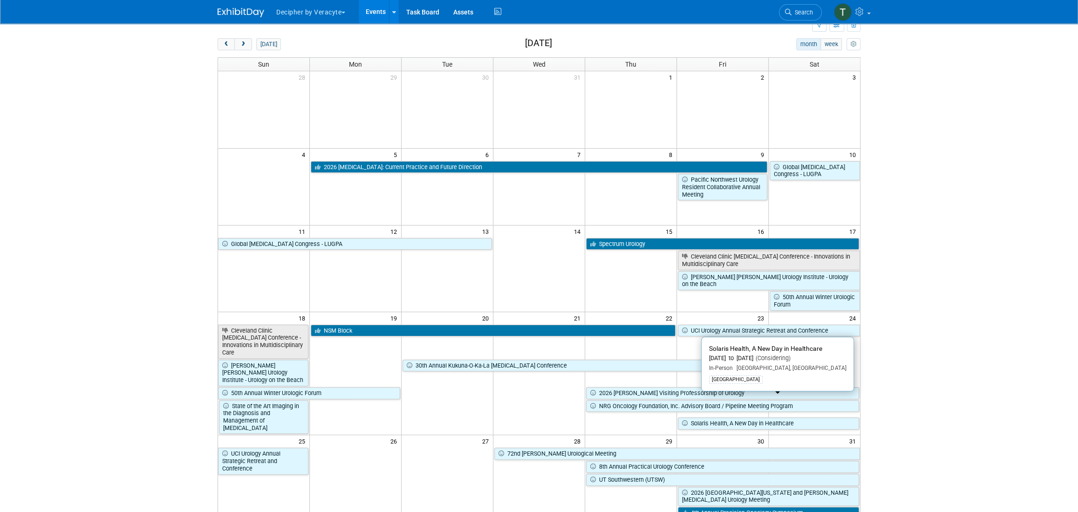
scroll to position [34, 0]
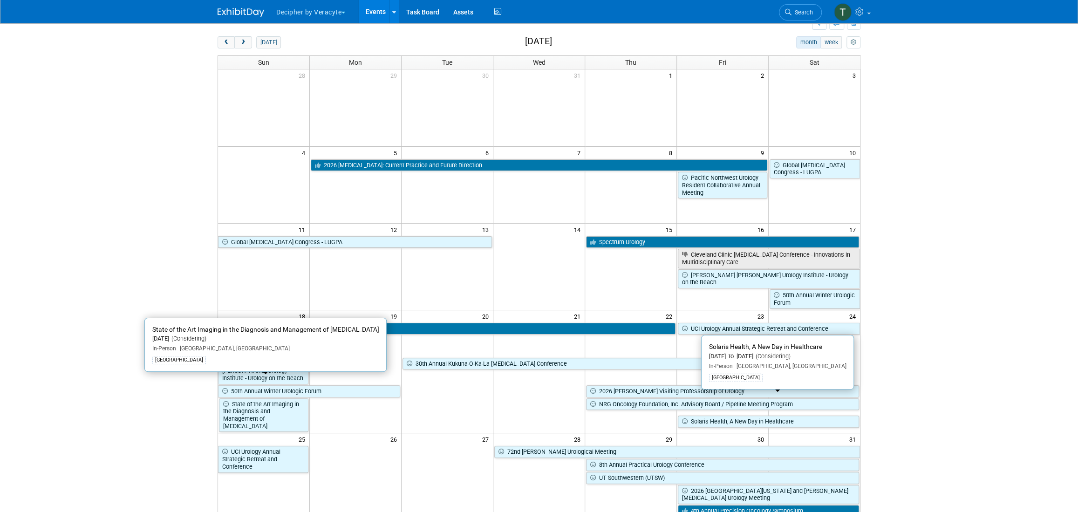
click at [200, 384] on body "Decipher by Veracyte Explore: My Workspaces 2 Go to Workspace: Corporate Events…" at bounding box center [539, 222] width 1078 height 512
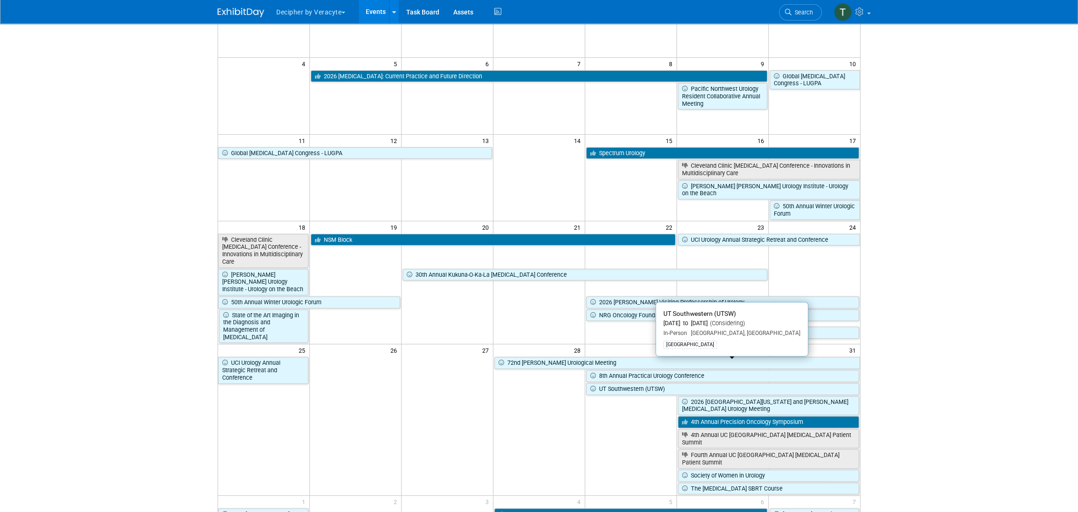
scroll to position [121, 0]
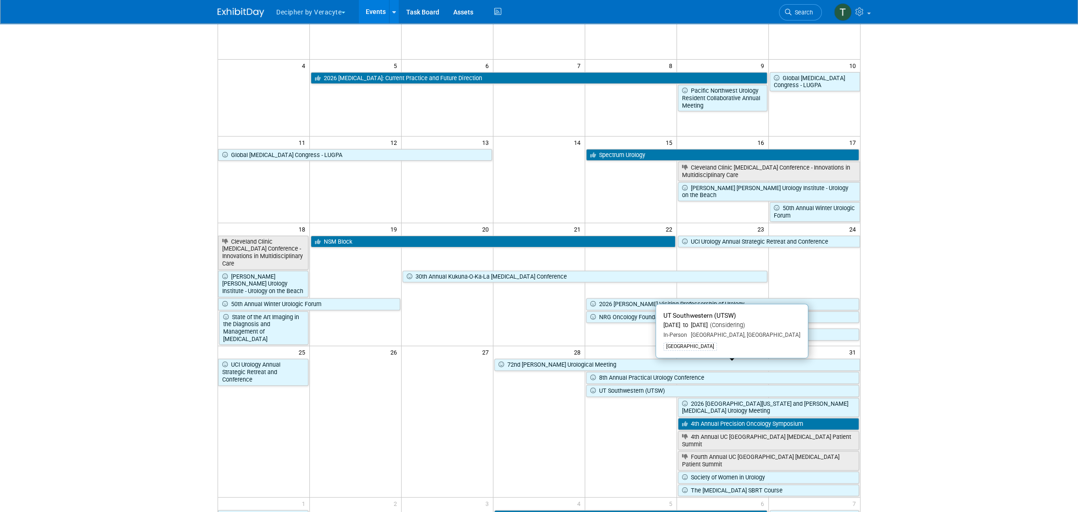
click at [475, 270] on td "30th Annual Kukuna-O-Ka-La [MEDICAL_DATA] Conference" at bounding box center [585, 283] width 367 height 27
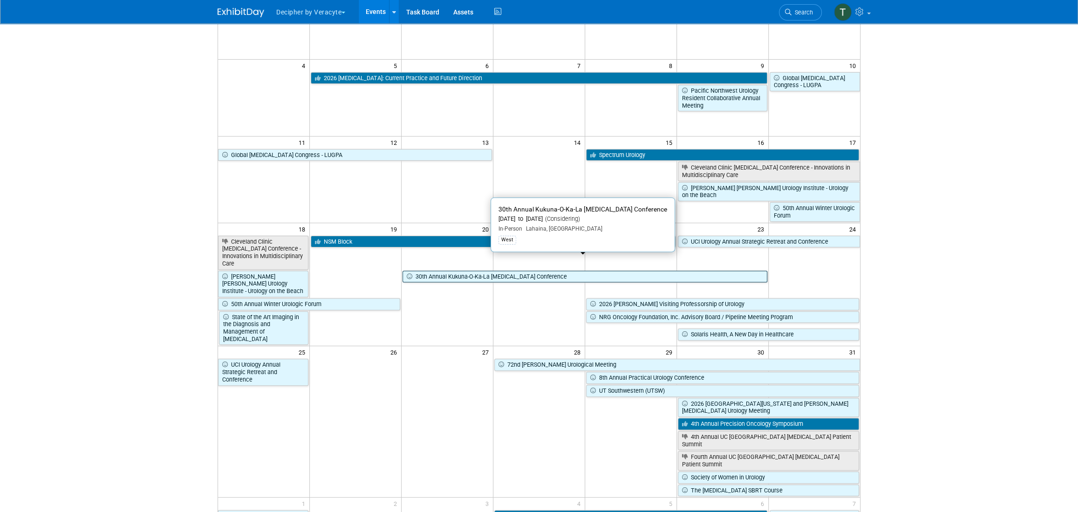
click at [475, 271] on link "30th Annual Kukuna-O-Ka-La [MEDICAL_DATA] Conference" at bounding box center [585, 277] width 364 height 12
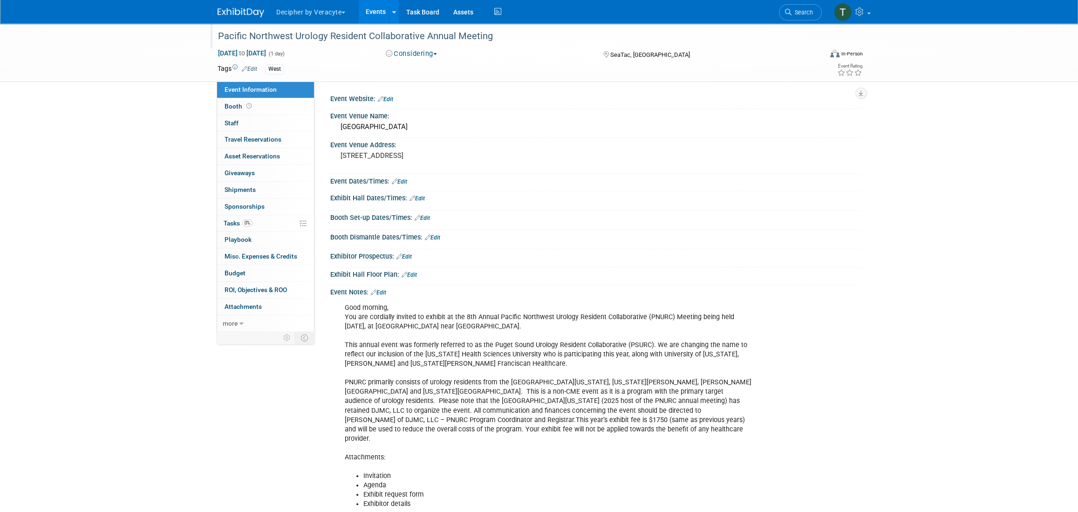
click at [322, 36] on div "Pacific Northwest Urology Resident Collaborative Annual Meeting" at bounding box center [511, 36] width 593 height 17
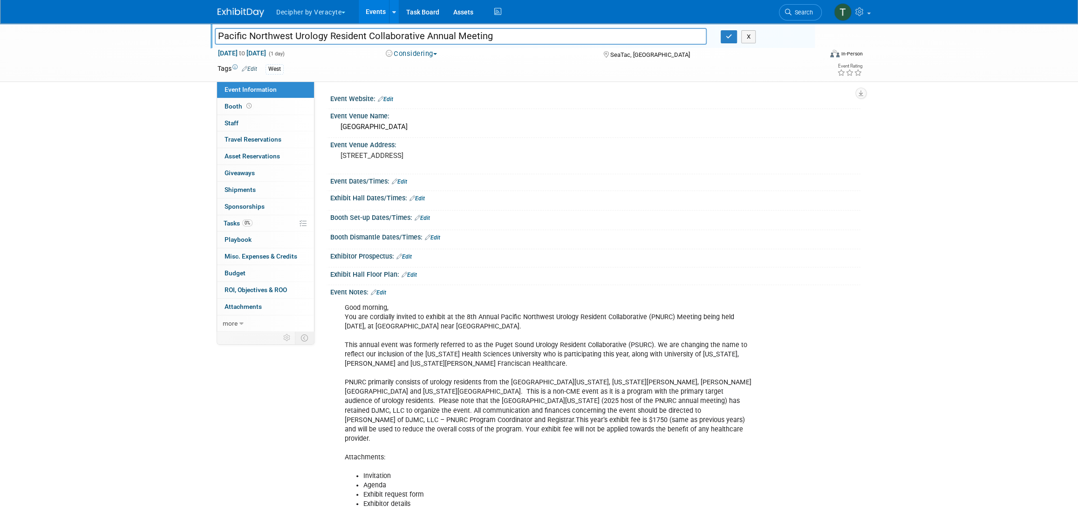
click at [322, 36] on input "Pacific Northwest Urology Resident Collaborative Annual Meeting" at bounding box center [461, 36] width 492 height 16
click at [242, 222] on span "0%" at bounding box center [247, 222] width 10 height 7
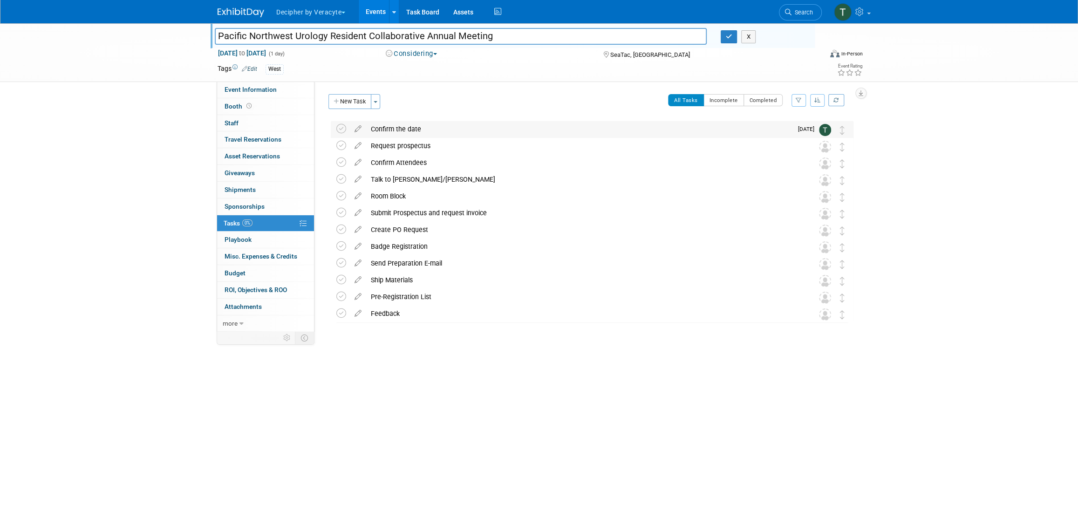
click at [402, 128] on div "Confirm the date" at bounding box center [579, 129] width 426 height 16
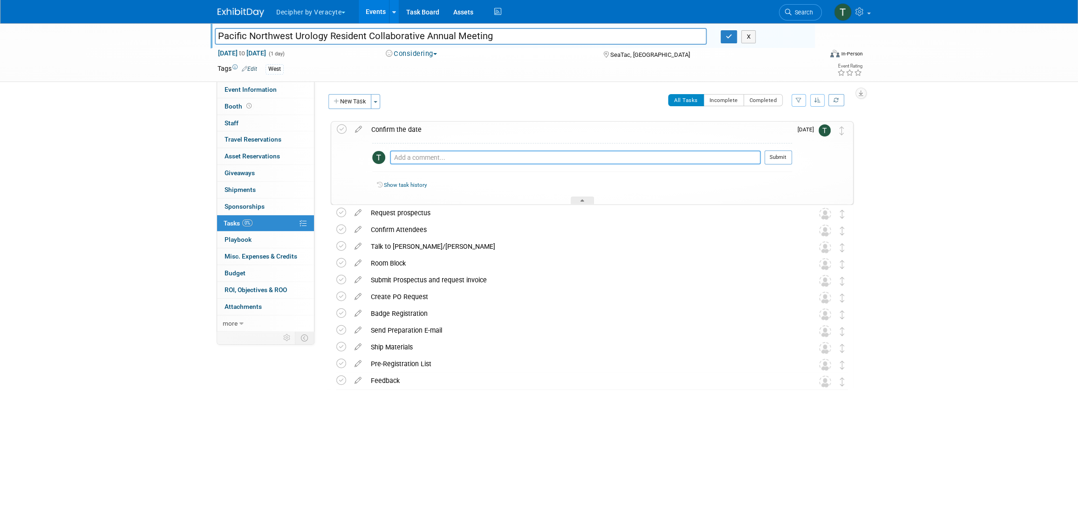
click at [431, 161] on textarea at bounding box center [575, 157] width 371 height 14
type textarea "sent email to Debi"
click at [783, 160] on button "Submit" at bounding box center [778, 157] width 27 height 14
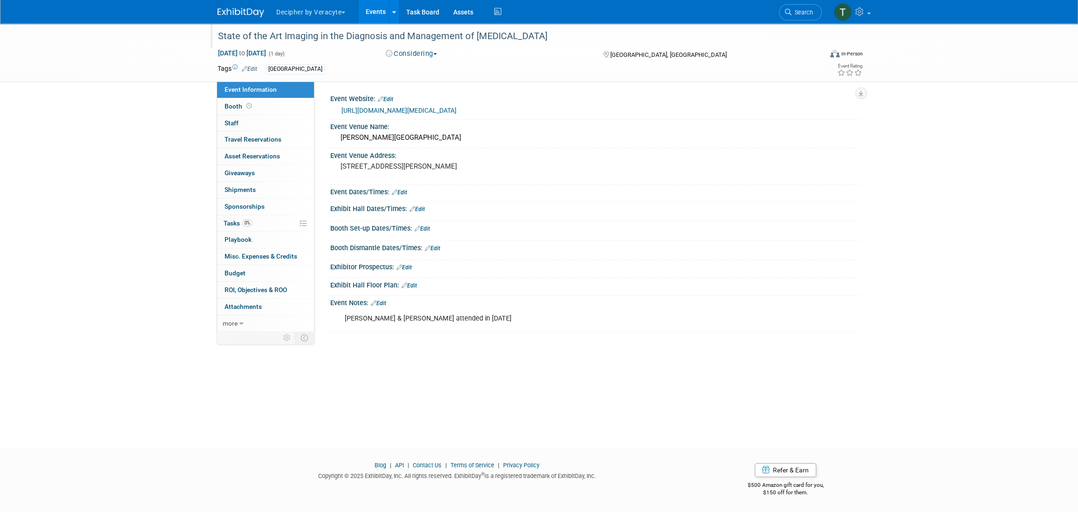
click at [321, 35] on div "State of the Art Imaging in the Diagnosis and Management of [MEDICAL_DATA]" at bounding box center [511, 36] width 593 height 17
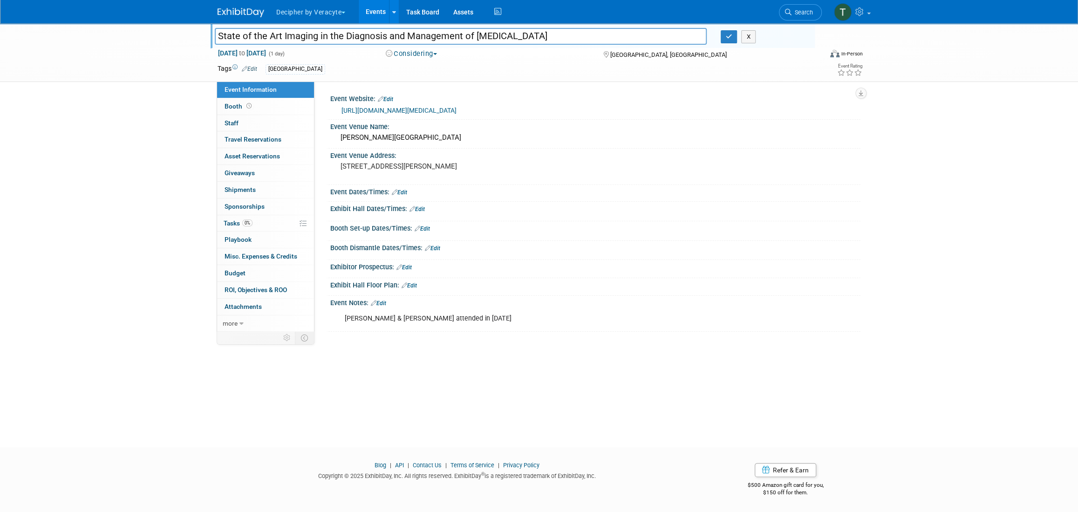
click at [321, 35] on input "State of the Art Imaging in the Diagnosis and Management of [MEDICAL_DATA]" at bounding box center [461, 36] width 492 height 16
click at [265, 225] on link "0% Tasks 0%" at bounding box center [265, 223] width 97 height 16
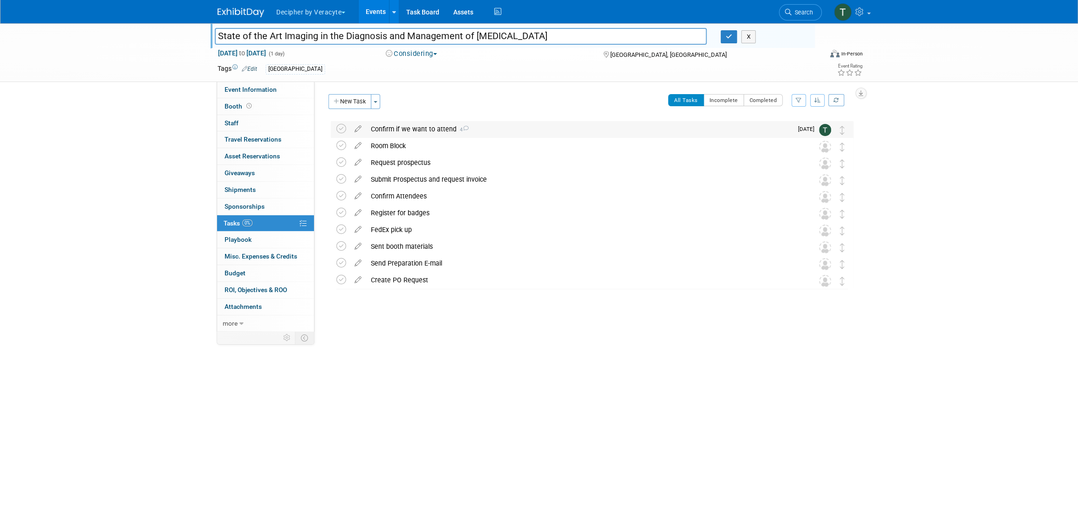
click at [397, 125] on div "Confirm if we want to attend 4" at bounding box center [579, 129] width 426 height 16
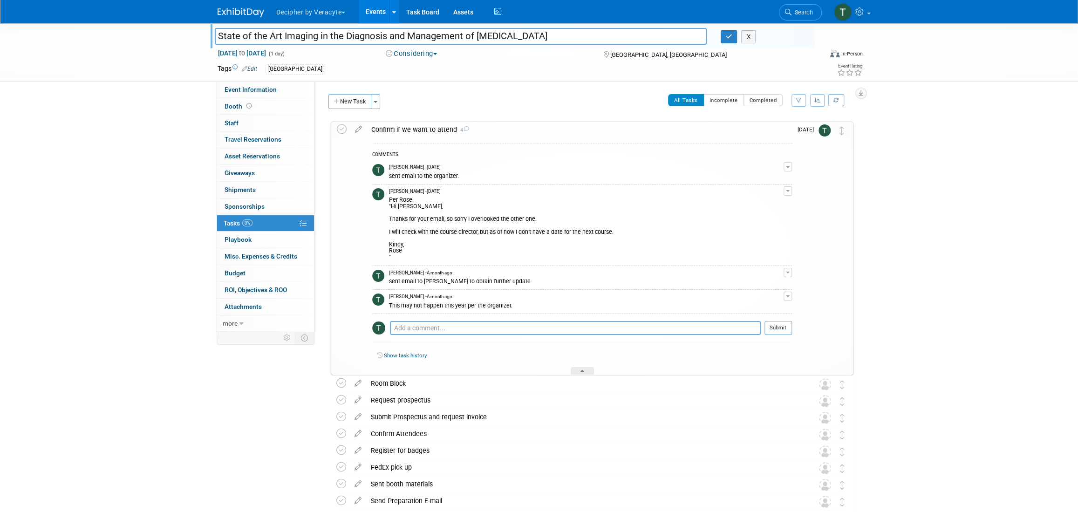
click at [457, 327] on textarea at bounding box center [575, 328] width 371 height 14
type textarea "sent email to the organizer."
click at [766, 326] on button "Submit" at bounding box center [778, 328] width 27 height 14
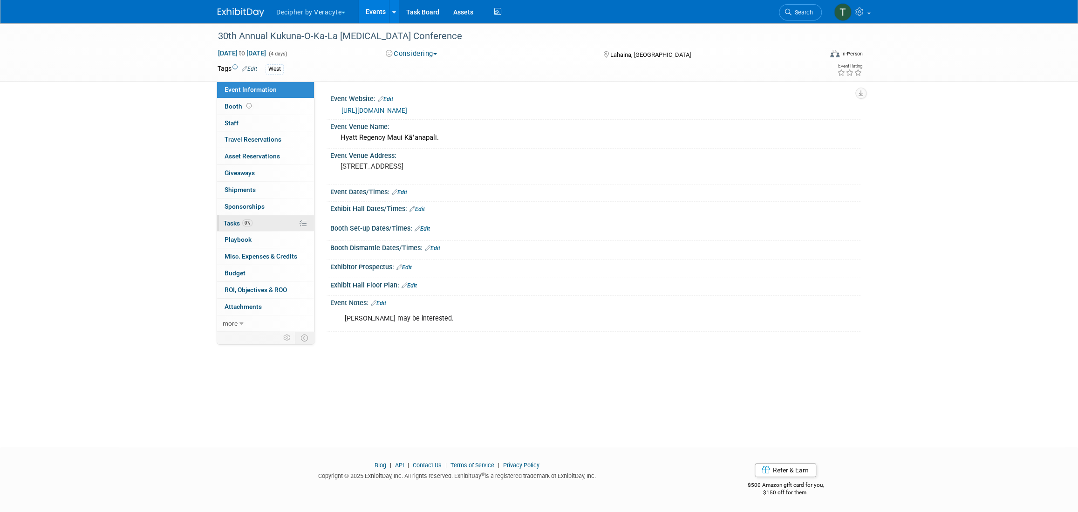
click at [271, 223] on link "0% Tasks 0%" at bounding box center [265, 223] width 97 height 16
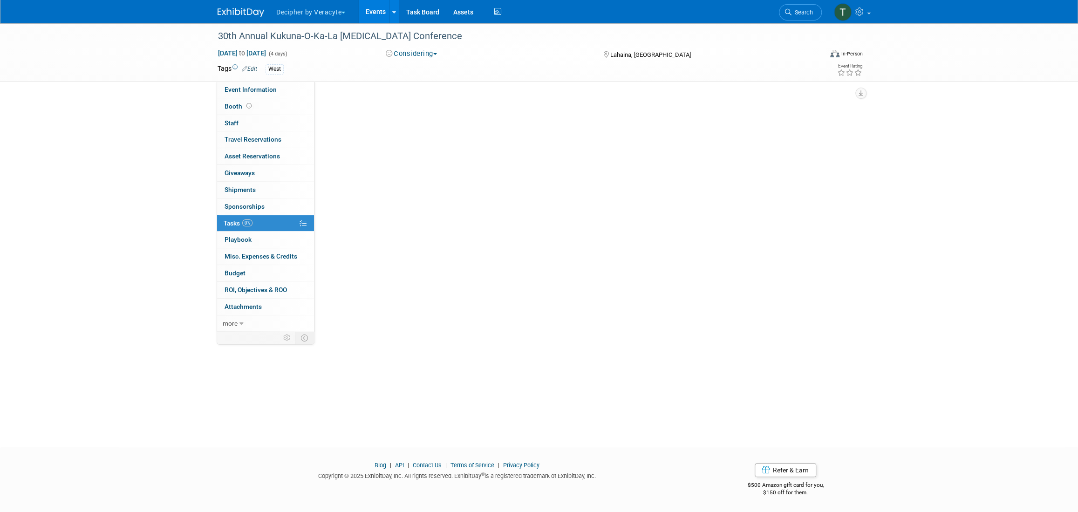
click at [271, 223] on link "0% Tasks 0%" at bounding box center [265, 223] width 97 height 16
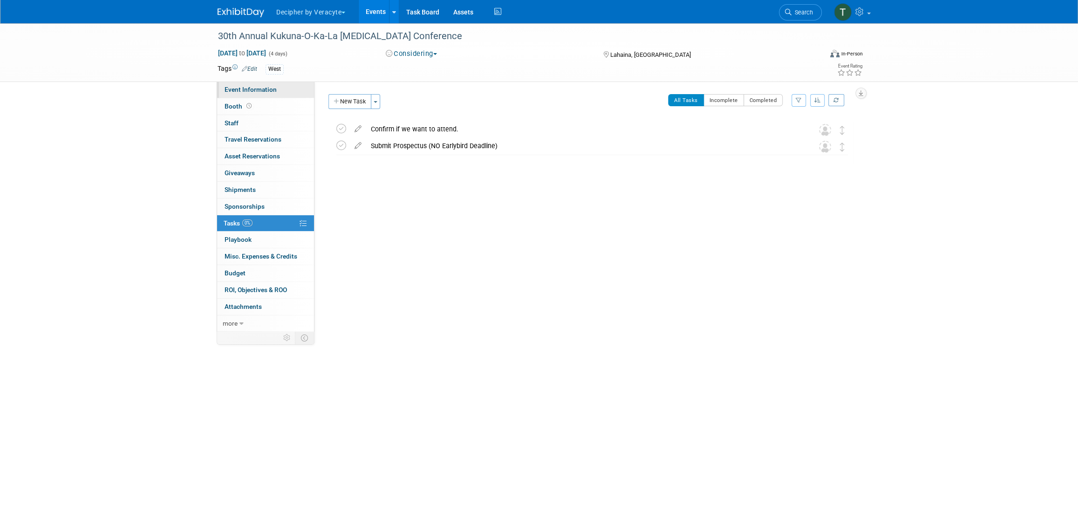
click at [259, 93] on span "Event Information" at bounding box center [251, 89] width 52 height 7
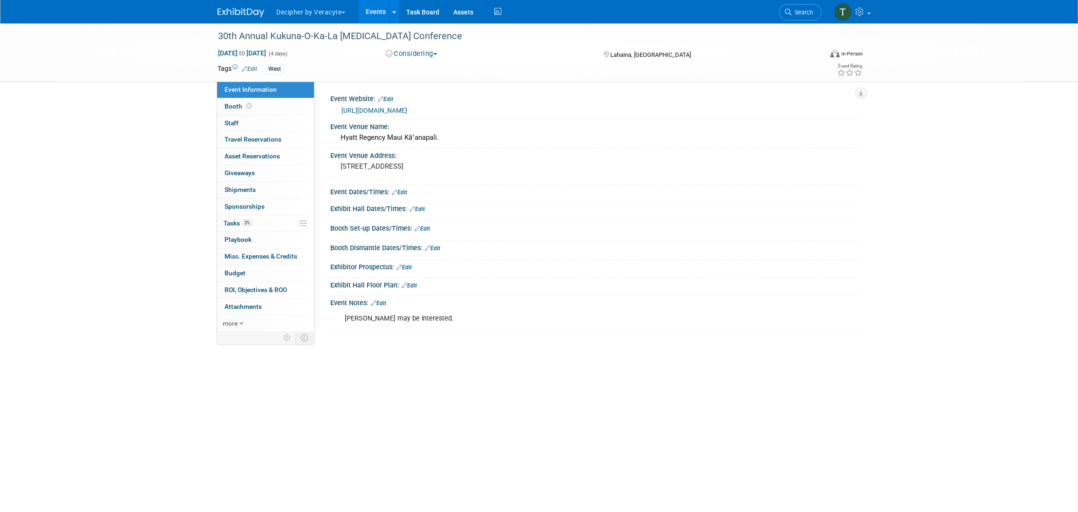
click at [407, 109] on link "[URL][DOMAIN_NAME]" at bounding box center [375, 110] width 66 height 7
click at [232, 221] on span "Tasks 0%" at bounding box center [238, 222] width 29 height 7
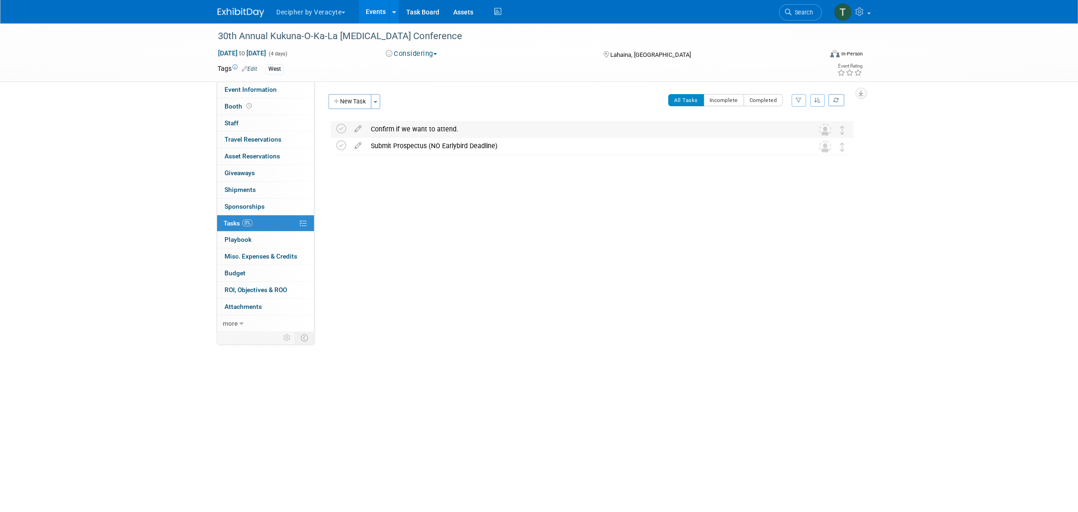
click at [451, 125] on div "Confirm if we want to attend." at bounding box center [583, 129] width 434 height 16
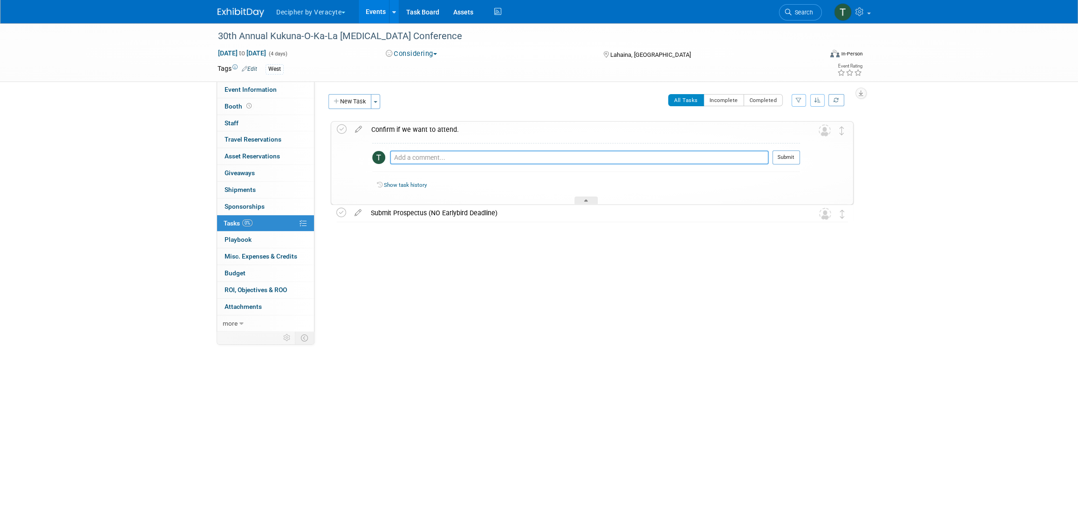
click at [453, 159] on textarea at bounding box center [579, 157] width 379 height 14
paste textarea "Let them know I specifically go to Oahu every 3-4 months to see all my customer…"
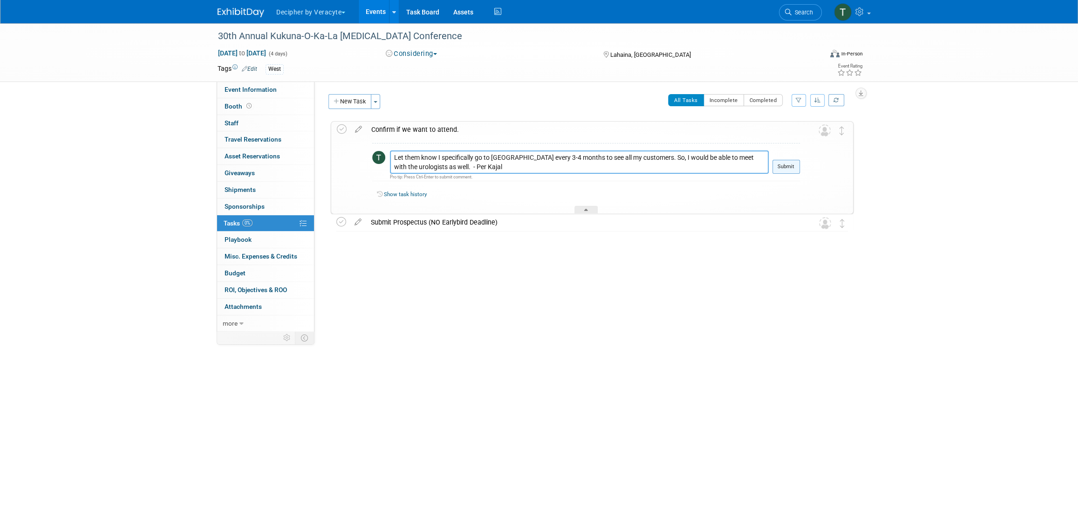
type textarea "Let them know I specifically go to Oahu every 3-4 months to see all my customer…"
click at [792, 169] on button "Submit" at bounding box center [785, 167] width 27 height 14
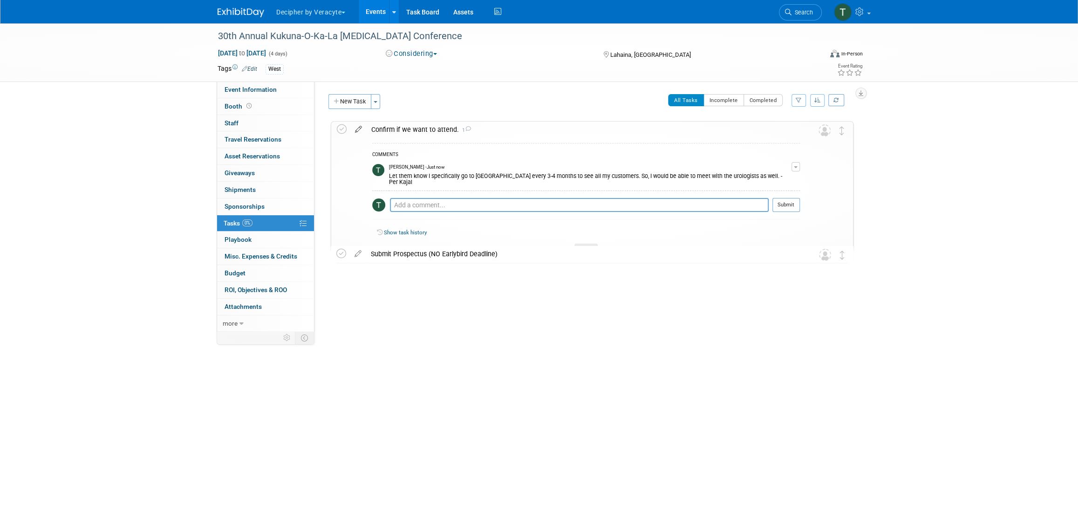
click at [359, 130] on icon at bounding box center [358, 128] width 16 height 12
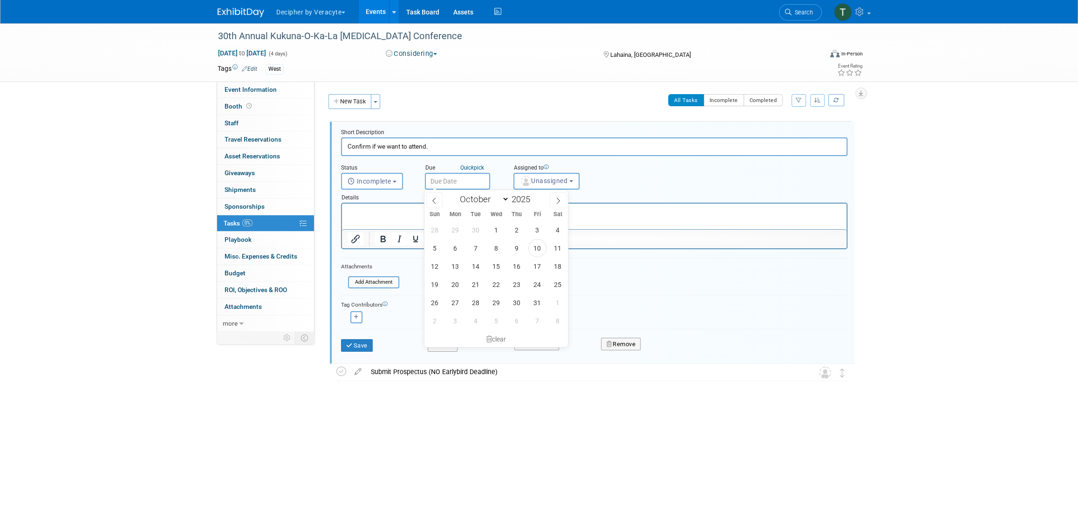
click at [470, 177] on input "text" at bounding box center [457, 181] width 65 height 17
click at [494, 270] on span "15" at bounding box center [496, 266] width 18 height 18
type input "Oct 15, 2025"
click at [545, 186] on button "Unassigned" at bounding box center [546, 181] width 66 height 17
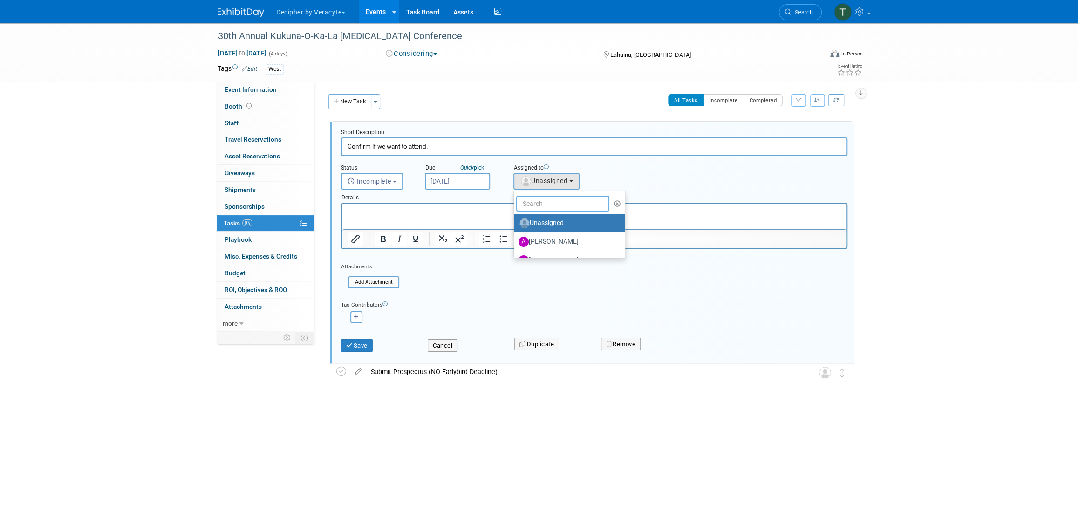
click at [546, 203] on input "text" at bounding box center [562, 204] width 93 height 16
type input "tony"
click at [551, 225] on label "Tony Alvarado (me)" at bounding box center [567, 223] width 97 height 15
click at [515, 225] on input "Tony Alvarado (me)" at bounding box center [512, 222] width 6 height 6
select select "3ceeba8c-a19a-4597-a609-6fba7c9a515a"
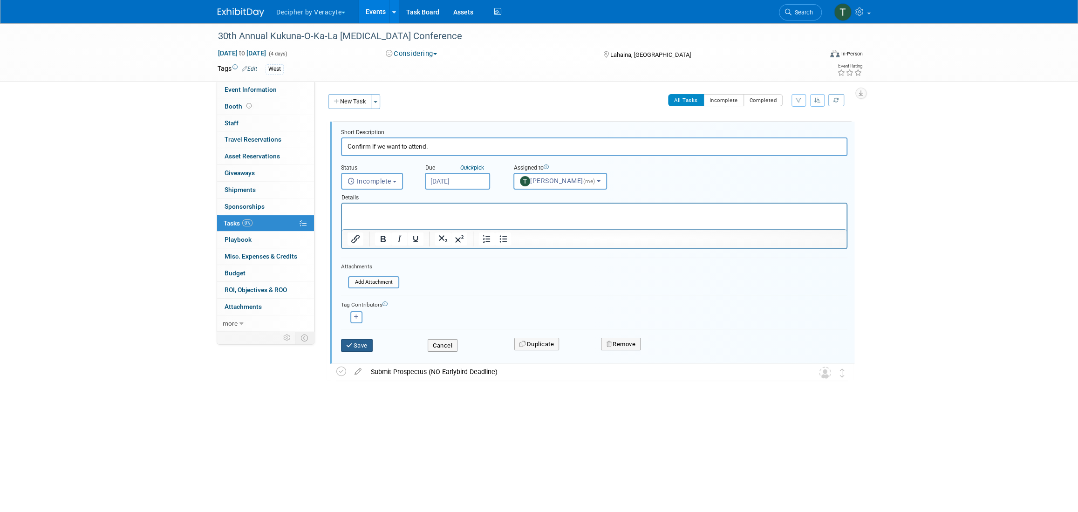
click at [350, 345] on icon "submit" at bounding box center [349, 345] width 7 height 6
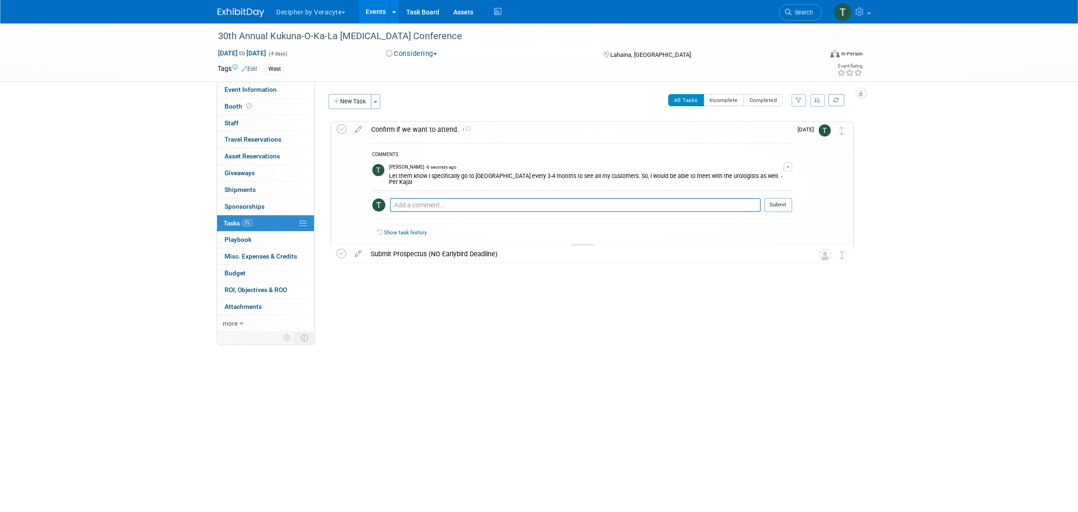
click at [419, 186] on div "COMMENTS Tony Alvarado - 6 seconds ago Let them know I specifically go to Oahu …" at bounding box center [582, 183] width 420 height 81
click at [420, 198] on textarea at bounding box center [575, 205] width 371 height 14
type textarea "sent info to Kajal, this one overlaps with NSM"
click at [789, 198] on button "Submit" at bounding box center [778, 205] width 27 height 14
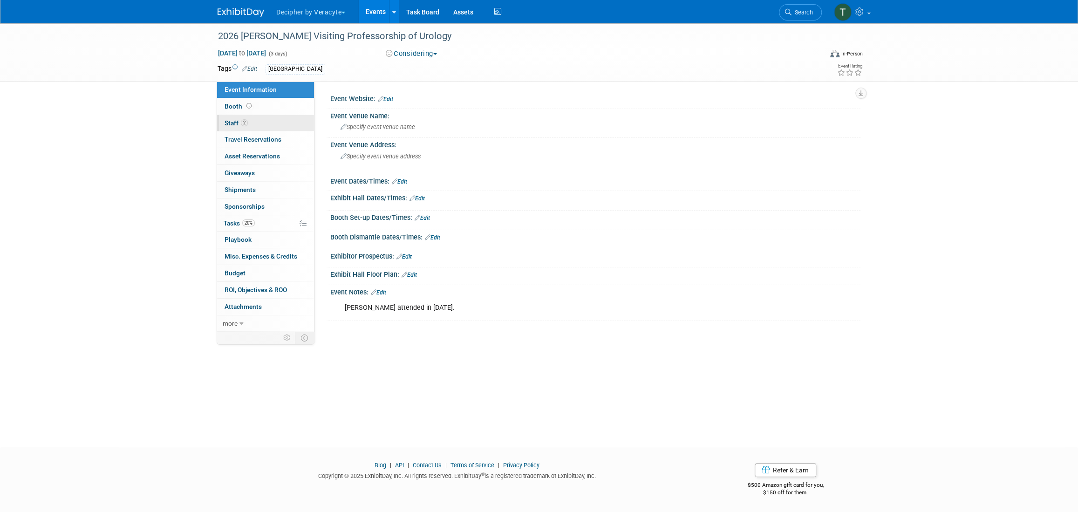
click at [281, 125] on link "2 Staff 2" at bounding box center [265, 123] width 97 height 16
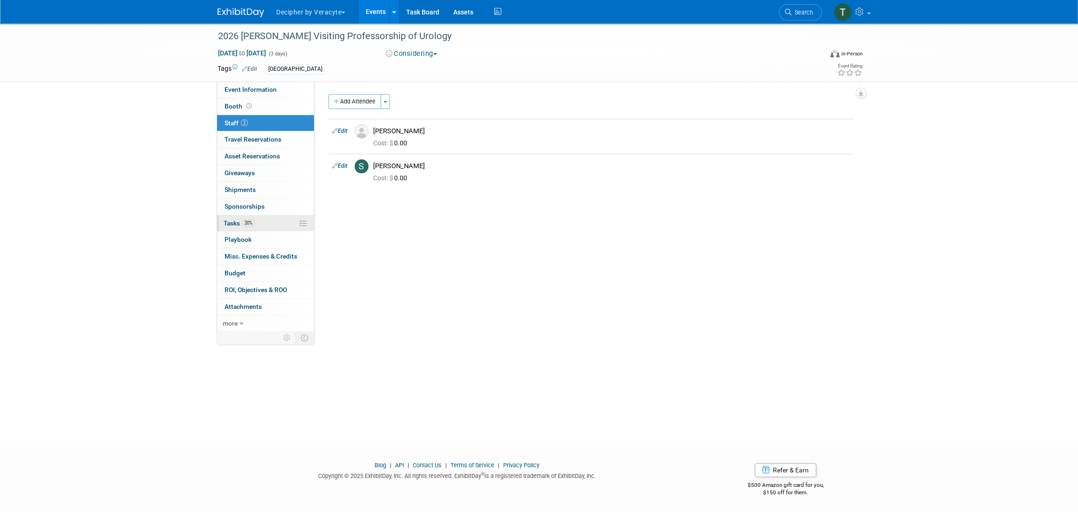
click at [257, 220] on link "20% Tasks 20%" at bounding box center [265, 223] width 97 height 16
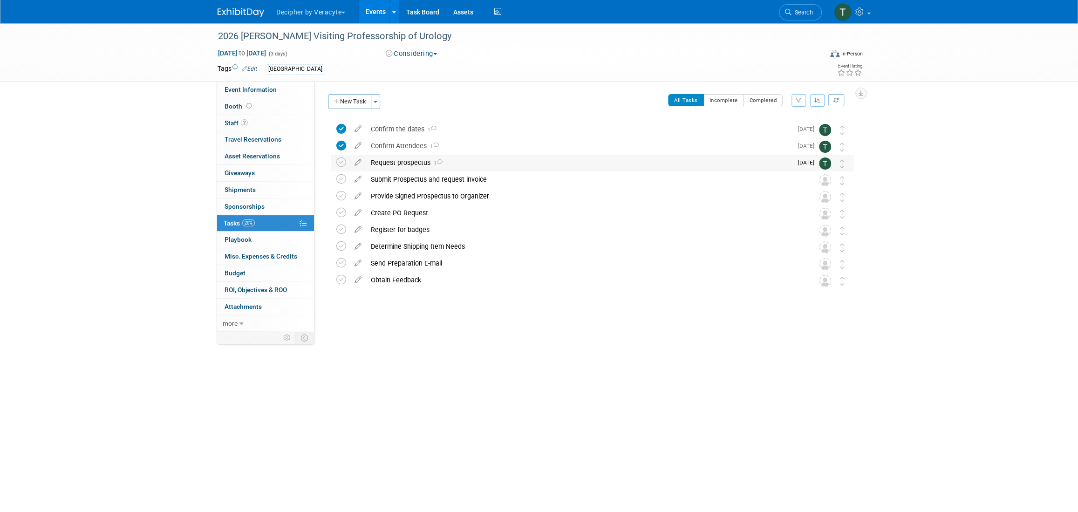
click at [412, 157] on div "Request prospectus 1" at bounding box center [579, 163] width 426 height 16
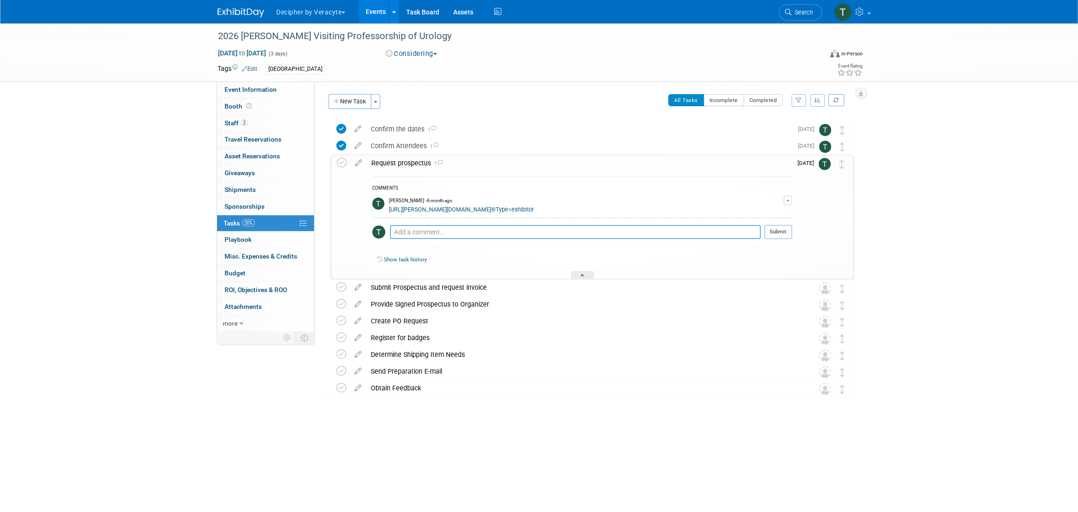
click at [424, 237] on textarea at bounding box center [575, 232] width 371 height 14
type textarea "sent email to the organizer."
click at [776, 224] on div "COMMENTS Tony Alvarado - A month ago http://ochsner.my.site.com/cme/s/registrat…" at bounding box center [582, 214] width 420 height 75
click at [775, 229] on button "Submit" at bounding box center [778, 232] width 27 height 14
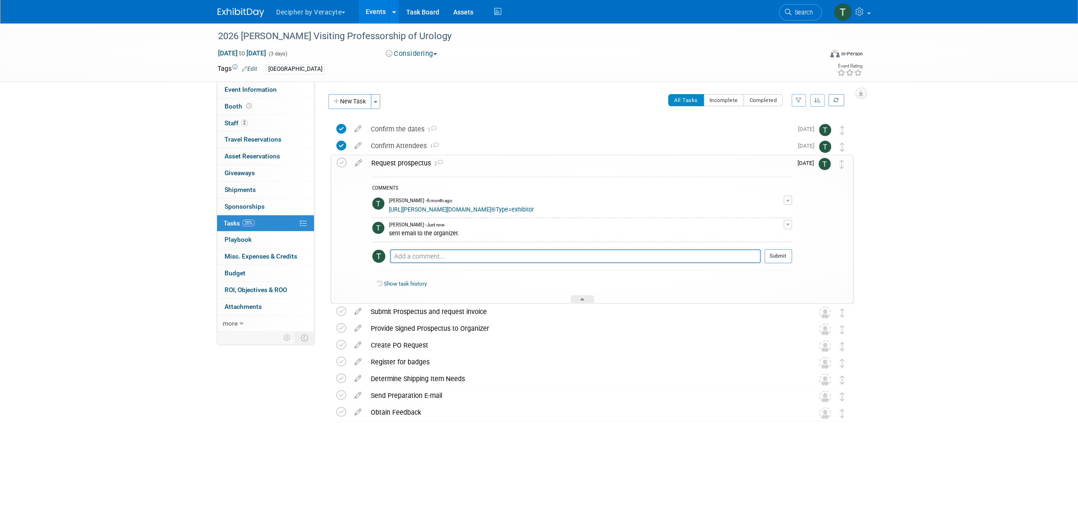
click at [534, 212] on link "http://ochsner.my.site.com/cme/s/registration?UniqueToken=a3DHr000002RYUv®Type=…" at bounding box center [461, 209] width 145 height 7
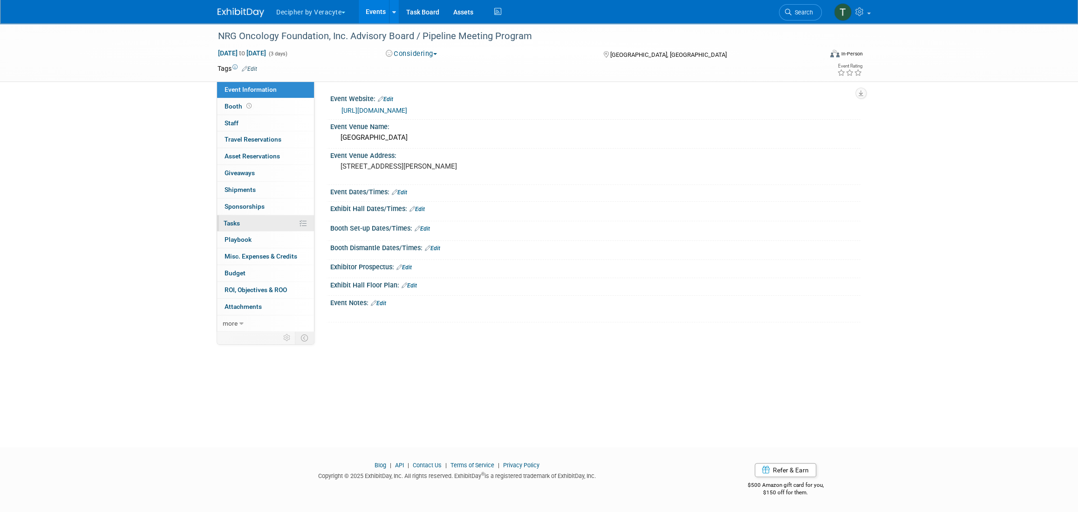
click at [283, 224] on link "0% Tasks 0%" at bounding box center [265, 223] width 97 height 16
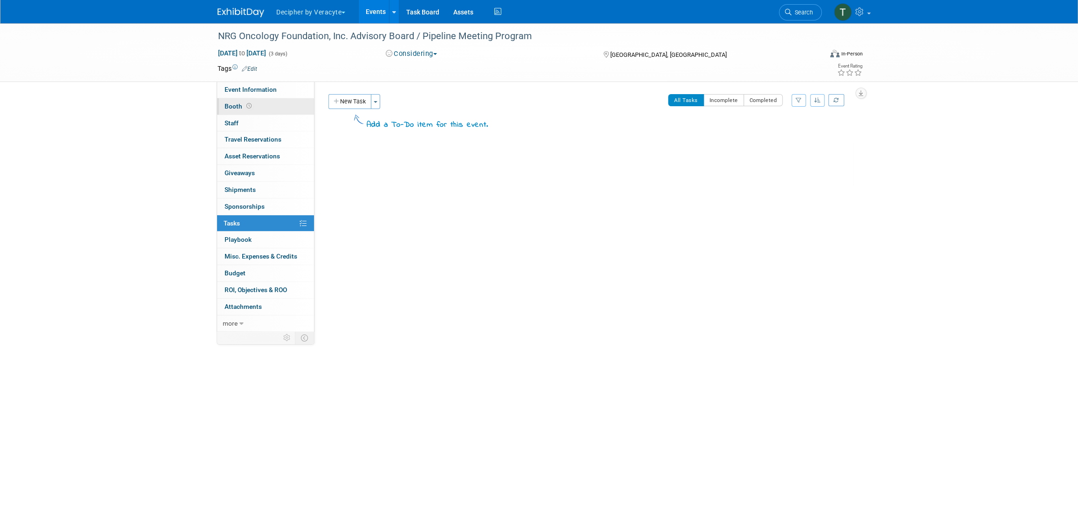
click at [260, 102] on link "Booth" at bounding box center [265, 106] width 97 height 16
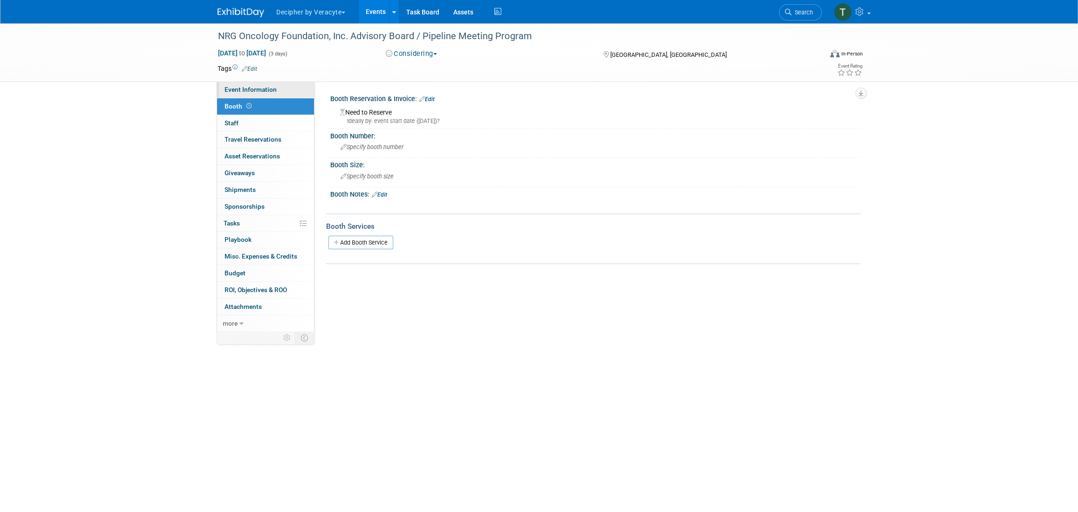
click at [262, 88] on span "Event Information" at bounding box center [251, 89] width 52 height 7
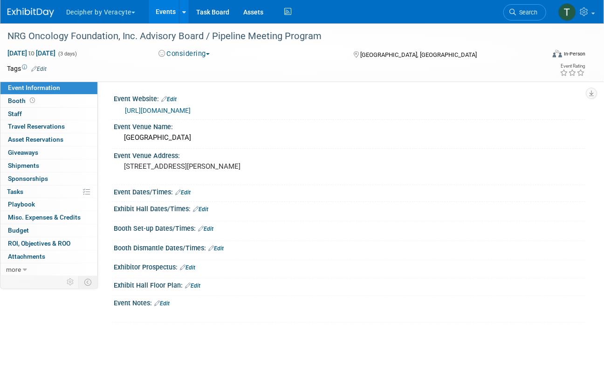
click at [175, 10] on link "Events" at bounding box center [166, 11] width 34 height 23
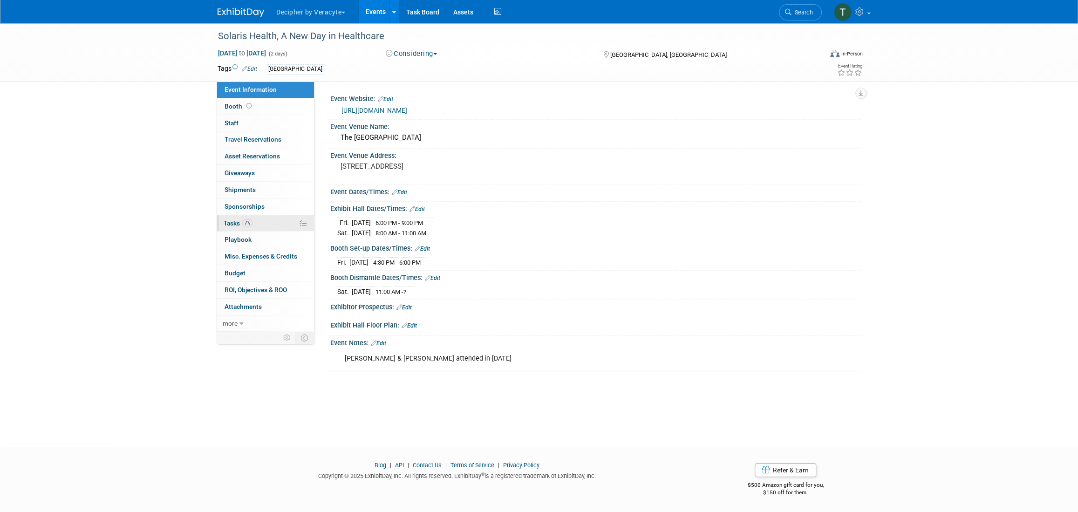
click at [284, 221] on link "7% Tasks 7%" at bounding box center [265, 223] width 97 height 16
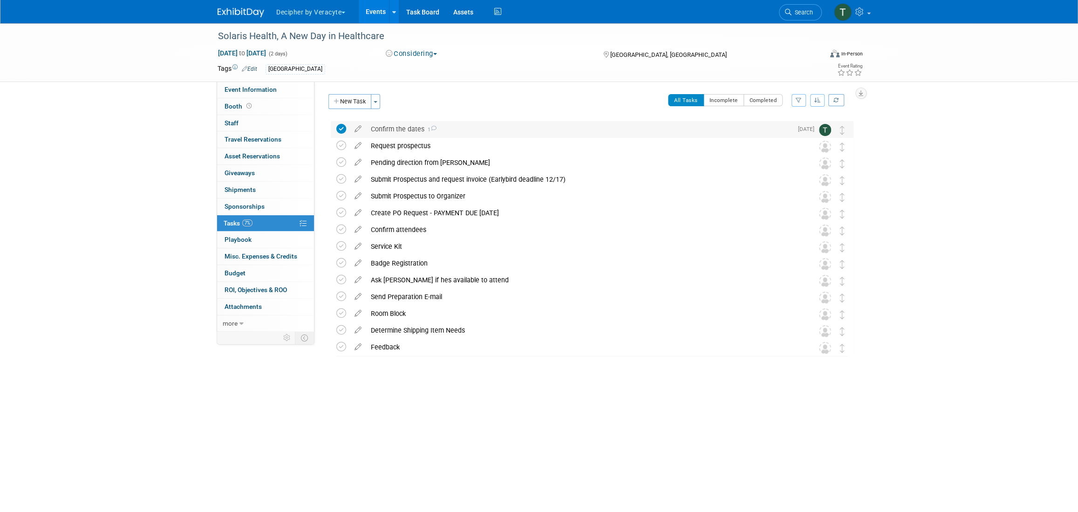
click at [398, 131] on div "Confirm the dates 1" at bounding box center [579, 129] width 426 height 16
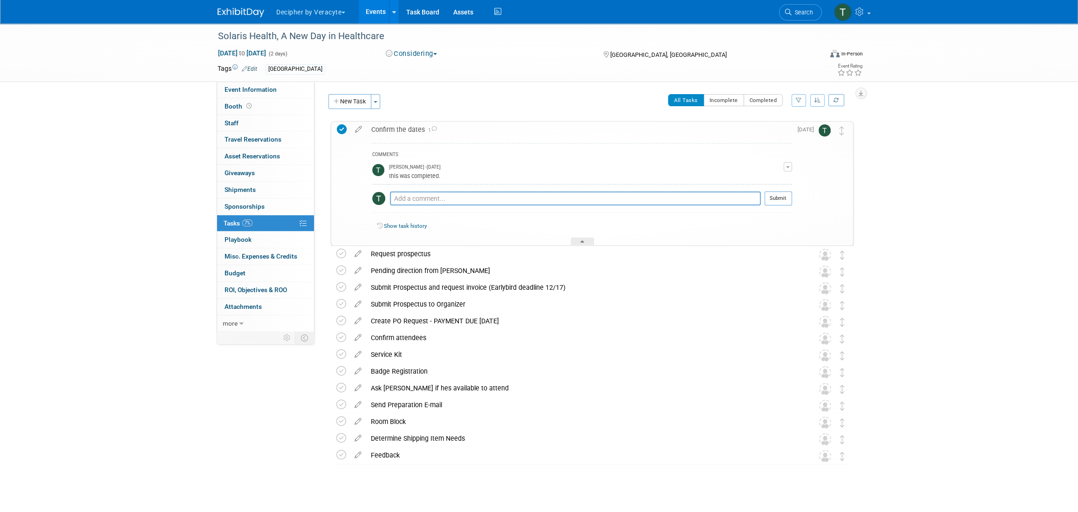
click at [397, 132] on div "Confirm the dates 1" at bounding box center [579, 130] width 425 height 16
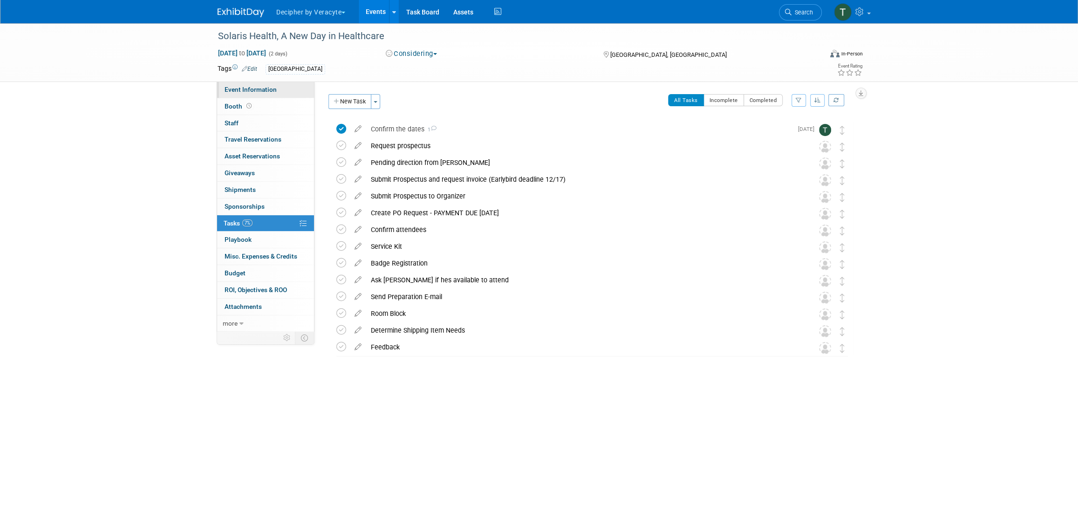
click at [292, 96] on link "Event Information" at bounding box center [265, 90] width 97 height 16
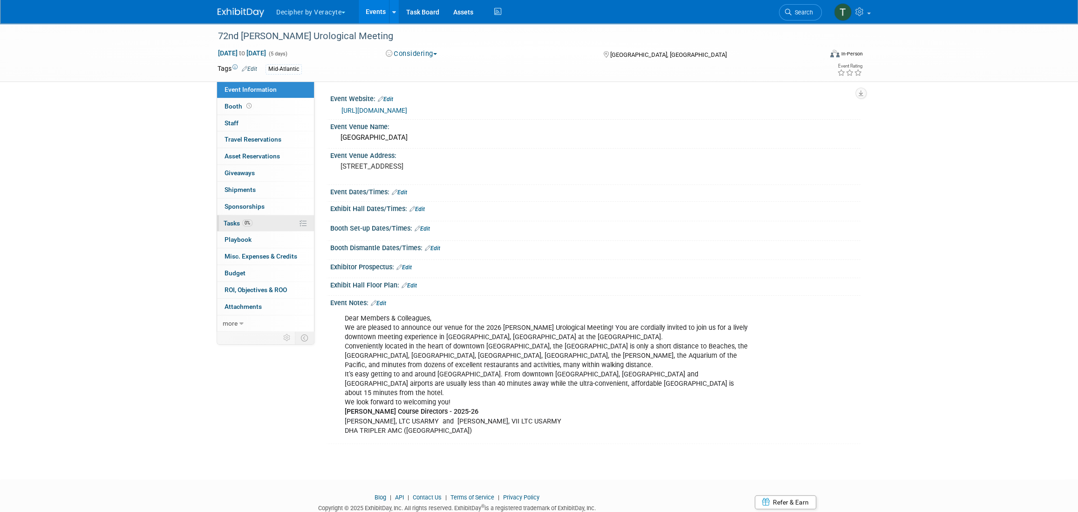
click at [286, 216] on link "0% Tasks 0%" at bounding box center [265, 223] width 97 height 16
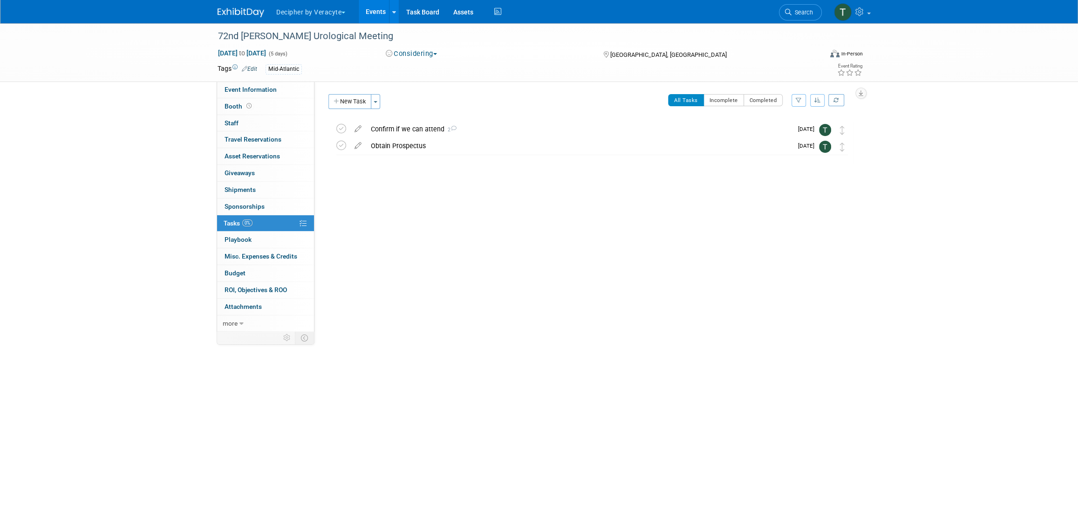
click at [397, 120] on div "72nd [PERSON_NAME] Urological Meeting [GEOGRAPHIC_DATA], [GEOGRAPHIC_DATA] [DAT…" at bounding box center [587, 160] width 532 height 85
click at [398, 126] on div "Confirm if we can attend 2" at bounding box center [579, 129] width 426 height 16
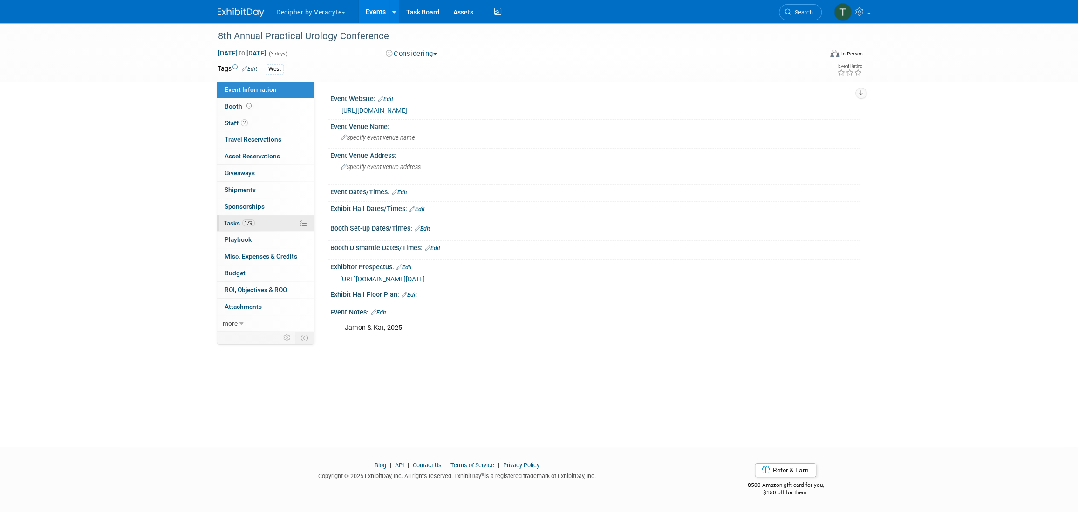
click at [263, 221] on link "17% Tasks 17%" at bounding box center [265, 223] width 97 height 16
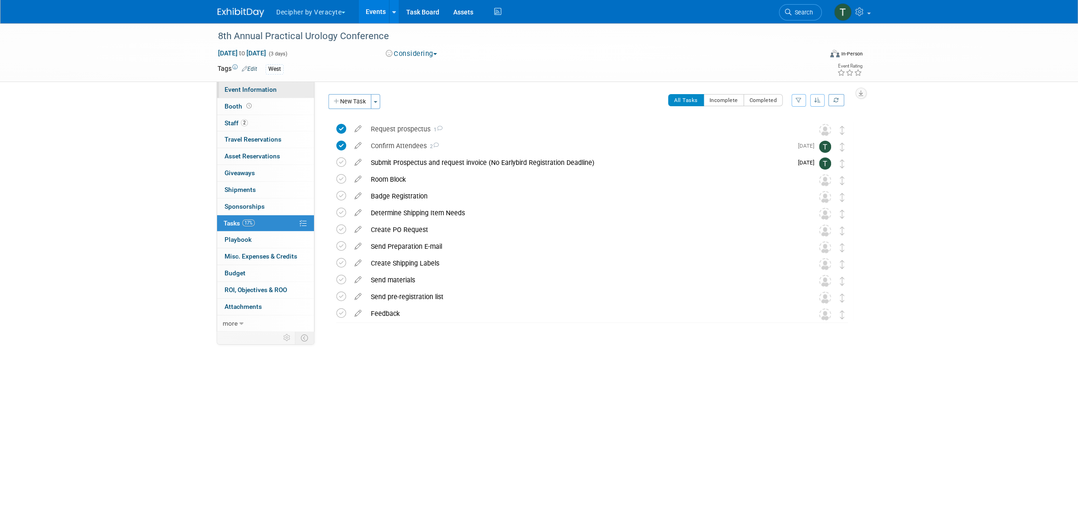
click at [282, 90] on link "Event Information" at bounding box center [265, 90] width 97 height 16
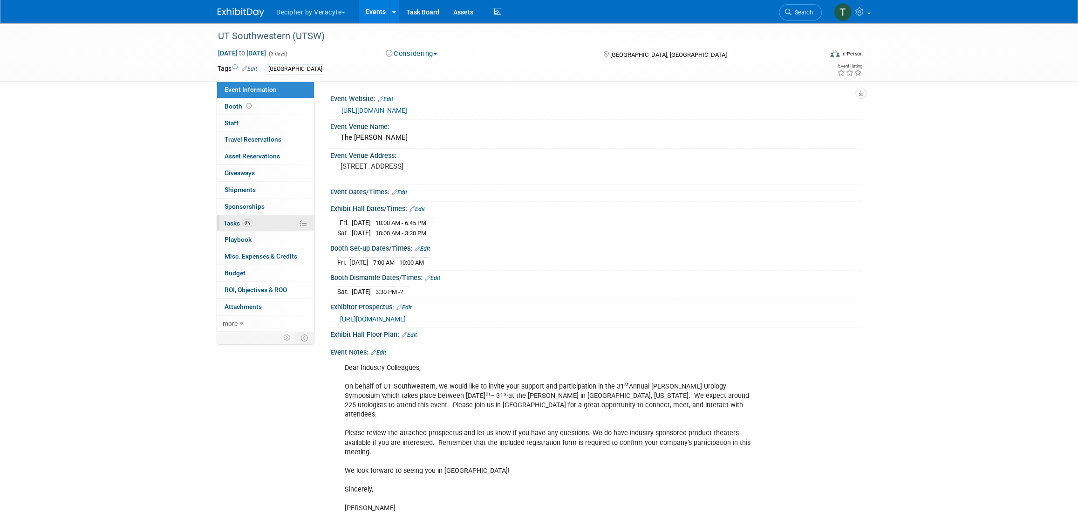
click at [280, 226] on link "0% Tasks 0%" at bounding box center [265, 223] width 97 height 16
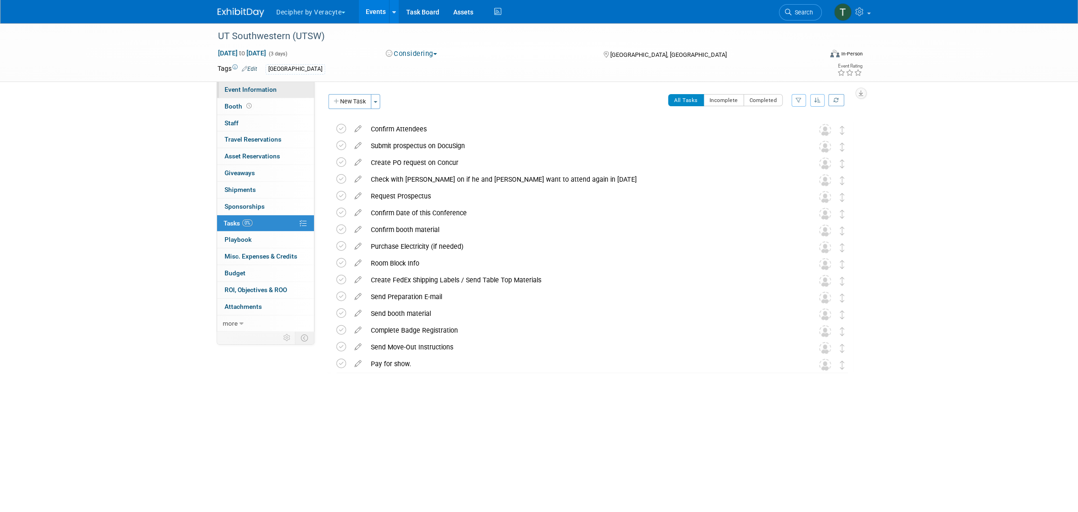
click at [282, 92] on link "Event Information" at bounding box center [265, 90] width 97 height 16
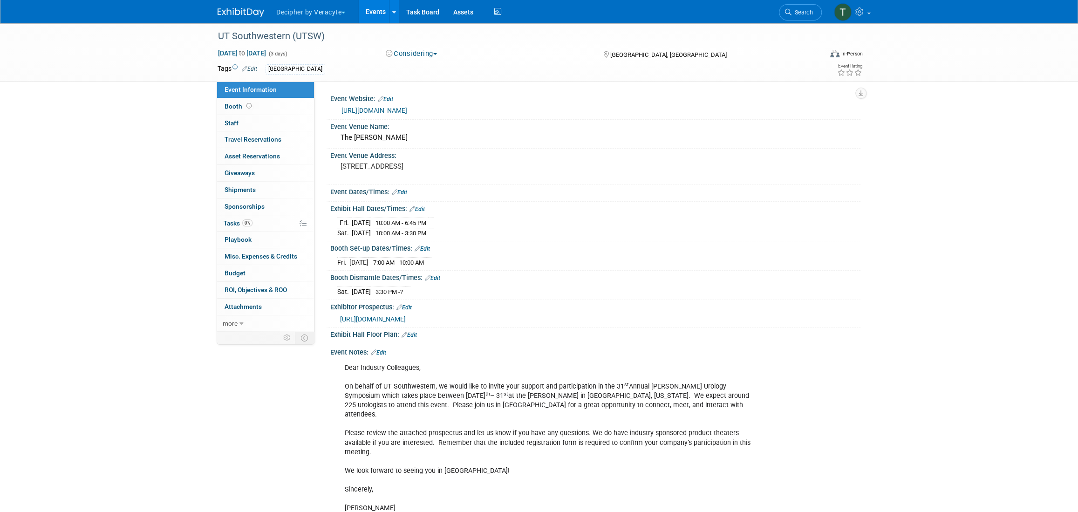
click at [370, 116] on div "[URL][DOMAIN_NAME]" at bounding box center [595, 110] width 530 height 14
click at [376, 108] on link "[URL][DOMAIN_NAME]" at bounding box center [375, 110] width 66 height 7
click at [267, 52] on span "[DATE] to [DATE]" at bounding box center [242, 53] width 49 height 8
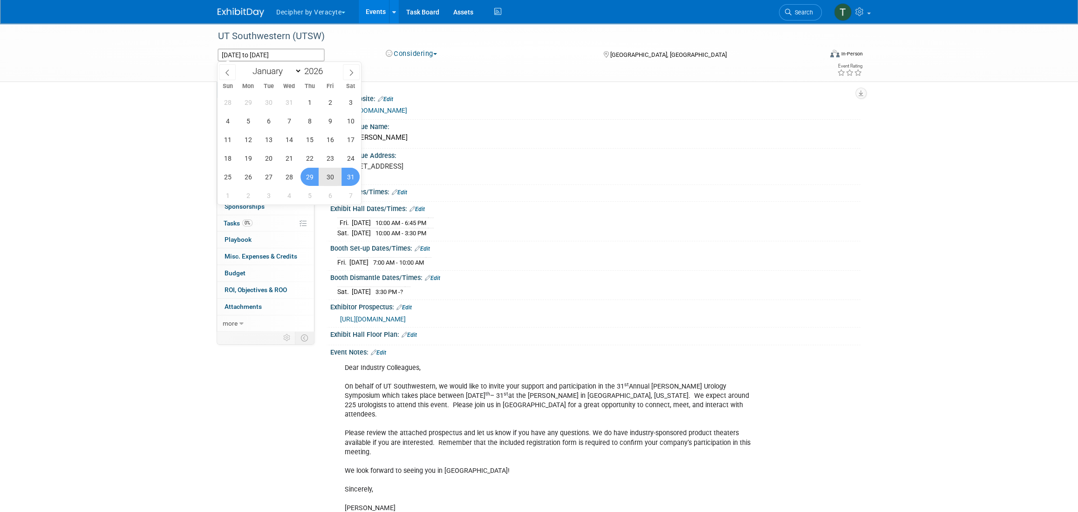
click at [336, 180] on span "30" at bounding box center [330, 177] width 18 height 18
type input "[DATE]"
click at [347, 180] on span "31" at bounding box center [351, 177] width 18 height 18
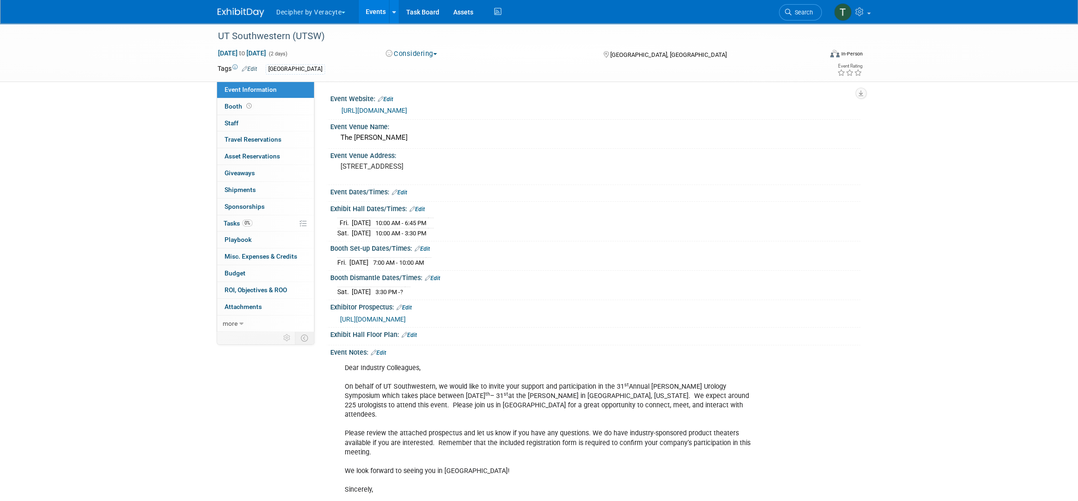
click at [393, 102] on link "Edit" at bounding box center [385, 99] width 15 height 7
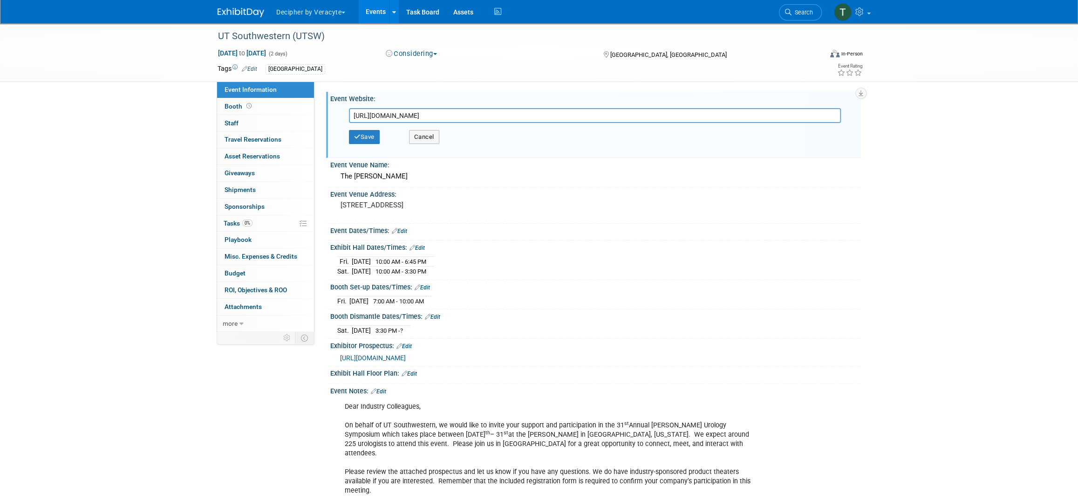
click at [397, 121] on input "[URL][DOMAIN_NAME]" at bounding box center [595, 115] width 492 height 15
type input "[URL][DOMAIN_NAME]"
click at [362, 144] on div "Save Cancel" at bounding box center [597, 137] width 497 height 28
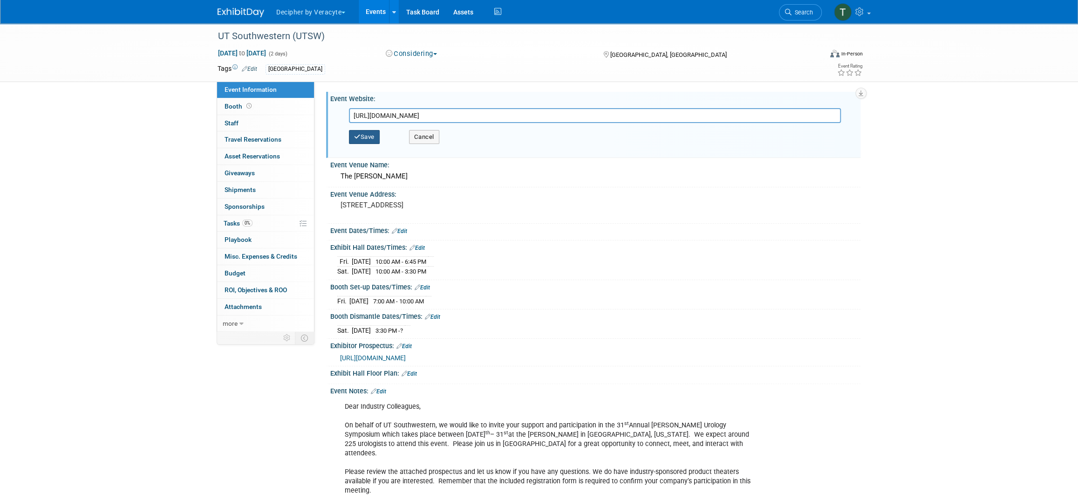
click at [362, 137] on button "Save" at bounding box center [364, 137] width 31 height 14
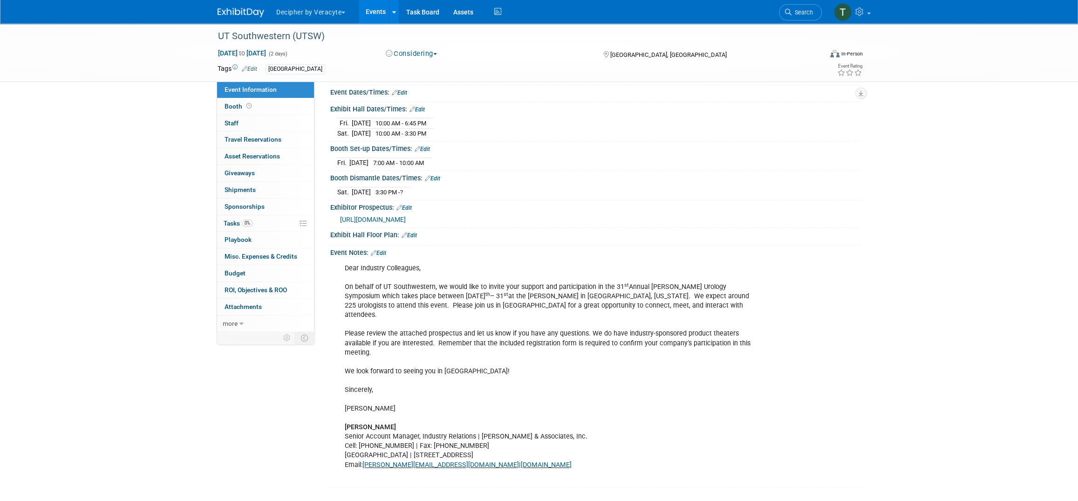
scroll to position [103, 0]
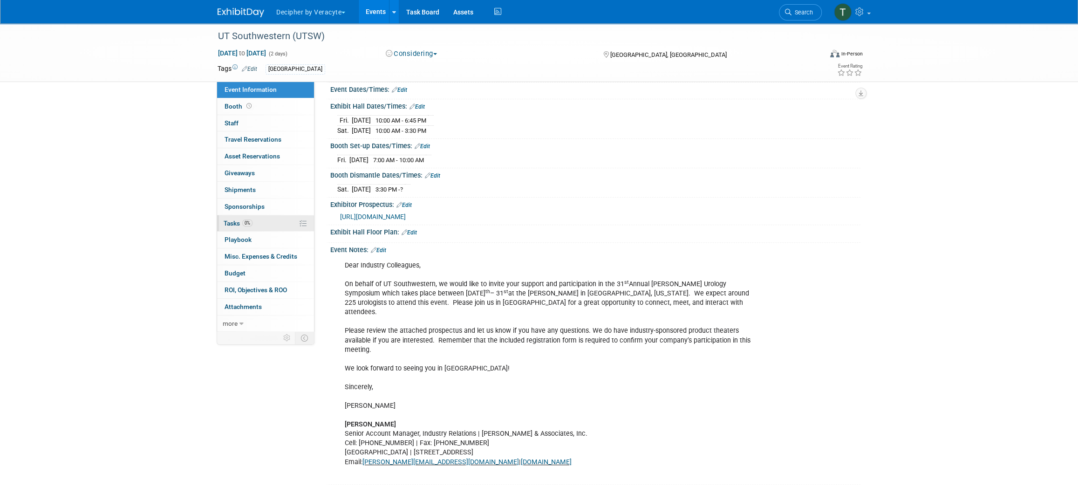
click at [265, 215] on link "0% Tasks 0%" at bounding box center [265, 223] width 97 height 16
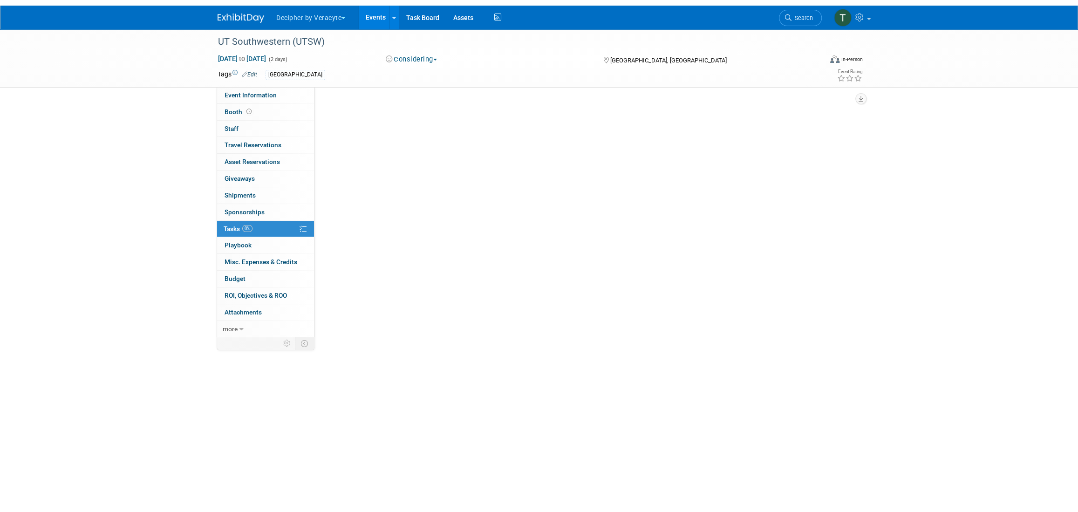
scroll to position [0, 0]
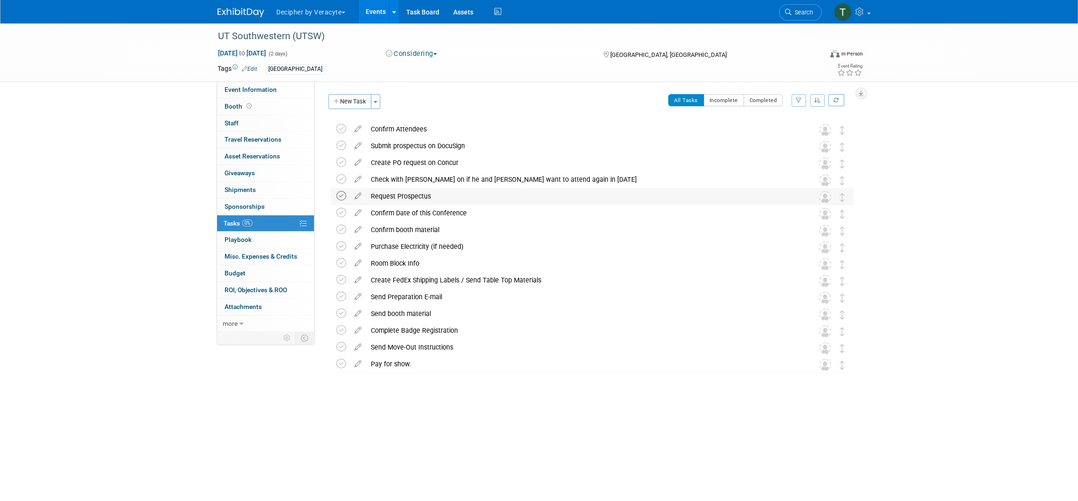
click at [341, 196] on icon at bounding box center [341, 196] width 10 height 10
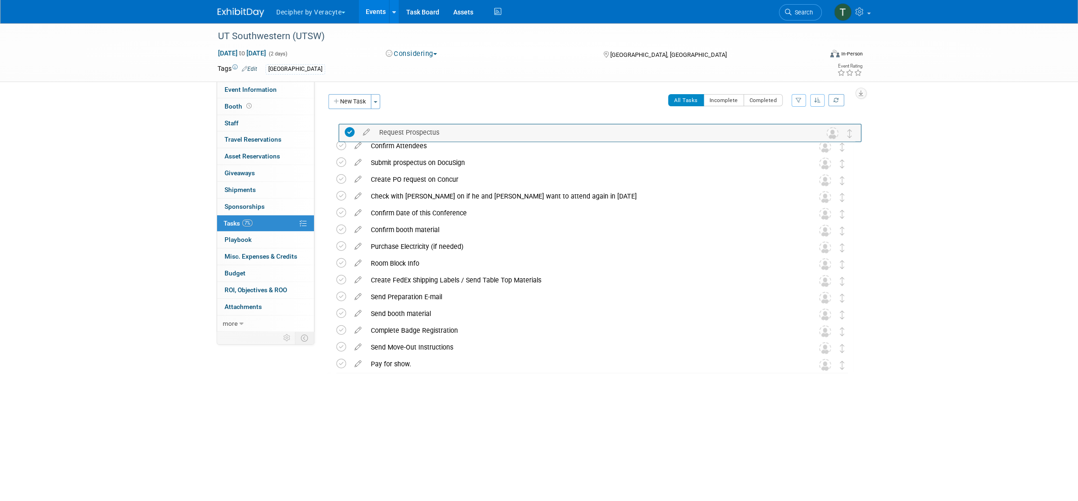
drag, startPoint x: 844, startPoint y: 199, endPoint x: 852, endPoint y: 134, distance: 65.2
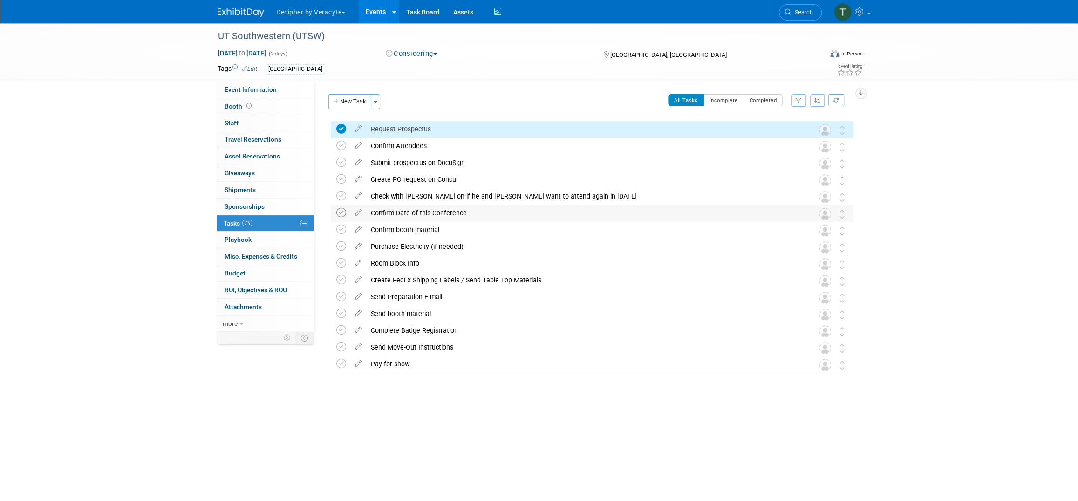
click at [340, 215] on icon at bounding box center [341, 213] width 10 height 10
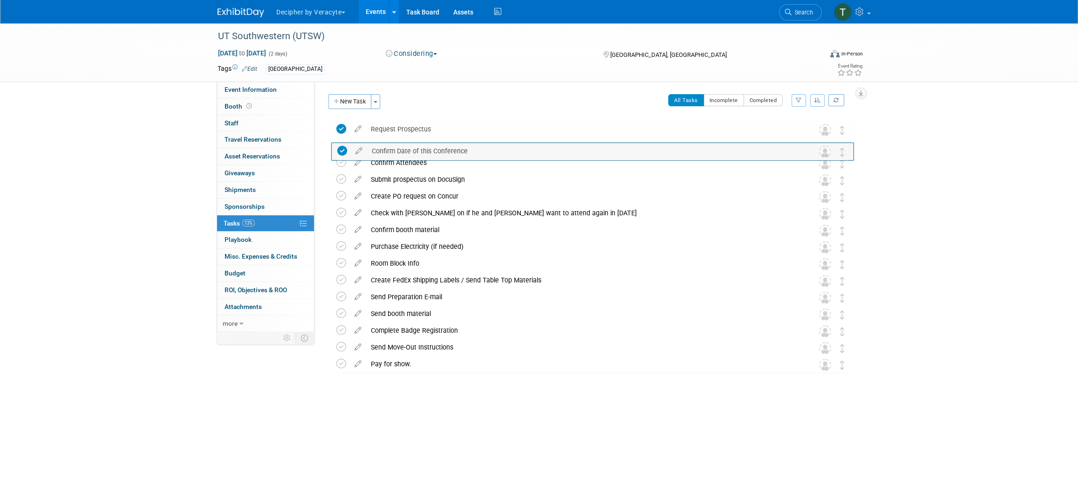
drag, startPoint x: 839, startPoint y: 214, endPoint x: 839, endPoint y: 150, distance: 63.4
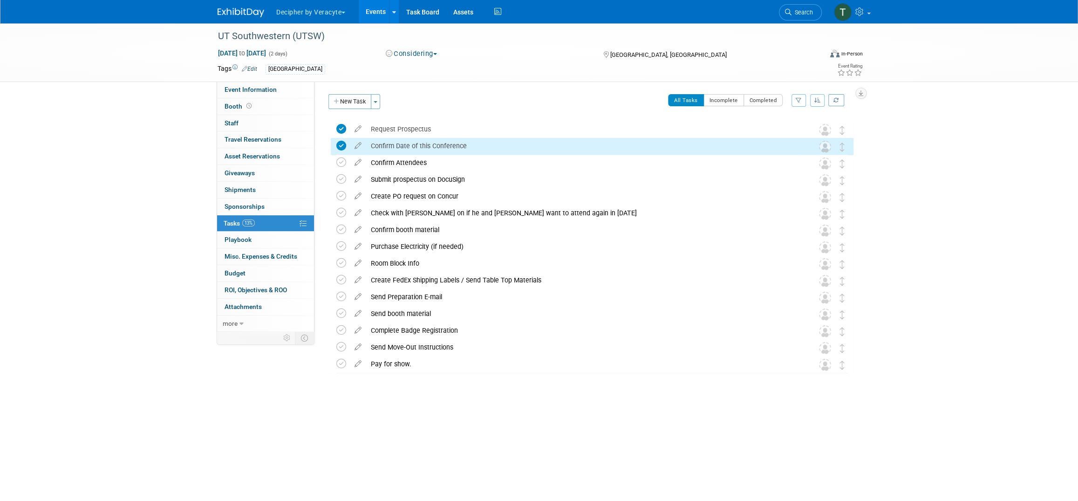
click at [267, 52] on span "Jan 30, 2026 to Jan 31, 2026" at bounding box center [242, 53] width 49 height 8
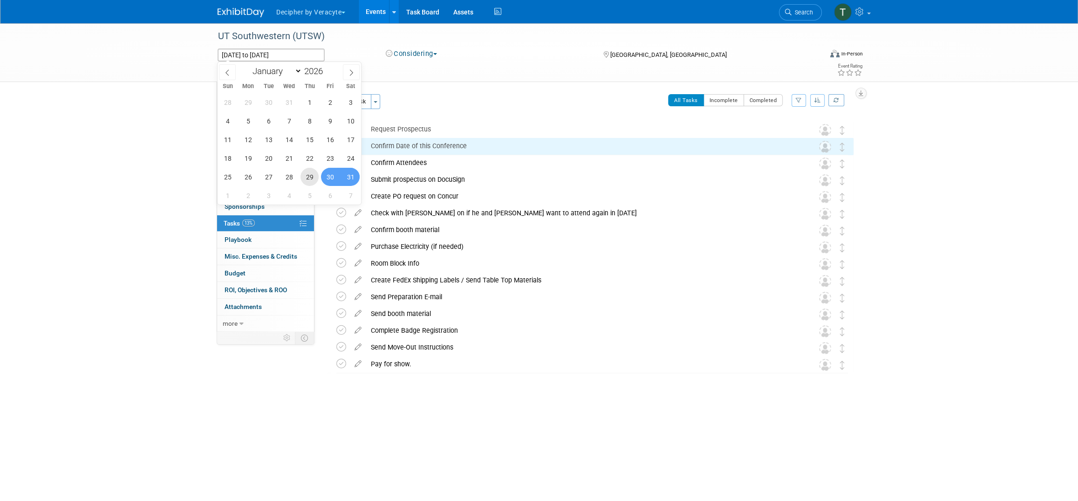
click at [316, 180] on span "29" at bounding box center [310, 177] width 18 height 18
type input "Jan 29, 2026"
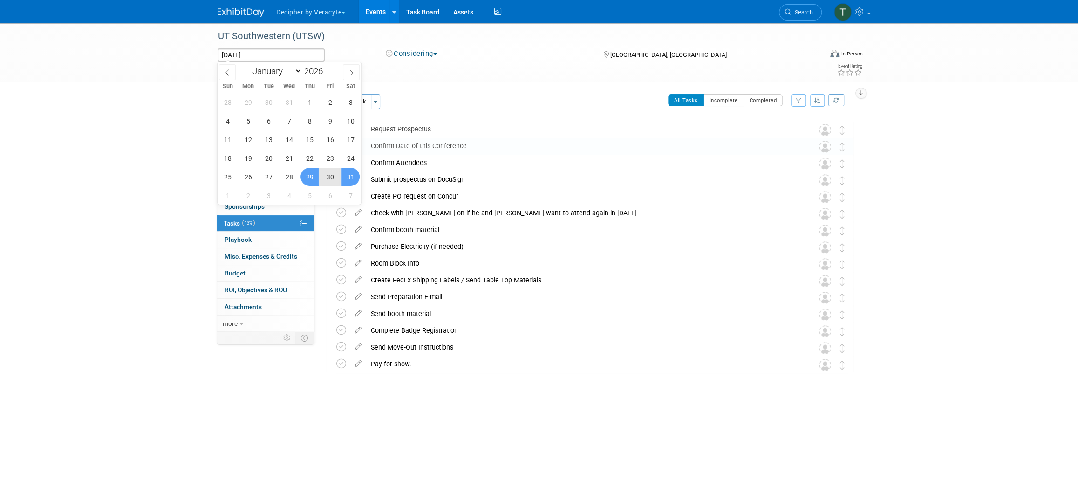
click at [347, 179] on span "31" at bounding box center [351, 177] width 18 height 18
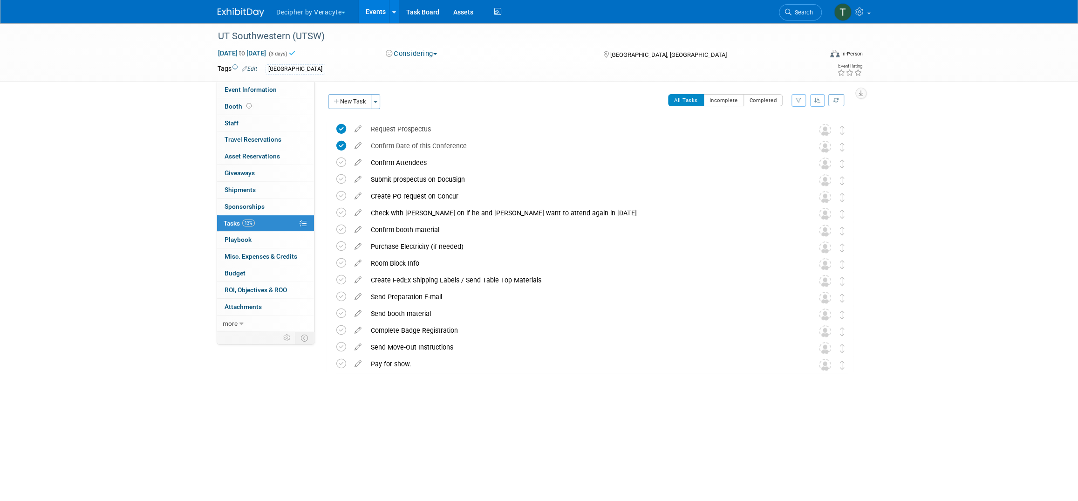
click at [414, 88] on div "Event Website: Edit https://urologyconnection.com/funding-opportunities/client-…" at bounding box center [587, 207] width 546 height 250
click at [401, 162] on div "Confirm Attendees" at bounding box center [583, 163] width 434 height 16
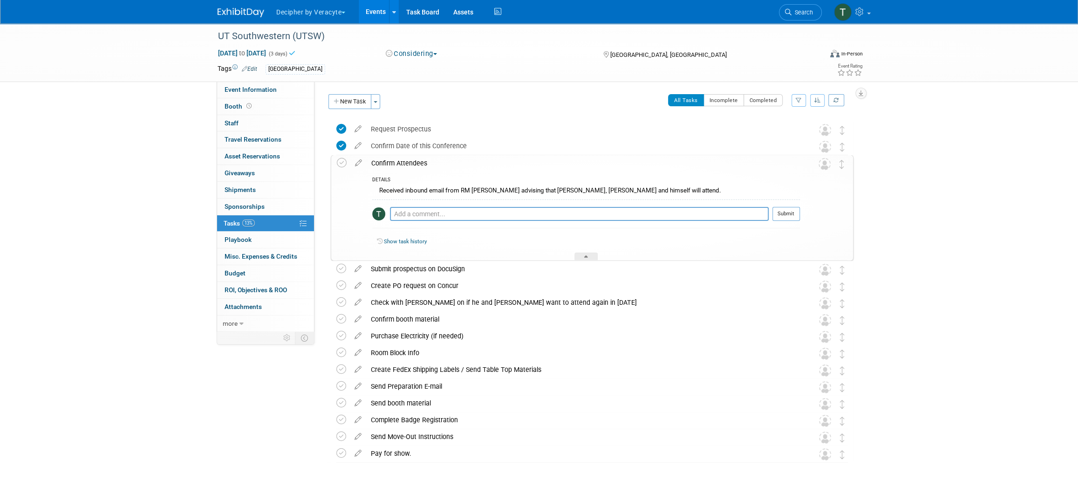
click at [401, 162] on div "Confirm Attendees" at bounding box center [583, 163] width 433 height 16
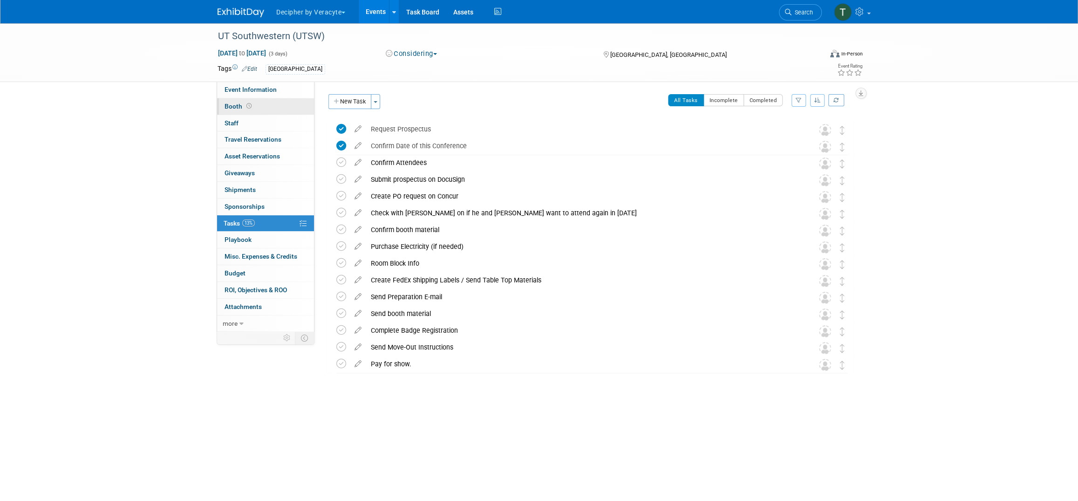
click at [301, 99] on link "Booth" at bounding box center [265, 106] width 97 height 16
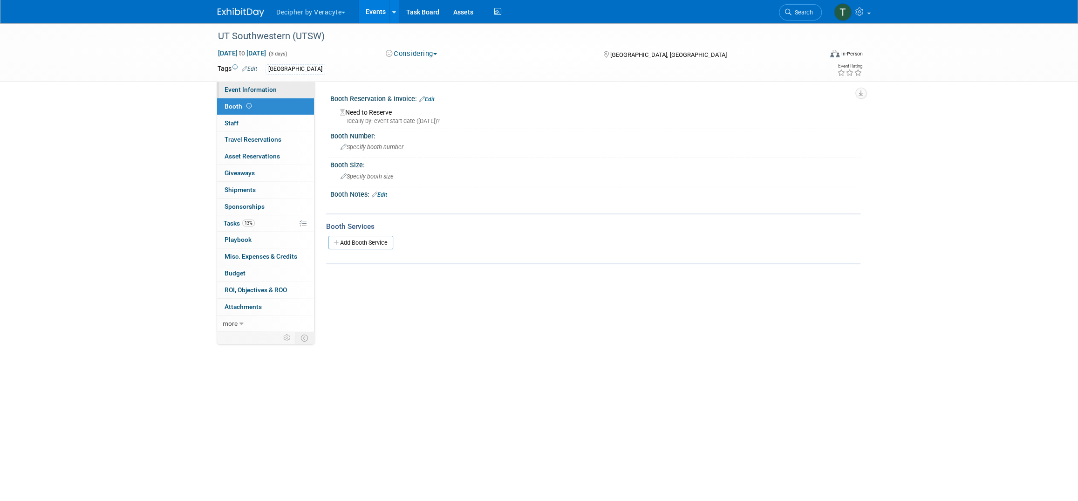
click at [299, 93] on link "Event Information" at bounding box center [265, 90] width 97 height 16
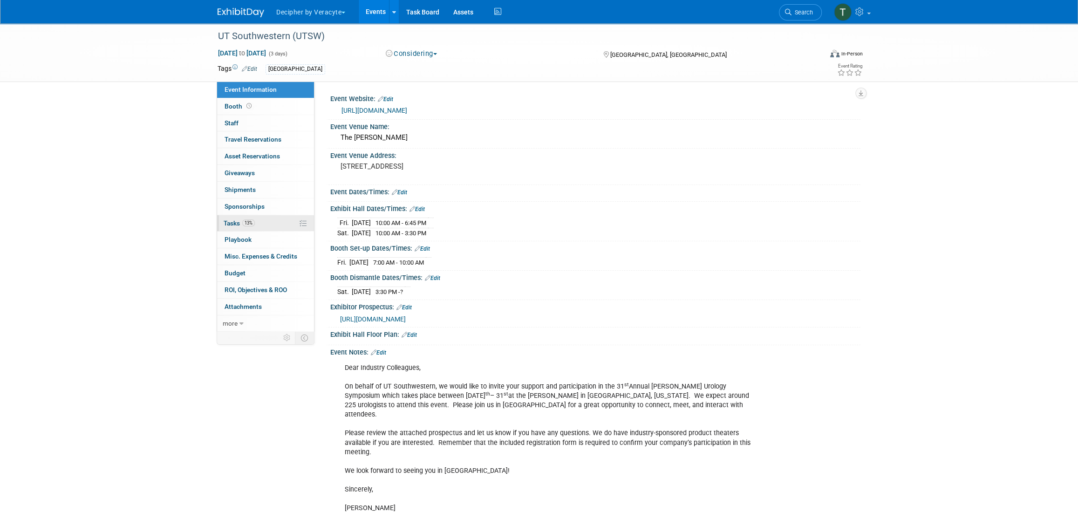
click at [279, 226] on link "13% Tasks 13%" at bounding box center [265, 223] width 97 height 16
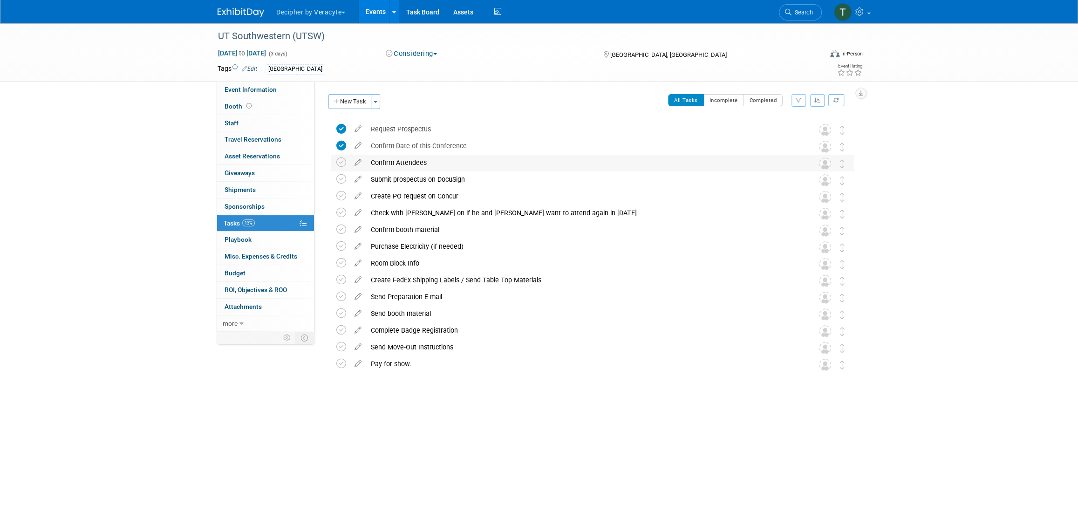
click at [435, 166] on div "Confirm Attendees" at bounding box center [583, 163] width 434 height 16
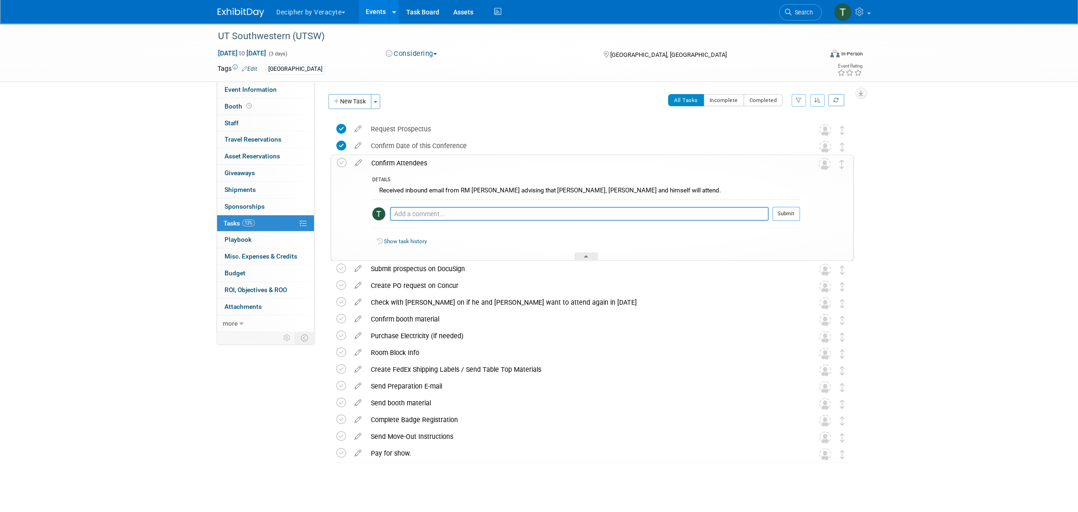
drag, startPoint x: 449, startPoint y: 201, endPoint x: 450, endPoint y: 212, distance: 11.7
click at [449, 201] on div "Pro tip: Press Ctrl-Enter to submit comment. Submit" at bounding box center [586, 216] width 428 height 34
click at [450, 212] on textarea at bounding box center [579, 214] width 379 height 14
type textarea "Greg & Russell went in 2025"
click at [775, 214] on button "Submit" at bounding box center [785, 214] width 27 height 14
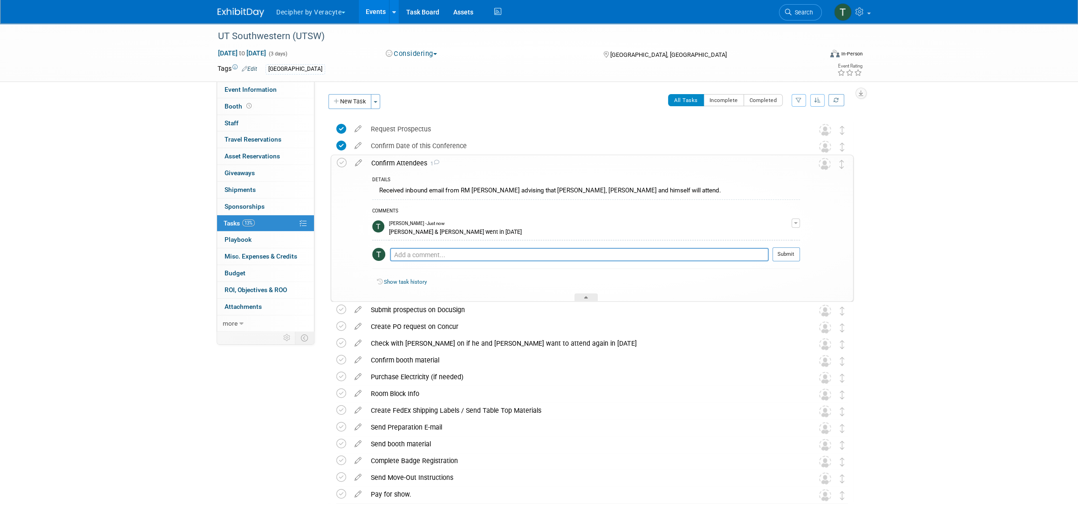
click at [359, 170] on td at bounding box center [358, 228] width 16 height 146
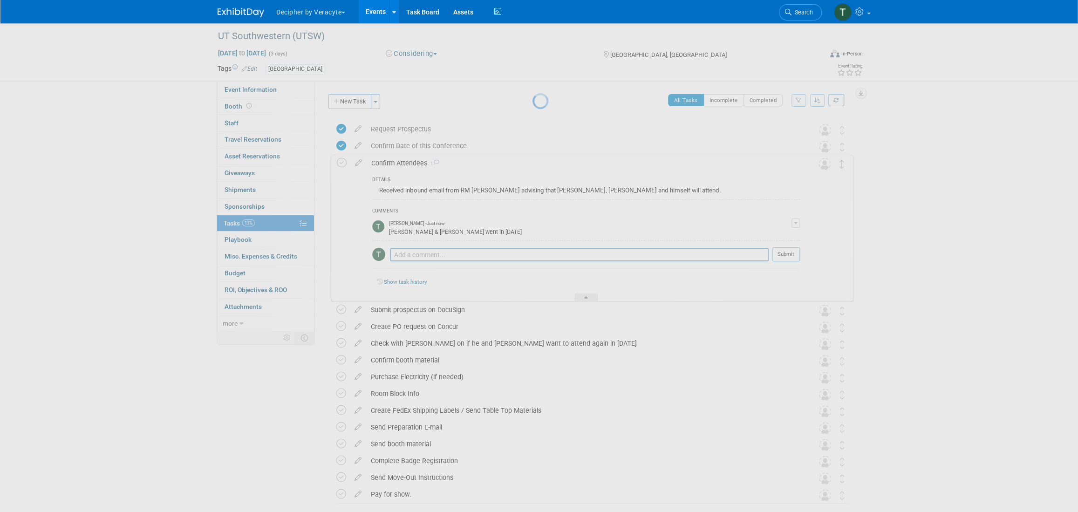
click at [533, 168] on div at bounding box center [539, 256] width 13 height 512
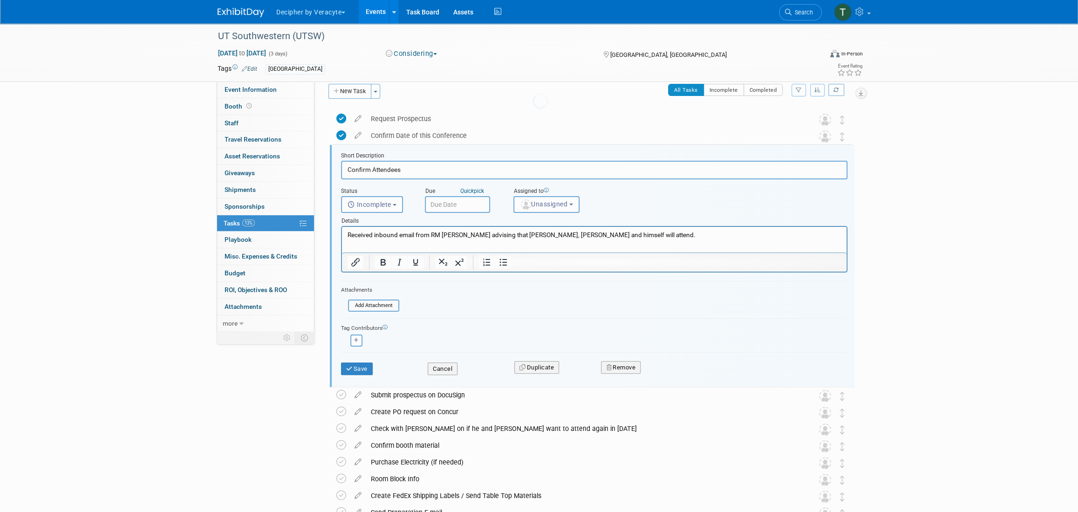
scroll to position [19, 0]
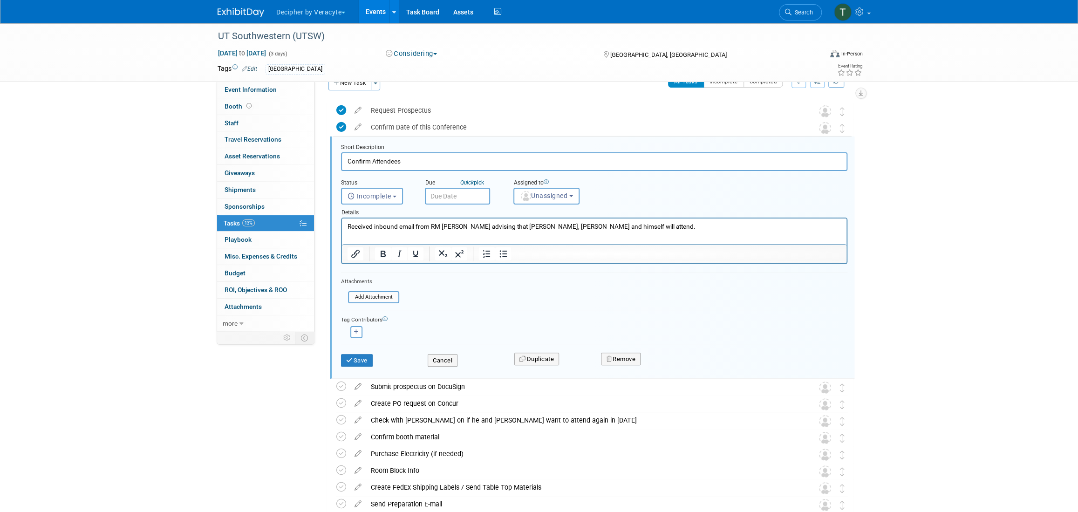
click at [480, 201] on body "Decipher by Veracyte Explore: My Workspaces 2 Go to Workspace: Corporate Events…" at bounding box center [539, 237] width 1078 height 512
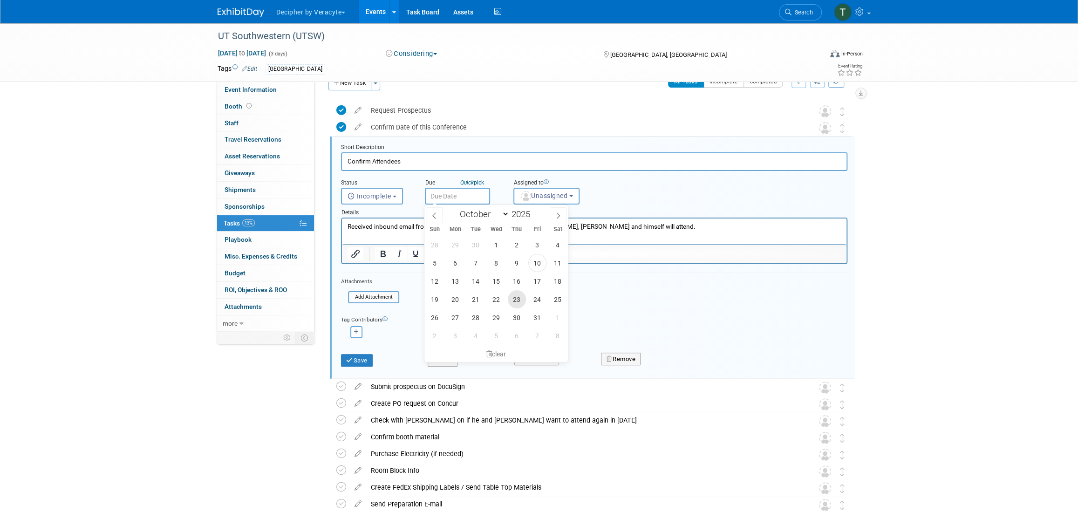
drag, startPoint x: 523, startPoint y: 298, endPoint x: 525, endPoint y: 289, distance: 9.5
click at [522, 298] on span "23" at bounding box center [517, 299] width 18 height 18
type input "Oct 23, 2025"
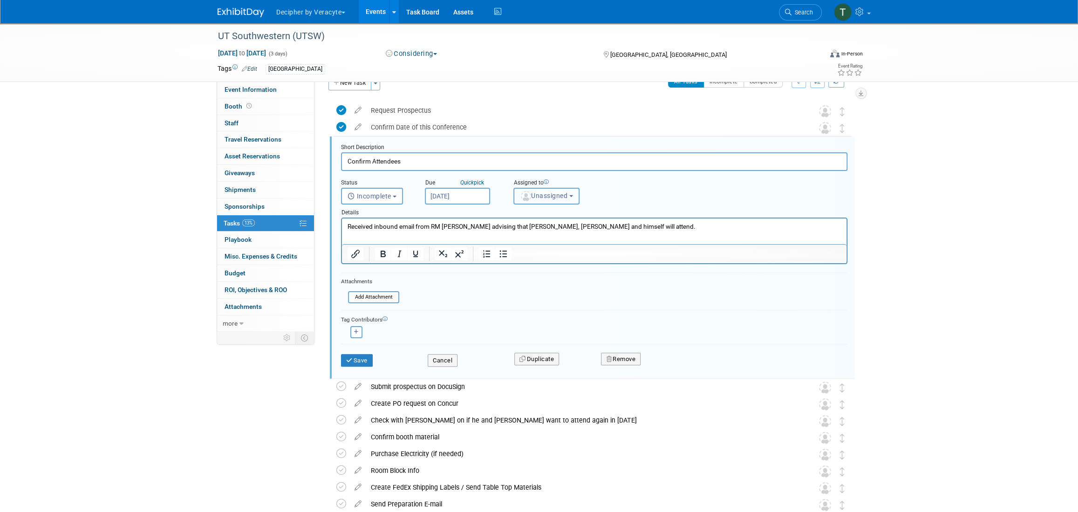
click at [538, 193] on span "Unassigned" at bounding box center [544, 195] width 48 height 7
click at [539, 212] on input "text" at bounding box center [562, 219] width 93 height 16
type input "tony"
click at [556, 239] on label "Tony Alvarado (me)" at bounding box center [567, 238] width 97 height 15
click at [515, 239] on input "Tony Alvarado (me)" at bounding box center [512, 237] width 6 height 6
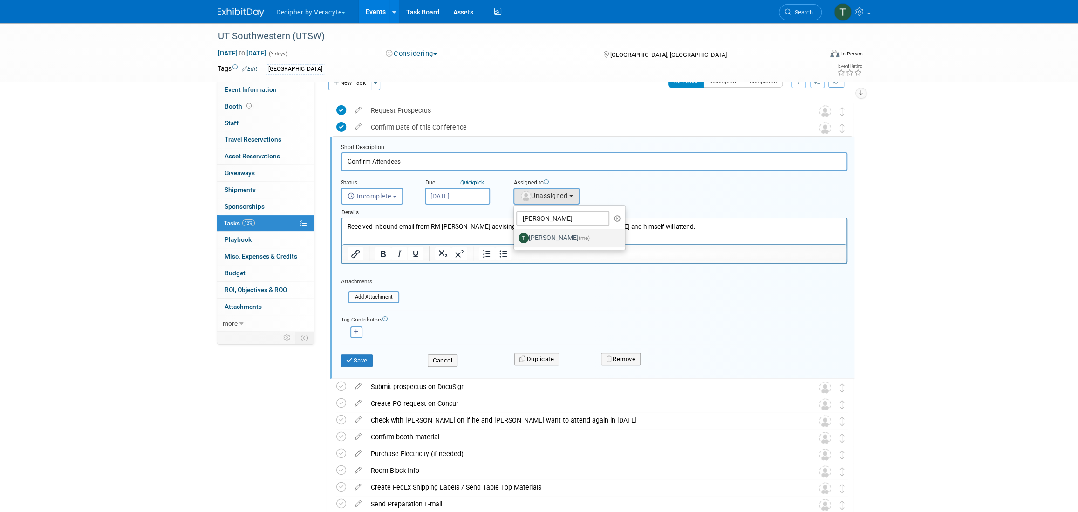
select select "3ceeba8c-a19a-4597-a609-6fba7c9a515a"
click at [354, 360] on button "Save" at bounding box center [357, 360] width 32 height 13
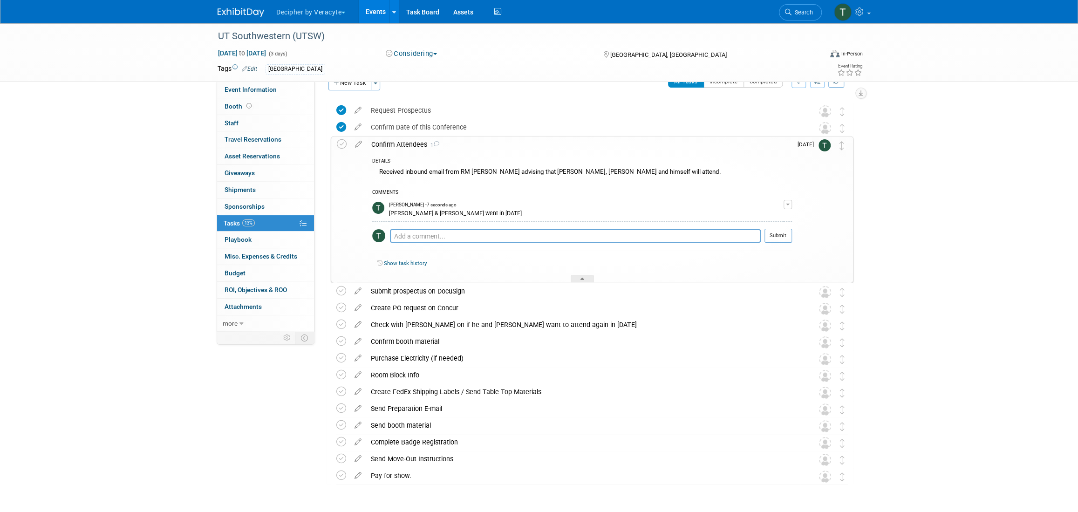
click at [385, 21] on link "Events" at bounding box center [376, 11] width 34 height 23
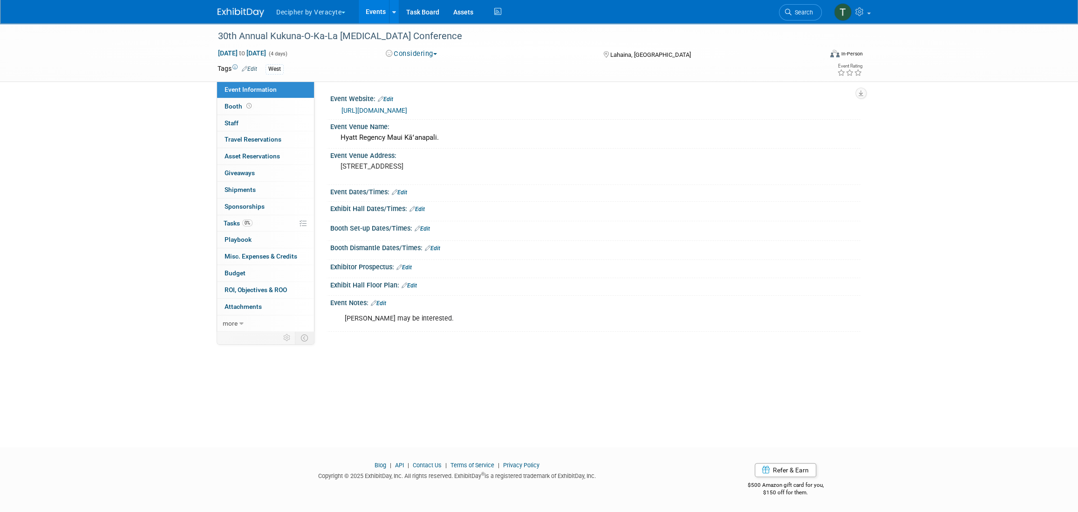
click at [424, 56] on button "Considering" at bounding box center [412, 54] width 58 height 10
click at [425, 97] on link "Not Going" at bounding box center [420, 95] width 74 height 13
click at [262, 221] on link "0% Tasks 0%" at bounding box center [265, 223] width 97 height 16
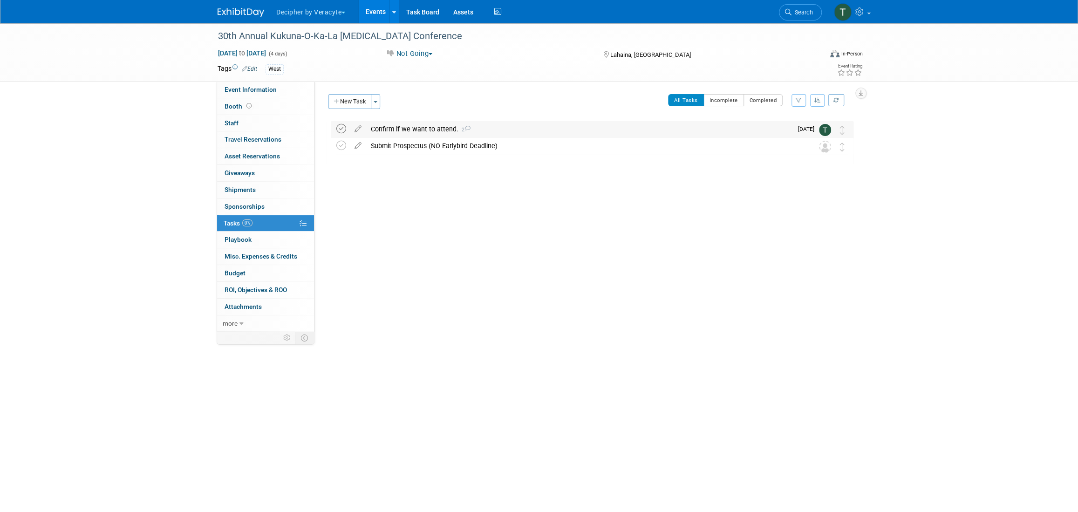
click at [340, 129] on icon at bounding box center [341, 129] width 10 height 10
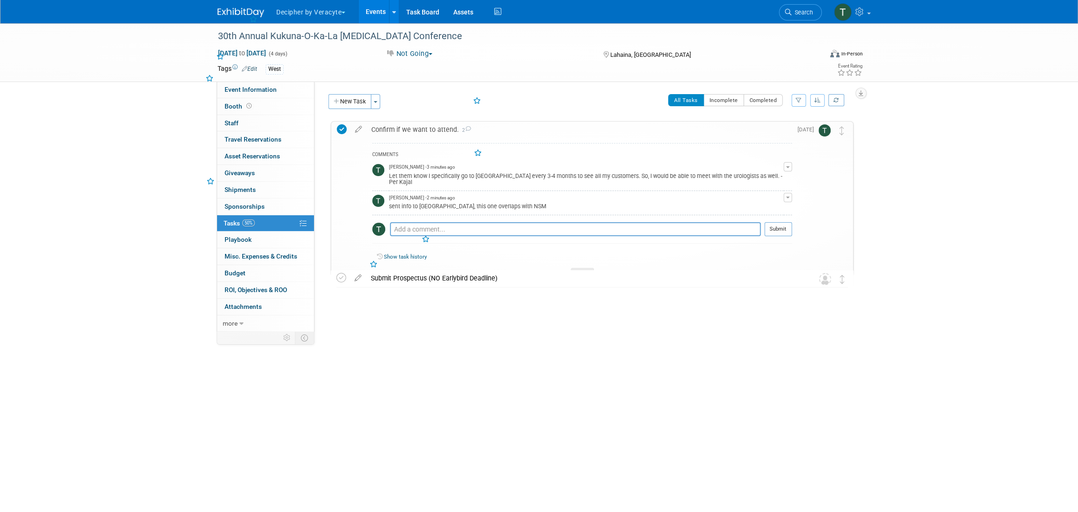
click at [454, 236] on div "Pro tip: Press Ctrl-Enter to submit comment." at bounding box center [575, 239] width 371 height 7
click at [451, 228] on textarea at bounding box center [575, 229] width 371 height 14
type textarea "[PERSON_NAME], ok to remove the list as its not very well attended."
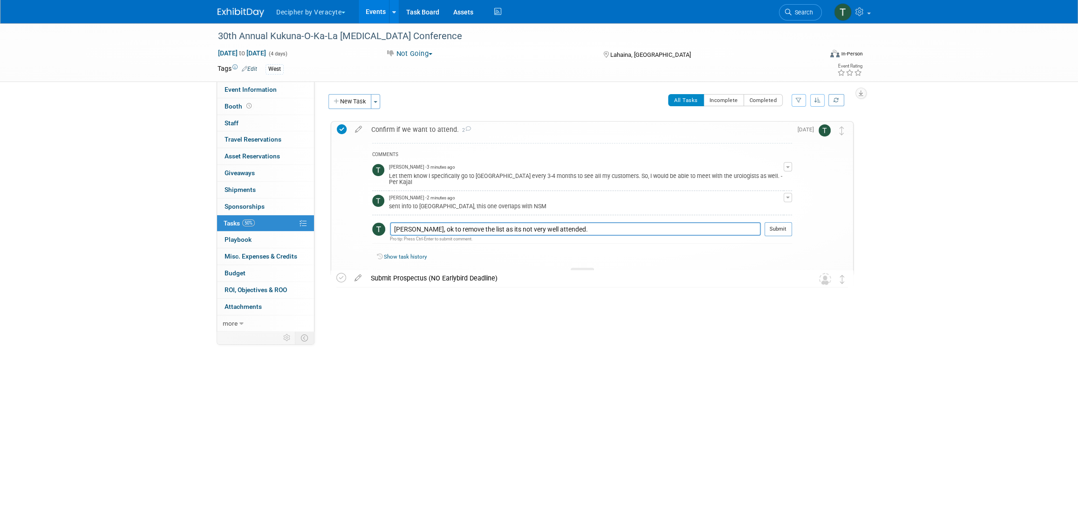
click at [776, 236] on div at bounding box center [778, 239] width 27 height 7
click at [796, 208] on td "[DATE]" at bounding box center [805, 199] width 27 height 154
click at [786, 212] on div "COMMENTS [PERSON_NAME] - 3 minutes ago Let them know I specifically go to [GEOG…" at bounding box center [582, 195] width 420 height 105
click at [783, 222] on button "Submit" at bounding box center [778, 229] width 27 height 14
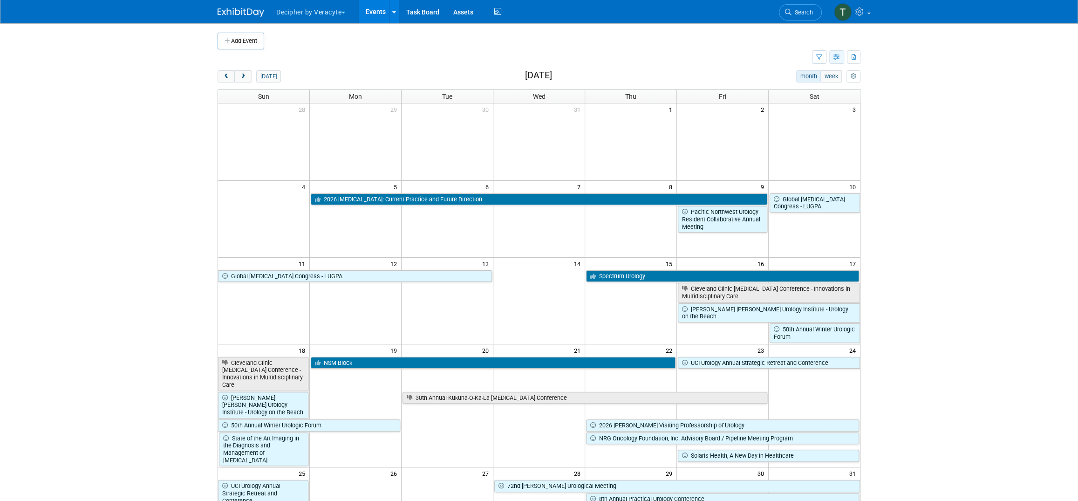
click at [833, 57] on button "button" at bounding box center [836, 57] width 15 height 14
click at [821, 93] on link "List View" at bounding box center [798, 89] width 78 height 13
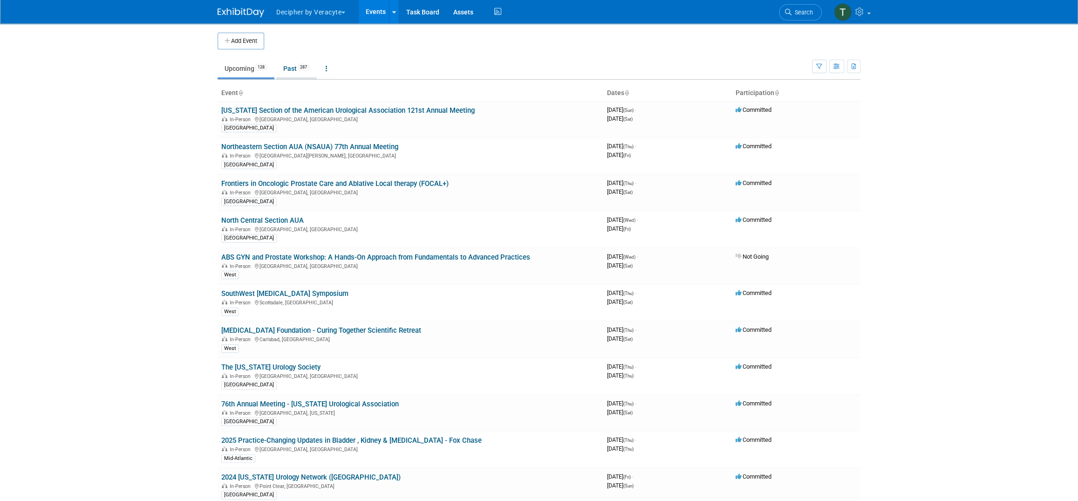
click at [285, 62] on link "Past 287" at bounding box center [296, 69] width 41 height 18
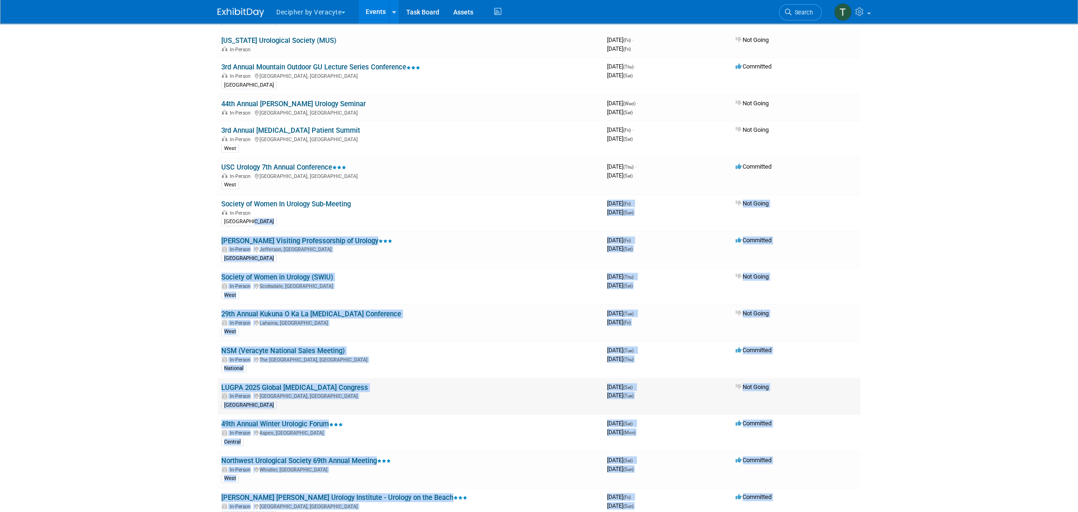
scroll to position [4292, 0]
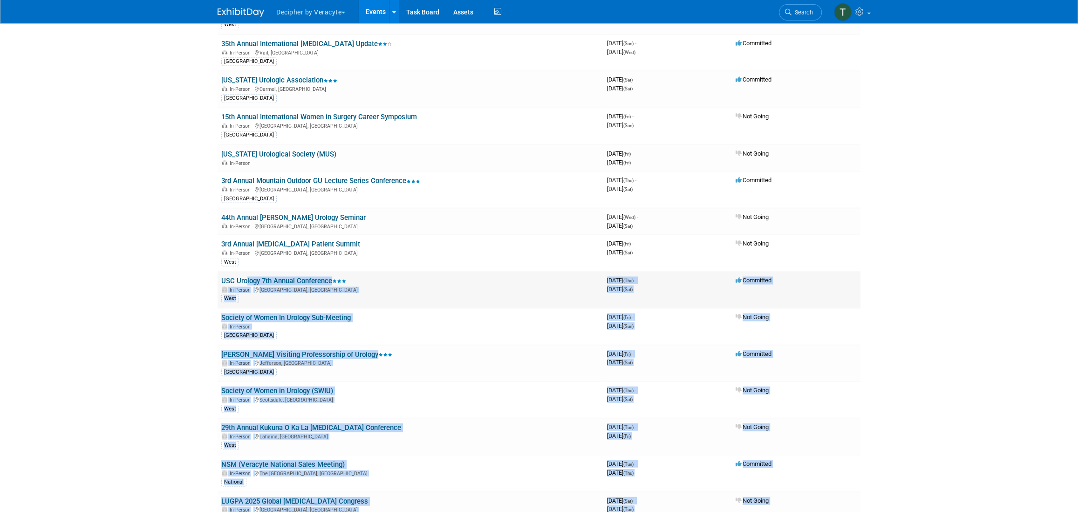
drag, startPoint x: 489, startPoint y: 359, endPoint x: 244, endPoint y: 253, distance: 267.5
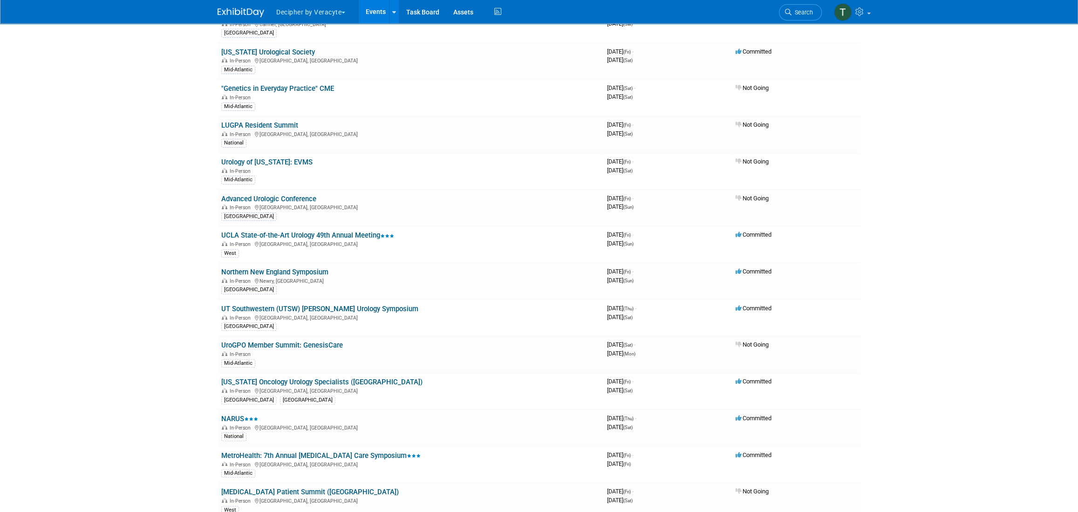
scroll to position [2885, 0]
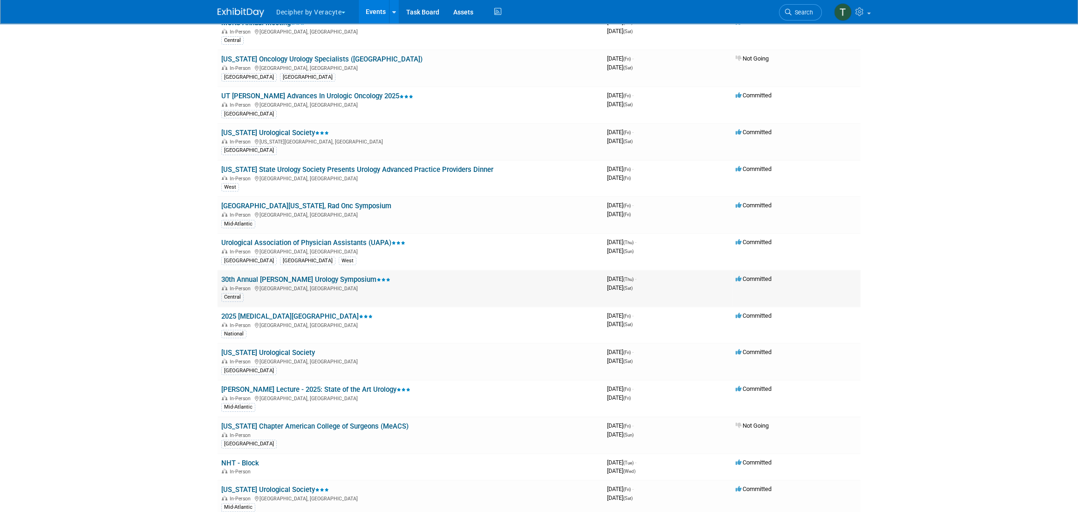
click at [317, 275] on link "30th Annual [PERSON_NAME] Urology Symposium" at bounding box center [305, 279] width 169 height 8
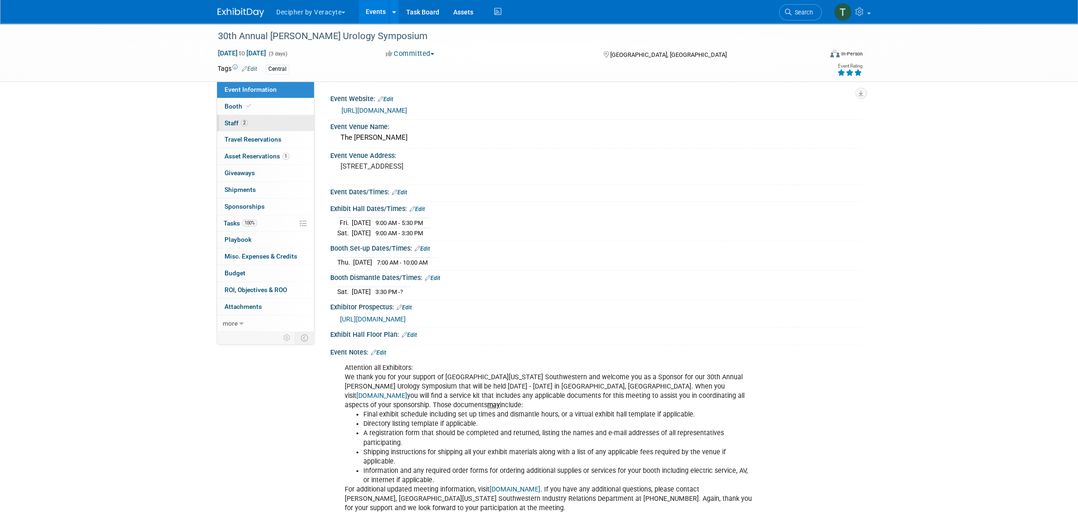
click at [250, 121] on link "2 Staff 2" at bounding box center [265, 123] width 97 height 16
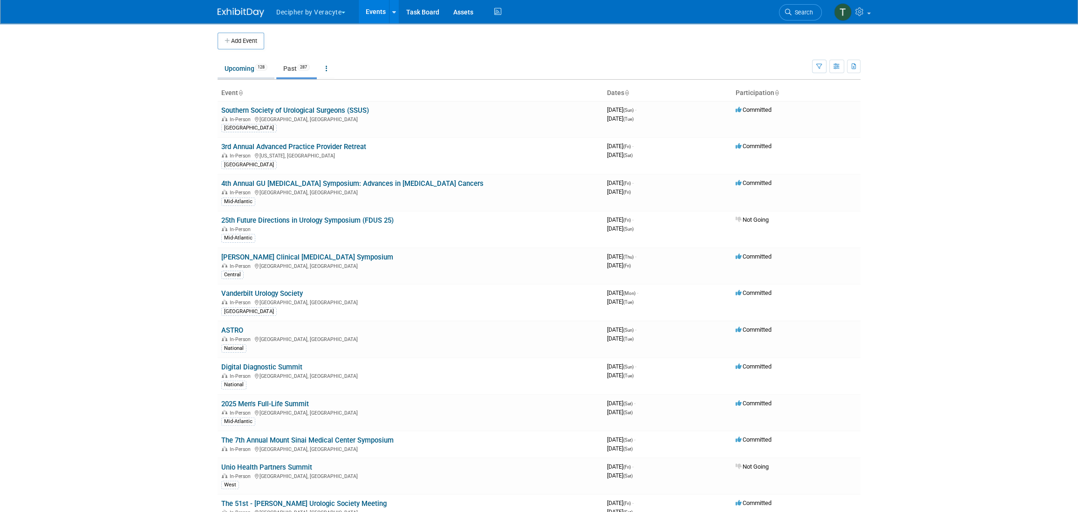
click at [247, 67] on link "Upcoming 128" at bounding box center [246, 69] width 57 height 18
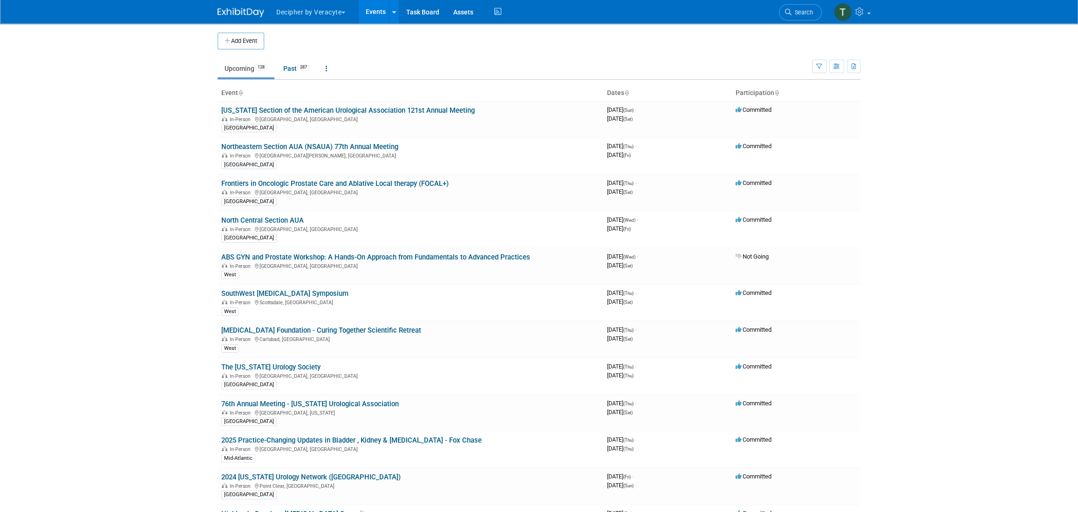
click at [168, 116] on body "Decipher by Veracyte Explore: My Workspaces 2 Go to Workspace: Corporate Events…" at bounding box center [539, 256] width 1078 height 512
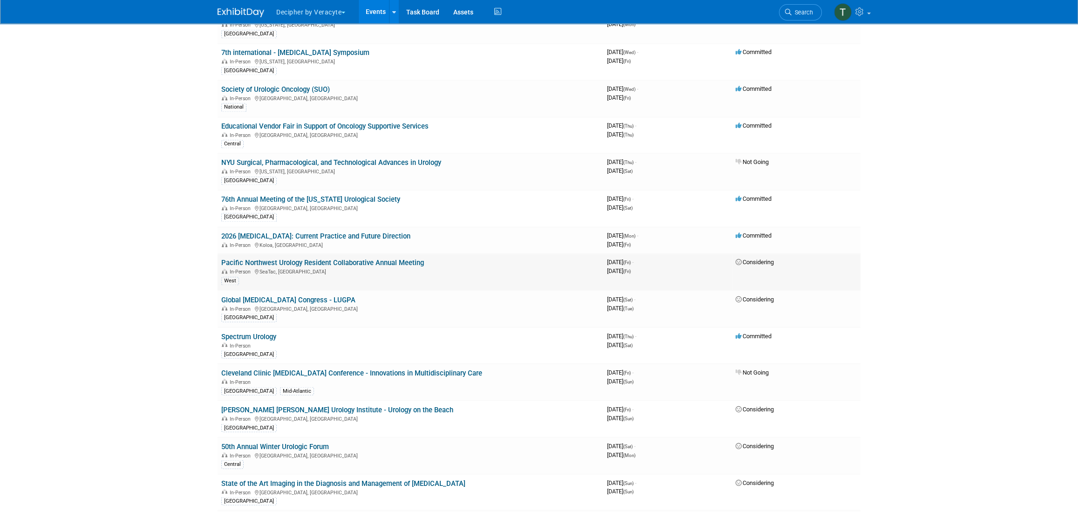
click at [317, 259] on link "Pacific Northwest Urology Resident Collaborative Annual Meeting" at bounding box center [322, 263] width 203 height 8
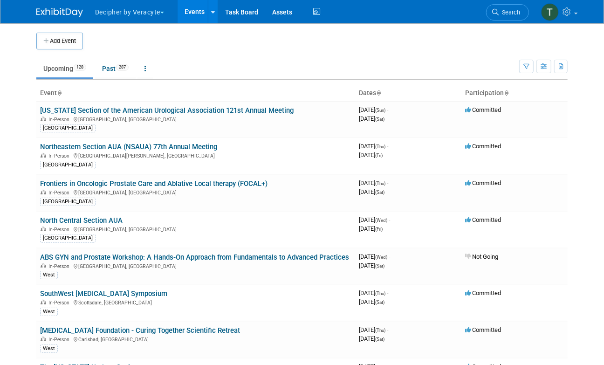
click at [552, 66] on div "Show: All Events Just My Events Only show events that either I created, or I am…" at bounding box center [543, 64] width 48 height 30
click at [542, 67] on icon "button" at bounding box center [543, 67] width 7 height 6
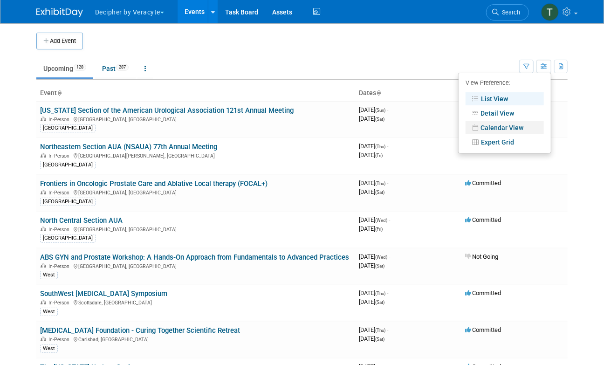
click at [527, 128] on link "Calendar View" at bounding box center [504, 127] width 78 height 13
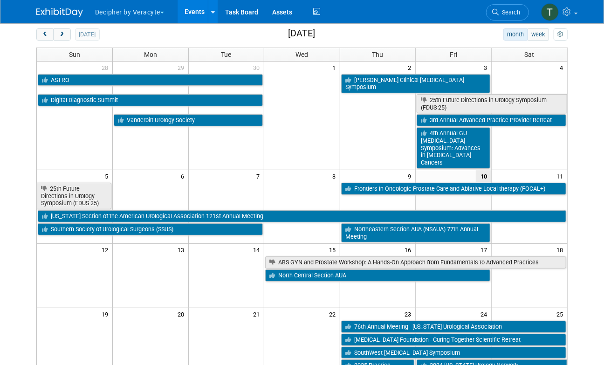
scroll to position [46, 0]
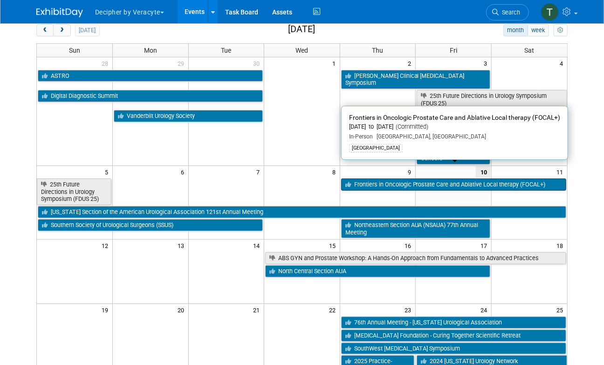
click at [459, 178] on link "Frontiers in Oncologic Prostate Care and Ablative Local therapy (FOCAL+)" at bounding box center [453, 184] width 225 height 12
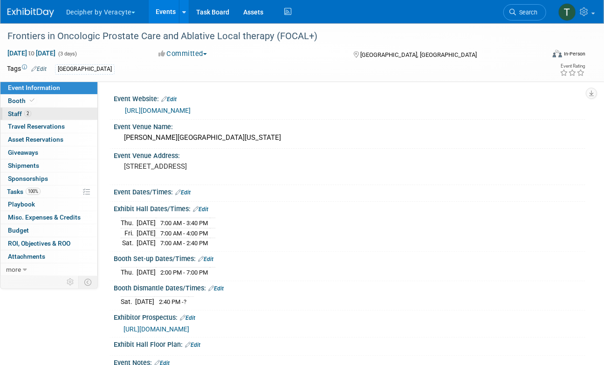
click at [79, 112] on link "2 Staff 2" at bounding box center [48, 114] width 97 height 13
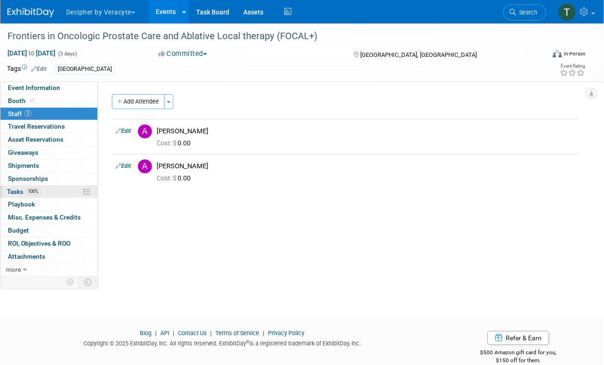
click at [41, 190] on link "100% Tasks 100%" at bounding box center [48, 191] width 97 height 13
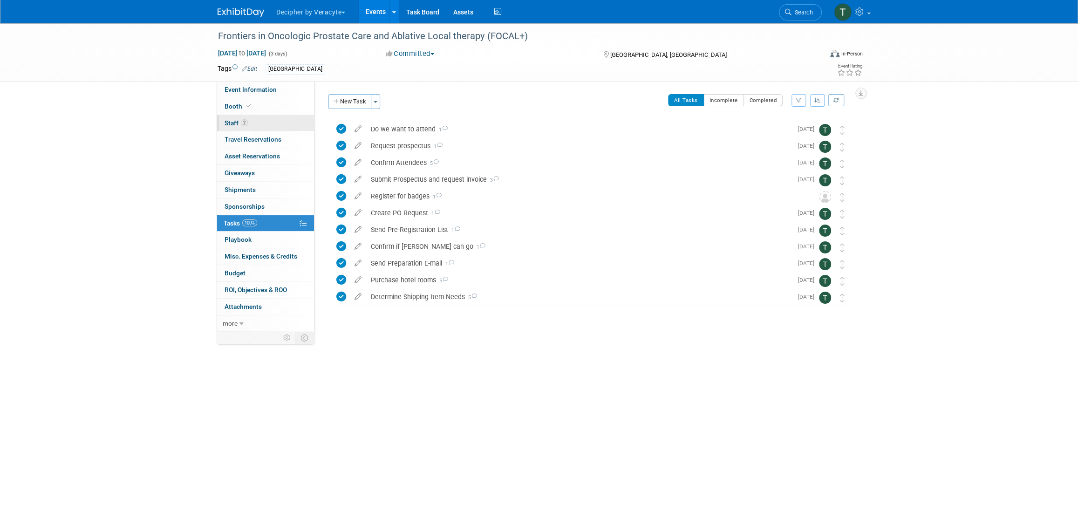
click at [286, 126] on link "2 Staff 2" at bounding box center [265, 123] width 97 height 16
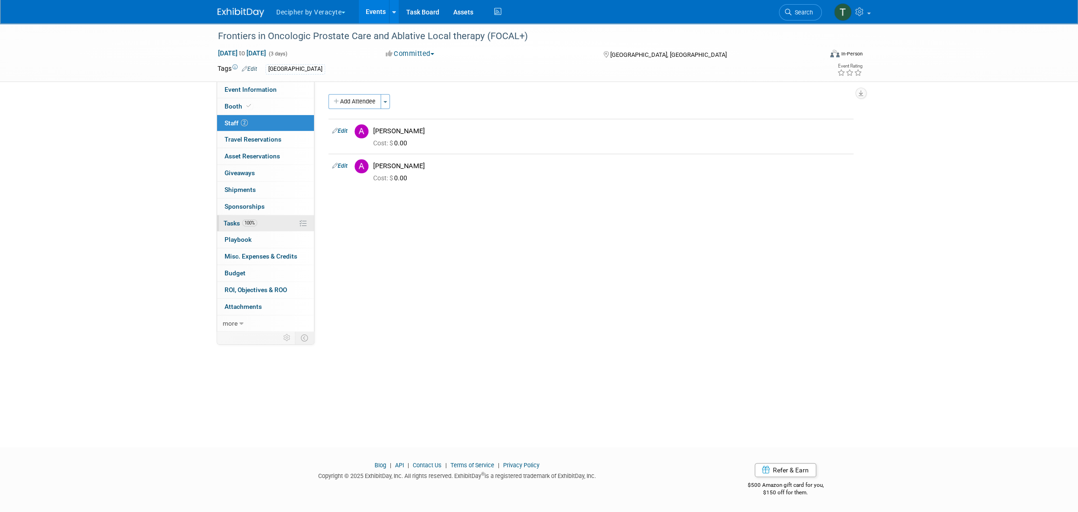
click at [240, 223] on span "Tasks 100%" at bounding box center [241, 222] width 34 height 7
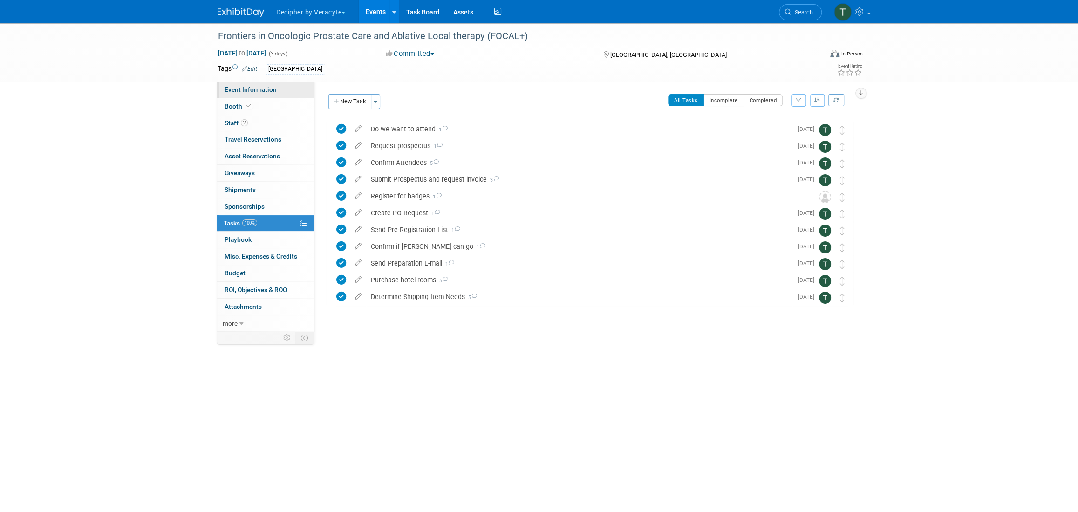
click at [239, 92] on span "Event Information" at bounding box center [251, 89] width 52 height 7
